Goal: Information Seeking & Learning: Learn about a topic

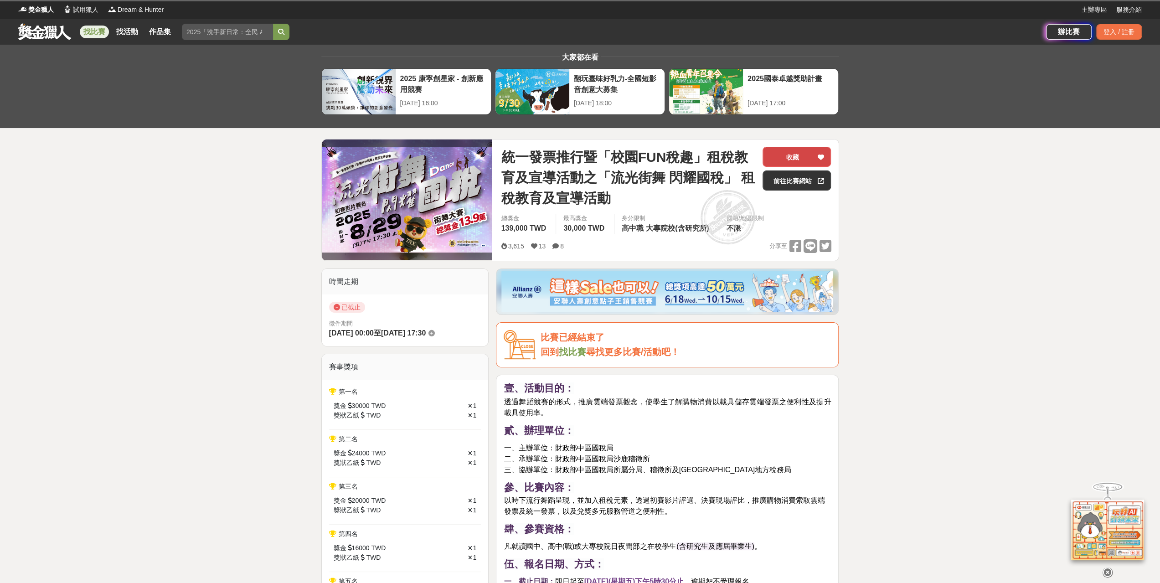
click at [820, 157] on icon at bounding box center [820, 157] width 6 height 6
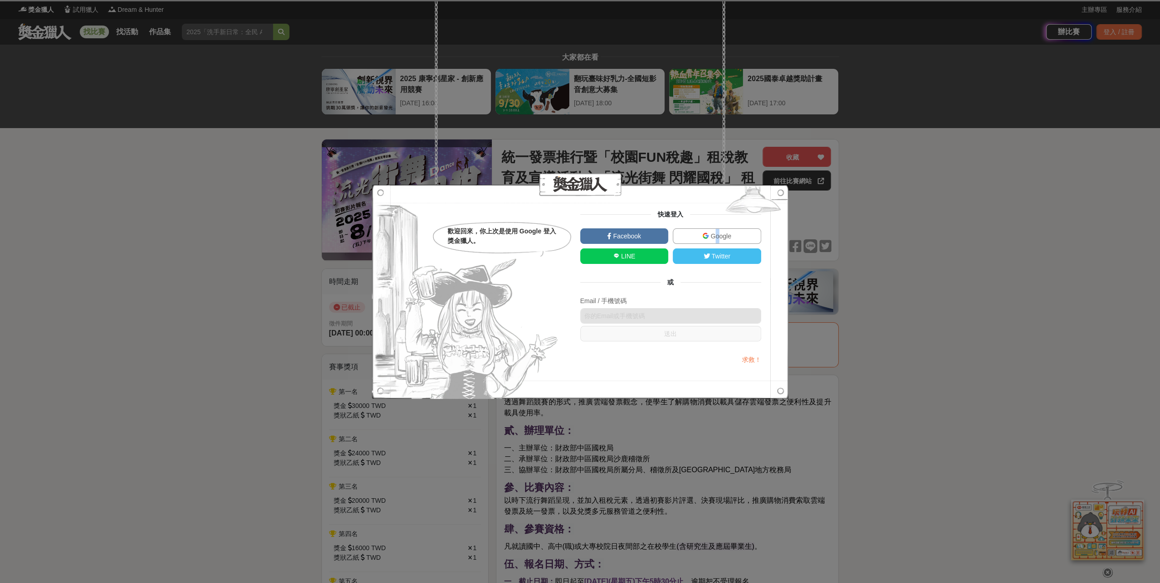
click at [717, 229] on link "Google" at bounding box center [716, 235] width 88 height 15
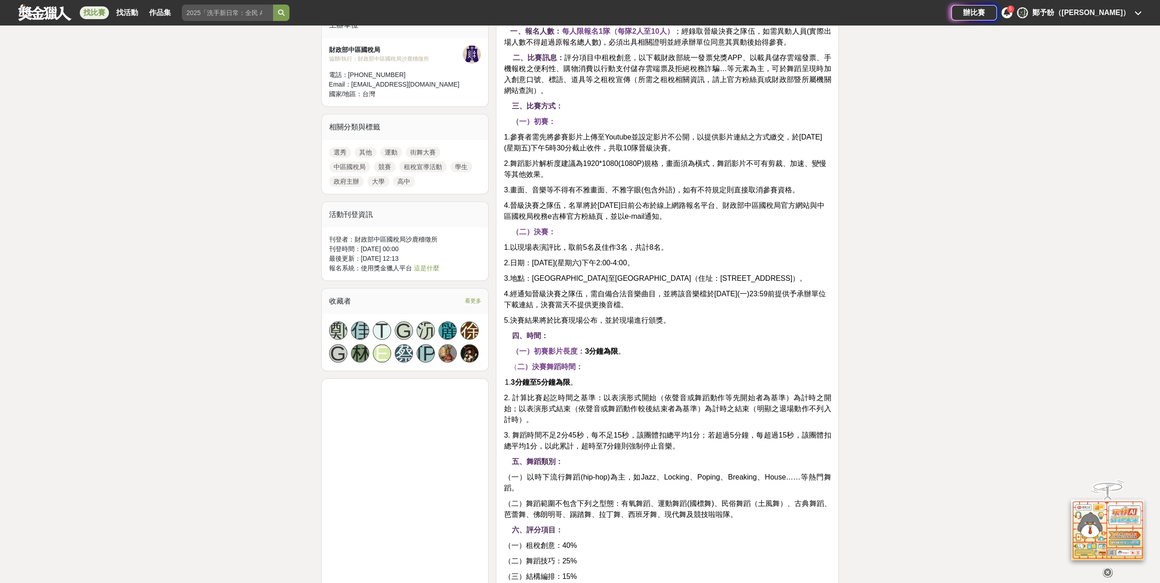
scroll to position [667, 0]
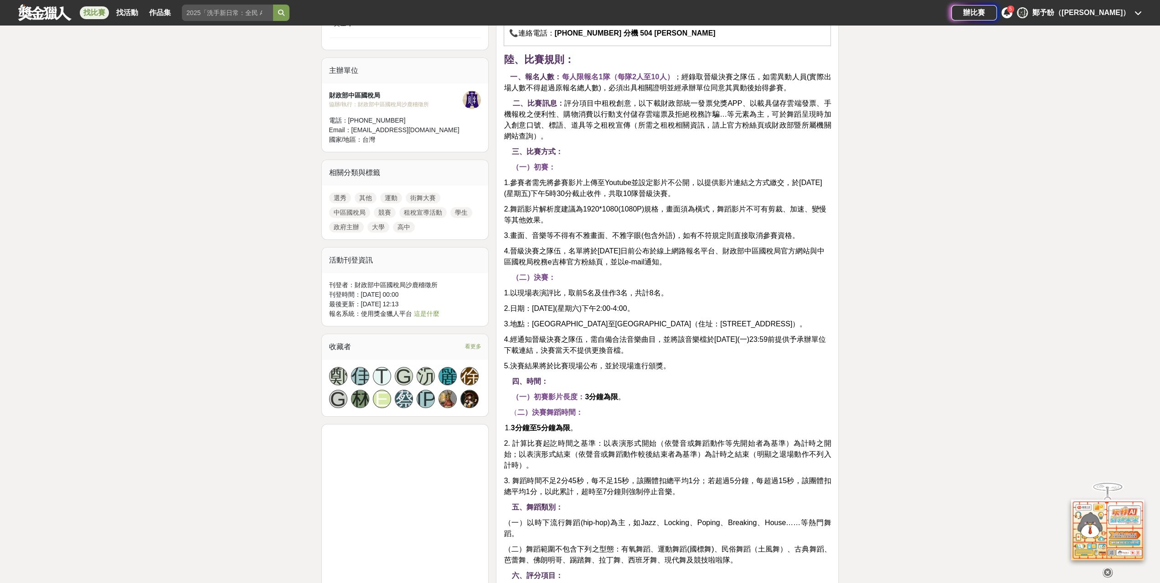
click at [403, 225] on link "高中" at bounding box center [404, 226] width 22 height 11
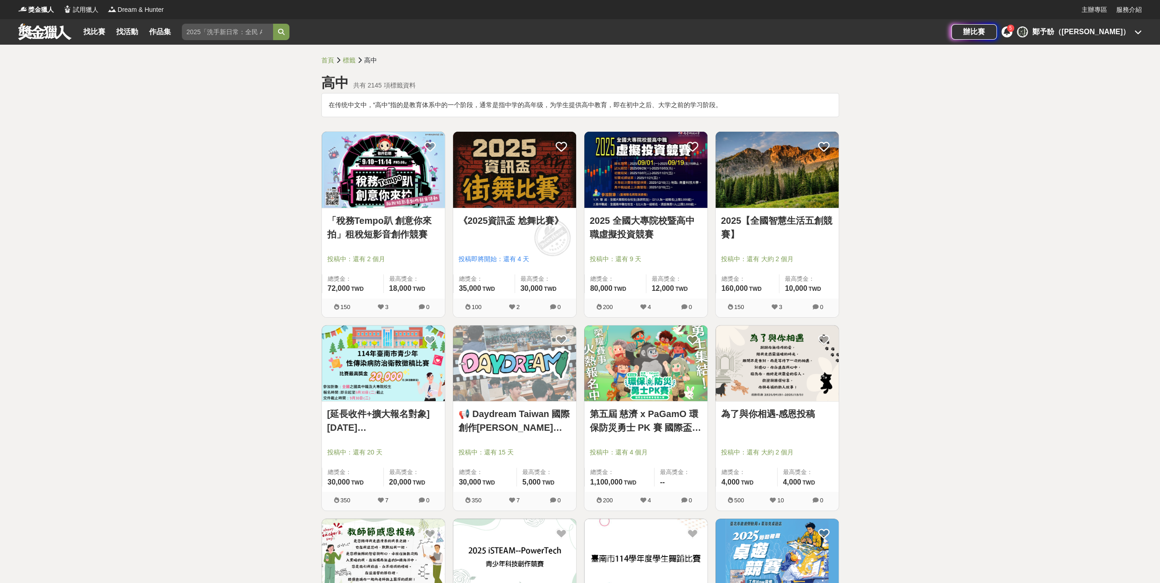
click at [536, 218] on link "《2025資訊盃 尬舞比賽》" at bounding box center [514, 221] width 112 height 14
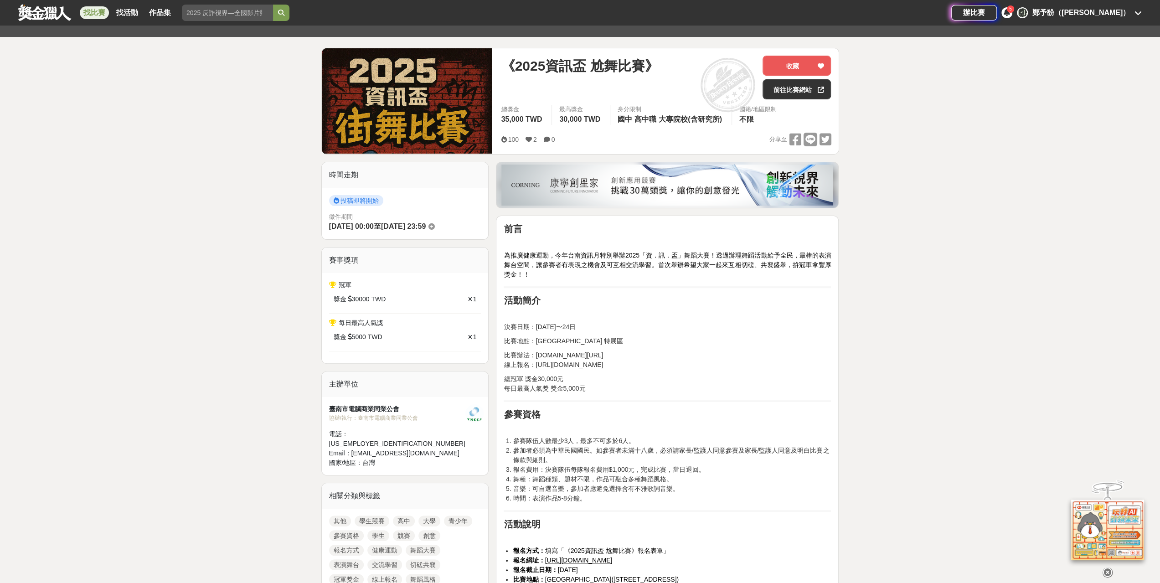
scroll to position [137, 0]
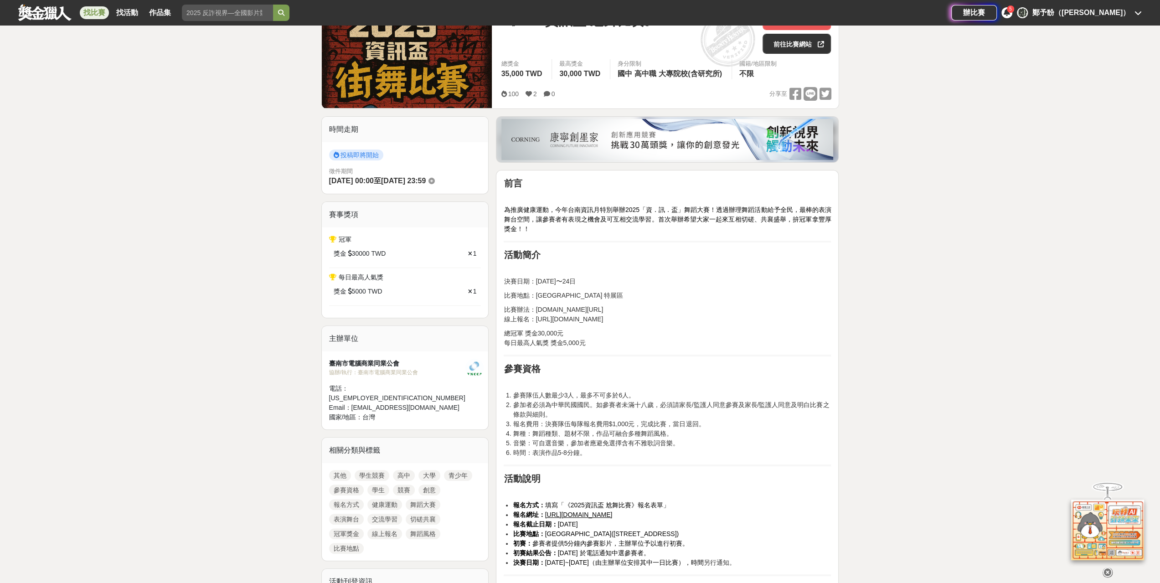
drag, startPoint x: 534, startPoint y: 318, endPoint x: 650, endPoint y: 323, distance: 115.8
click at [650, 323] on p "比賽辦法：tncca.org.tw/download/2025.pdf 線上報名：https://forms.gle/Gsv6cyoDHq1Ea3RP6" at bounding box center [666, 314] width 327 height 19
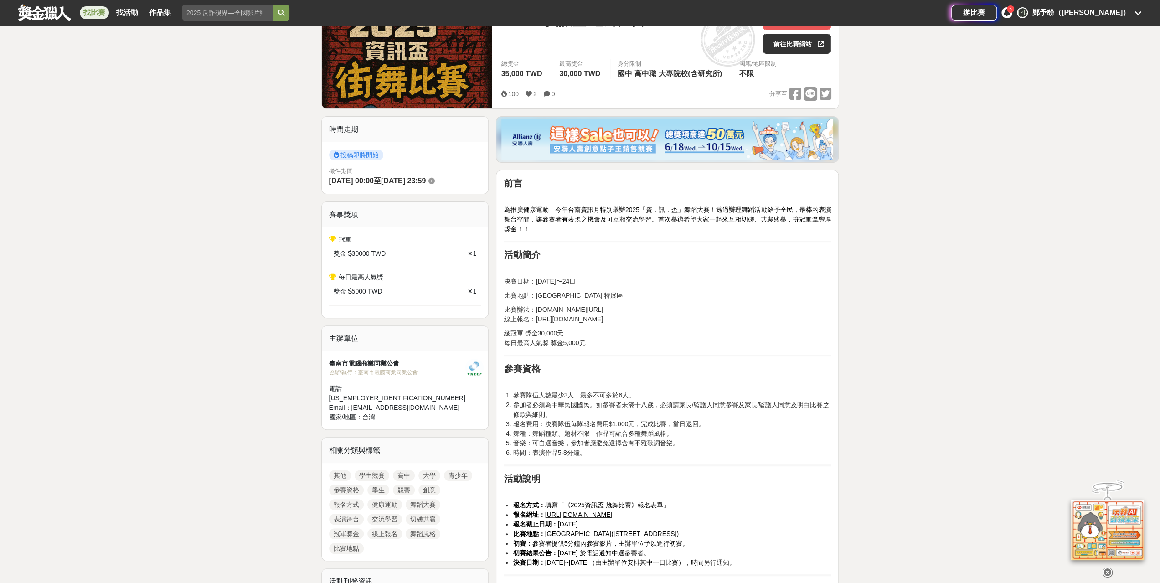
copy p "https://forms.gle/Gsv6cyoDHq1Ea3RP6"
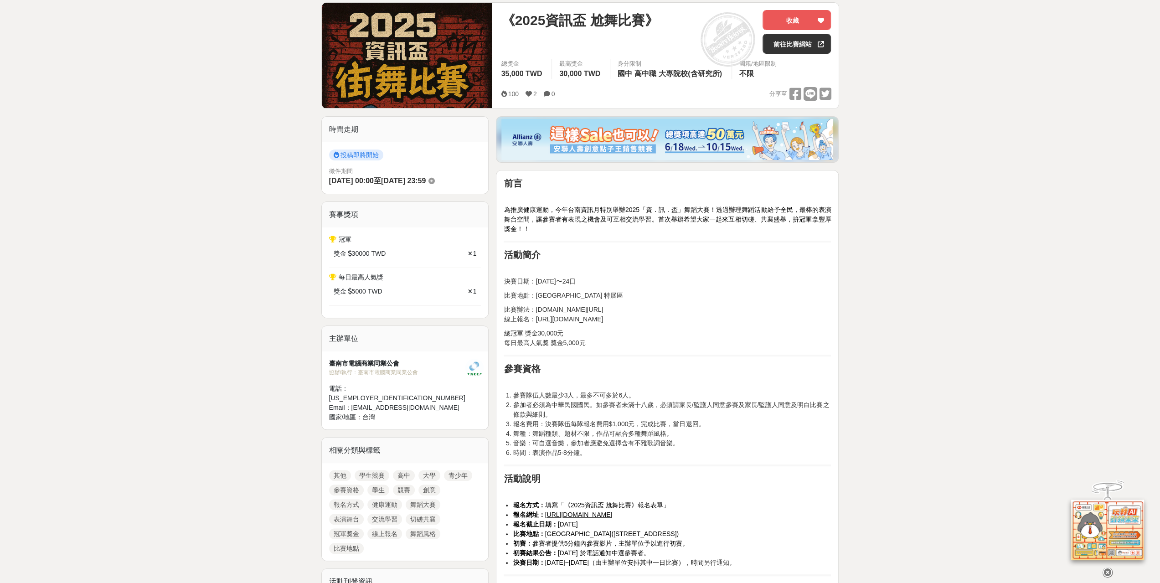
scroll to position [0, 0]
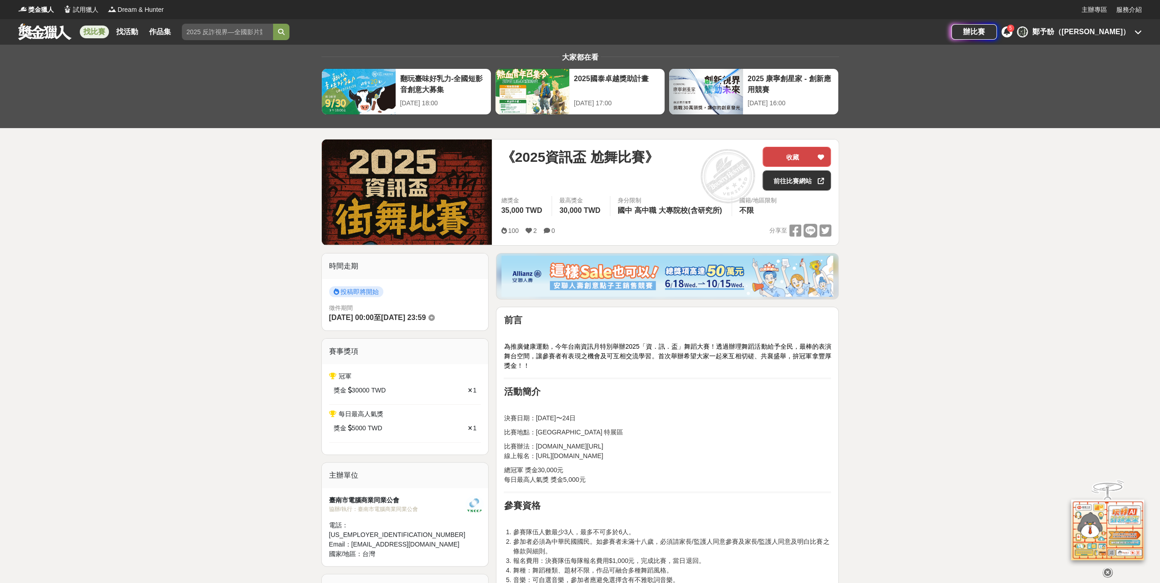
click at [821, 157] on icon at bounding box center [820, 157] width 6 height 6
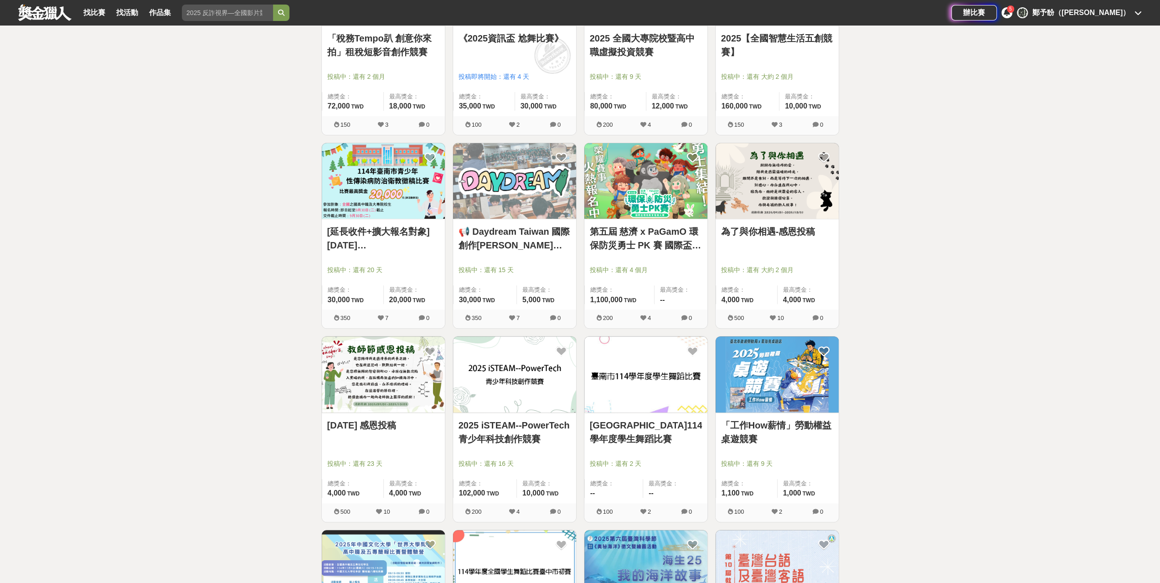
scroll to position [273, 0]
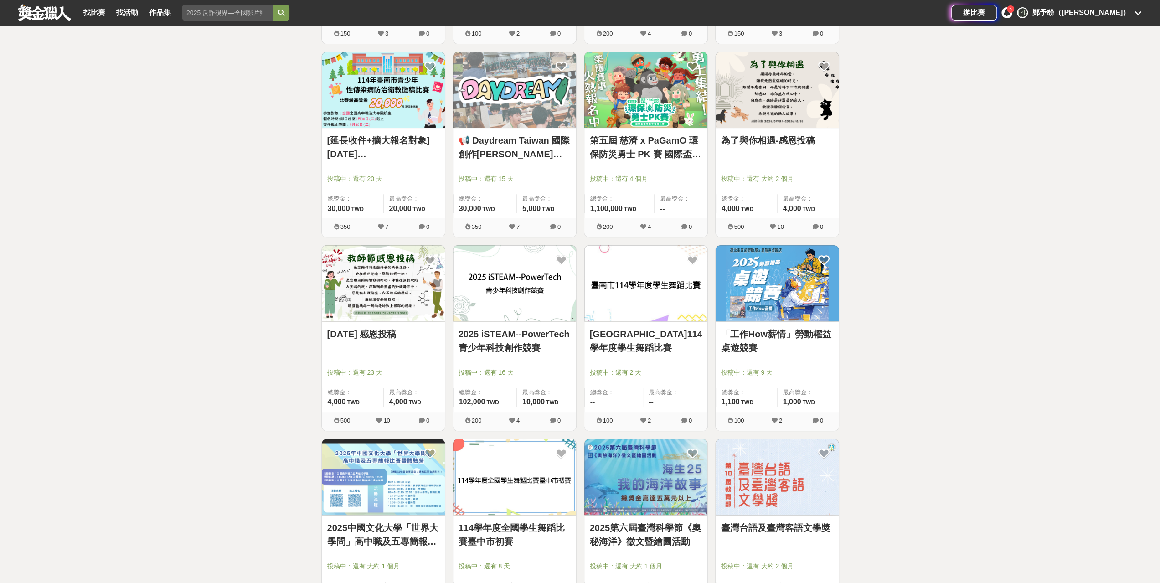
click at [666, 328] on link "臺南市114學年度學生舞蹈比賽" at bounding box center [646, 340] width 112 height 27
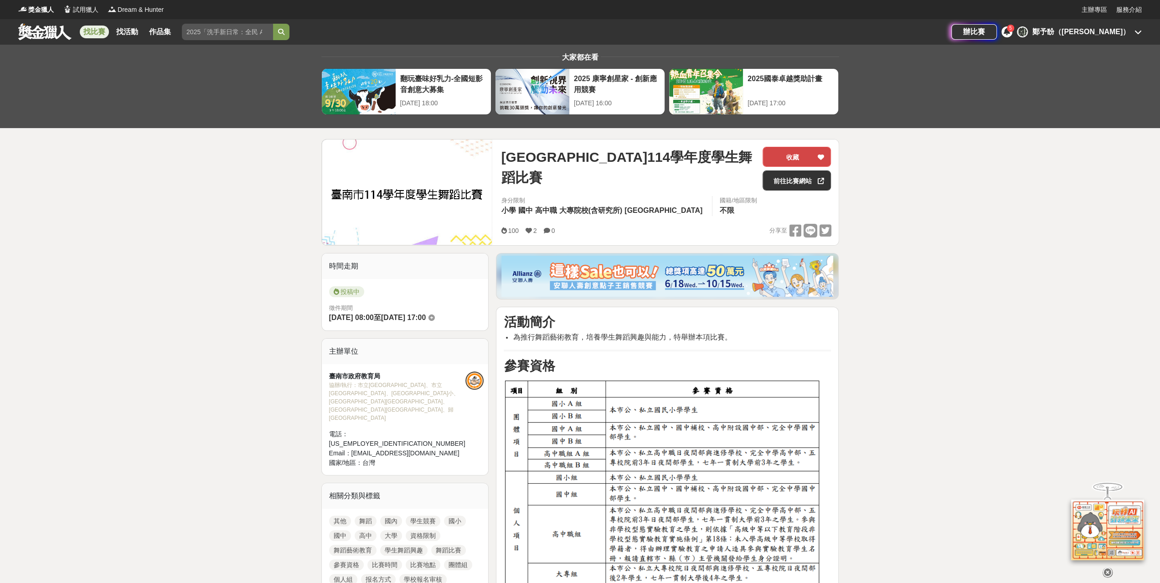
click at [822, 157] on icon at bounding box center [820, 157] width 6 height 6
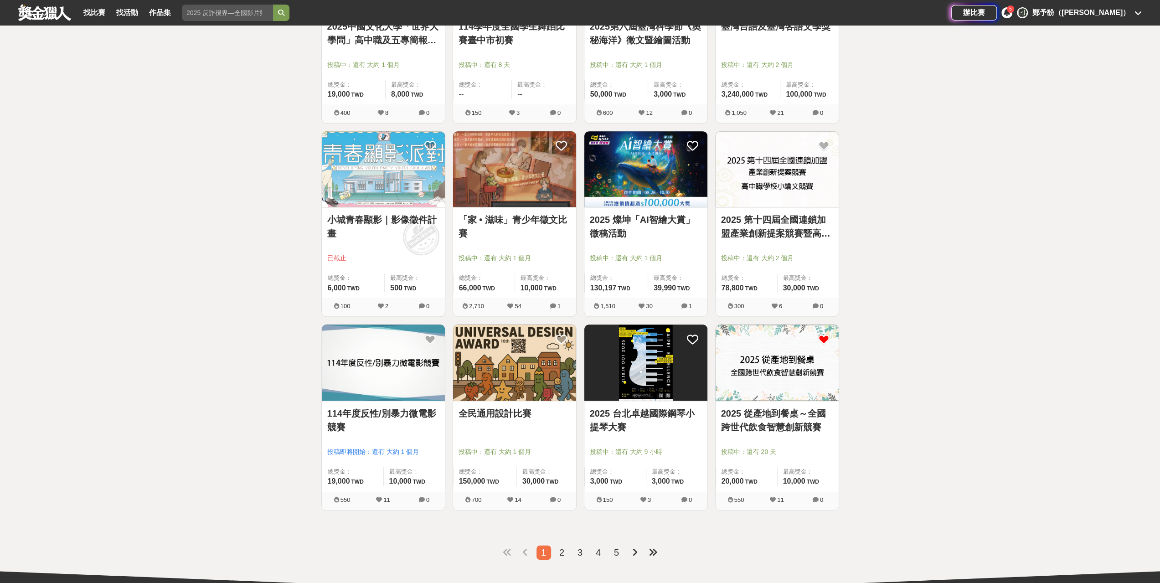
scroll to position [820, 0]
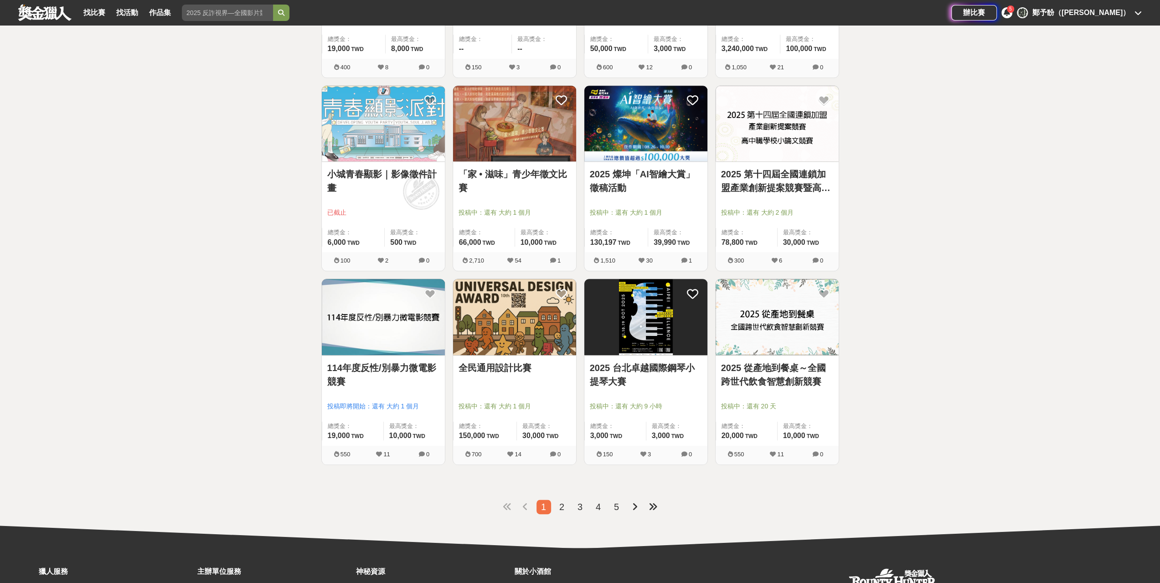
click at [559, 502] on span "2" at bounding box center [561, 507] width 5 height 10
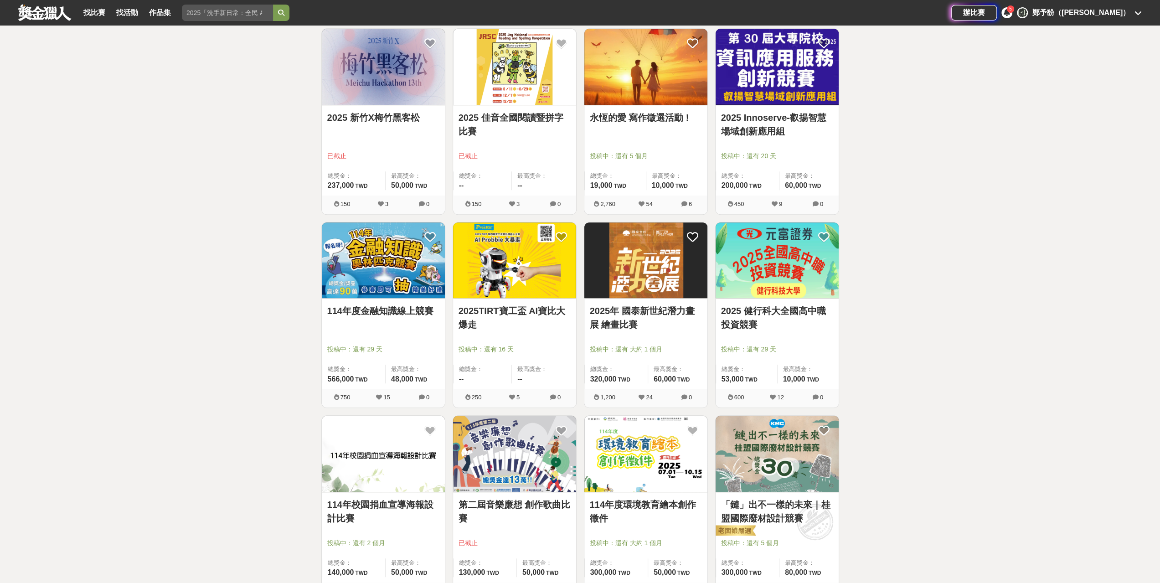
scroll to position [820, 0]
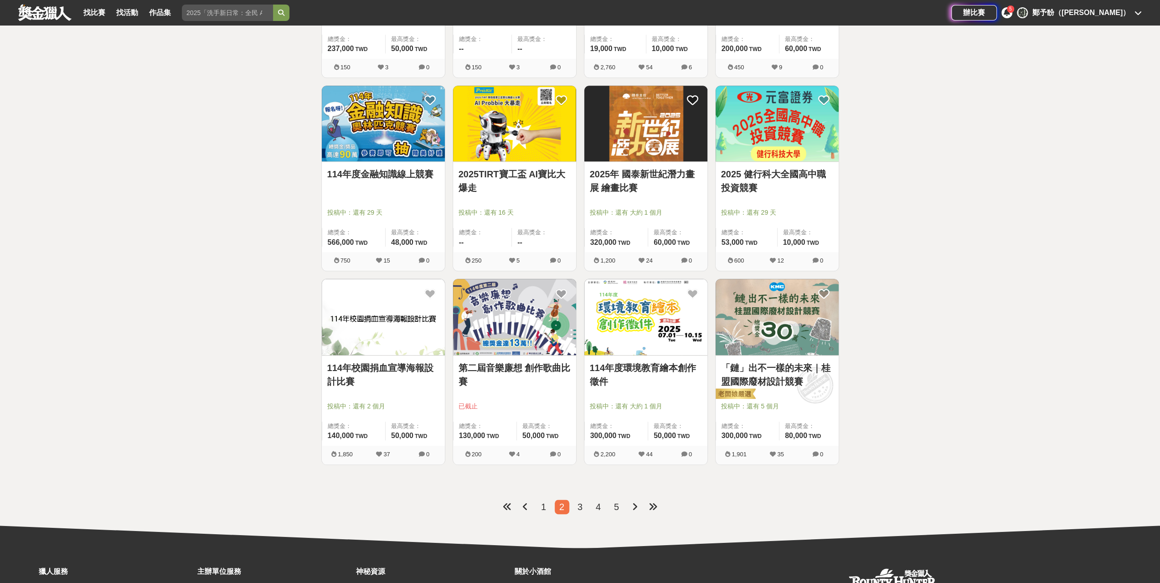
click at [524, 364] on link "第二屆音樂廉想 創作歌曲比賽" at bounding box center [514, 374] width 112 height 27
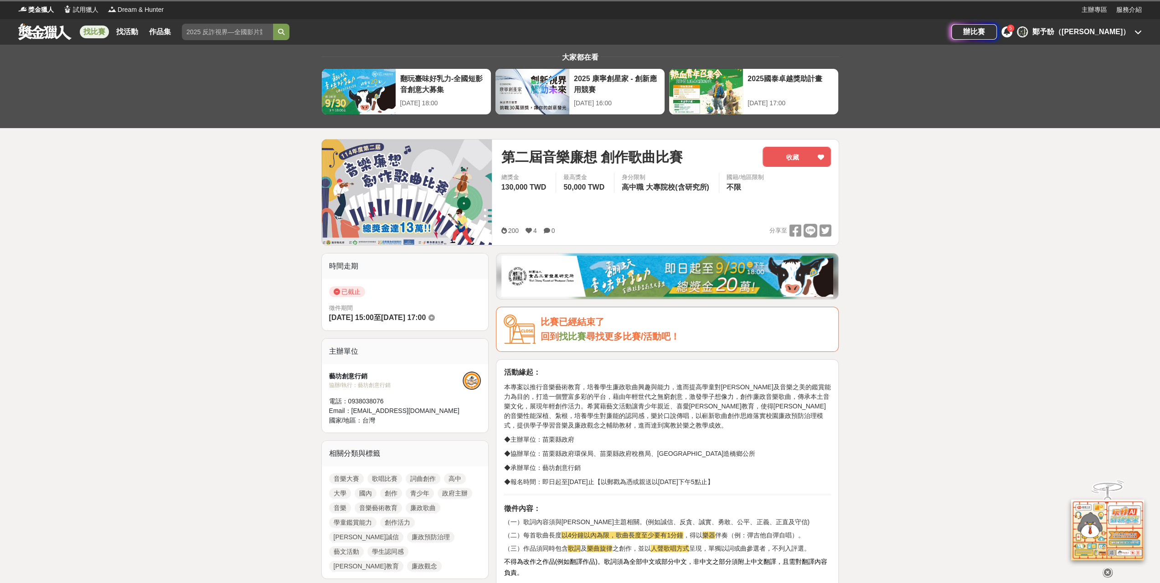
scroll to position [228, 0]
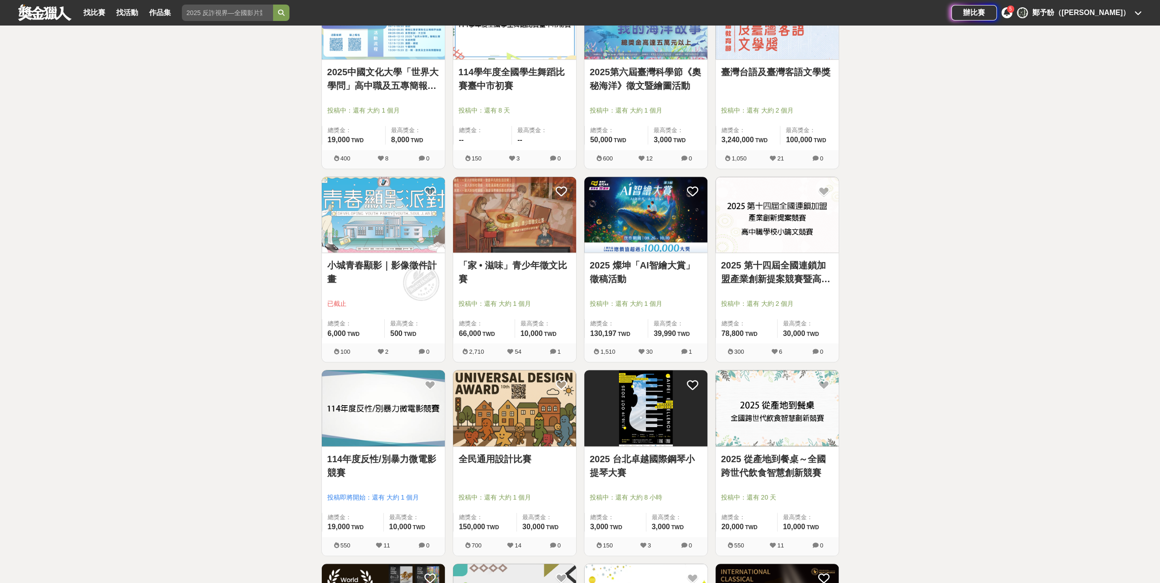
scroll to position [820, 0]
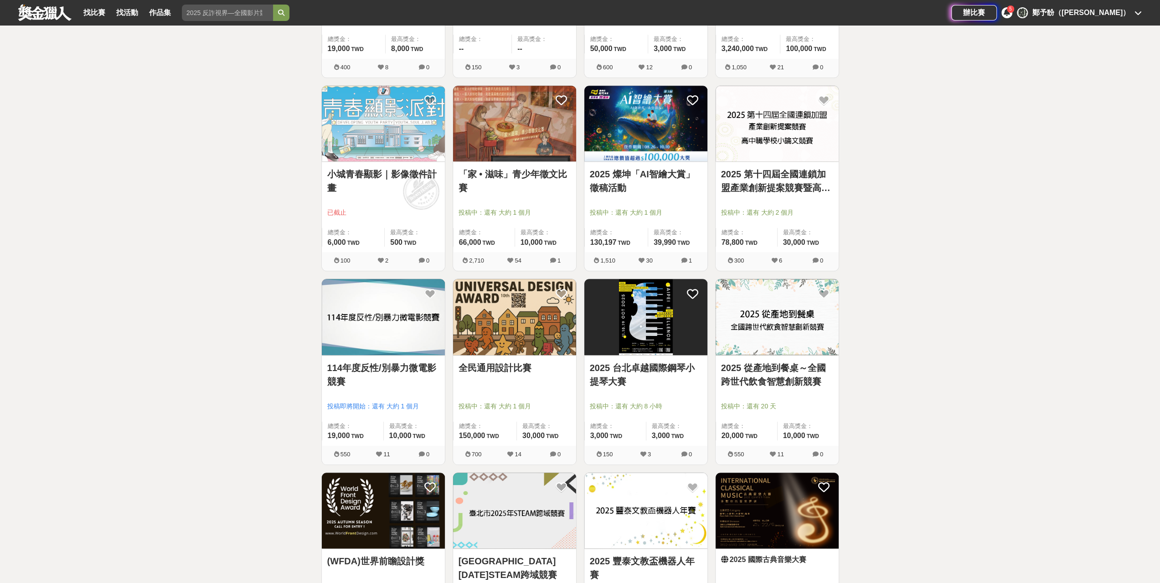
click at [494, 362] on link "全民通用設計比賽" at bounding box center [514, 368] width 112 height 14
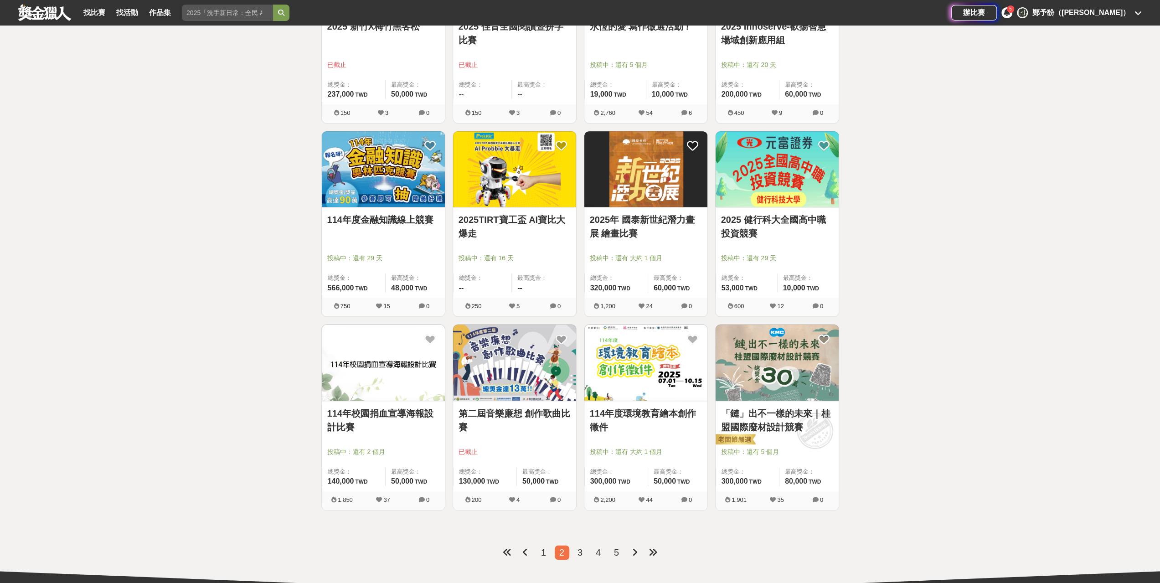
scroll to position [866, 0]
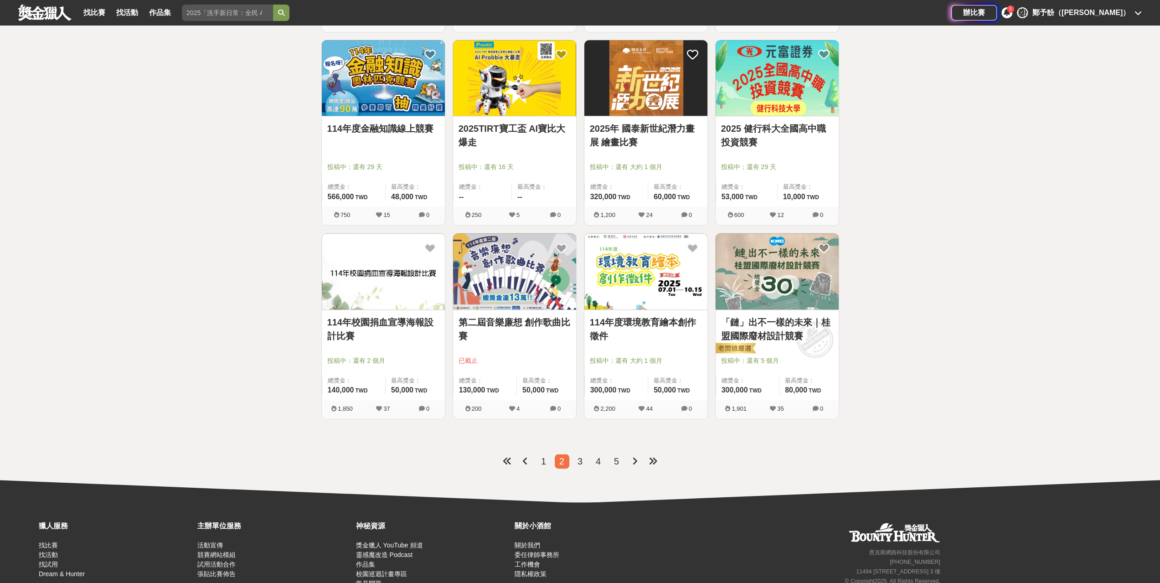
click at [581, 457] on span "3" at bounding box center [579, 461] width 5 height 10
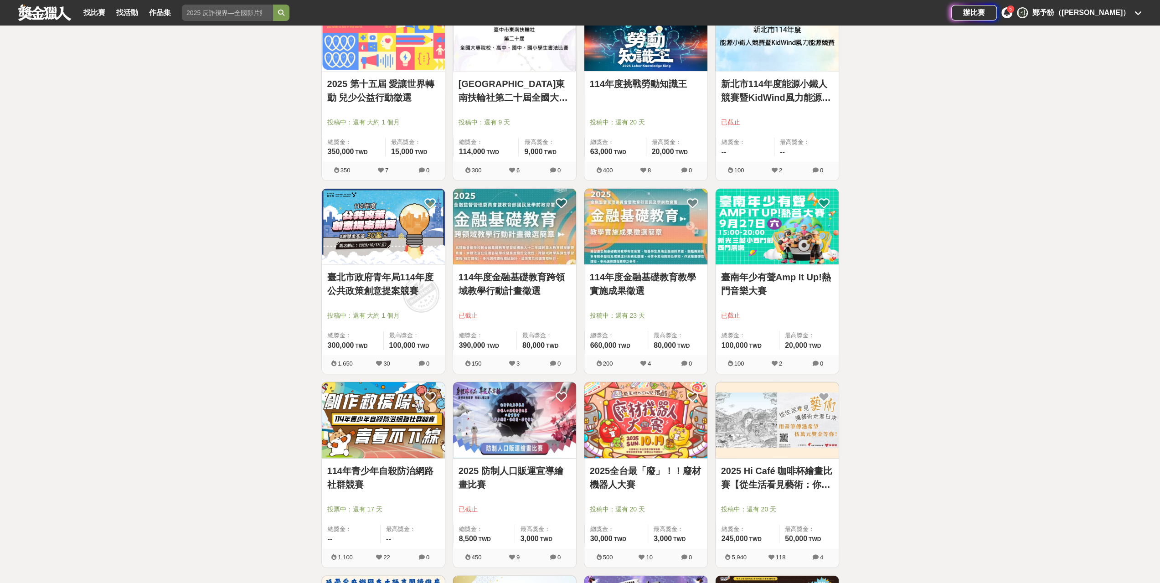
scroll to position [182, 0]
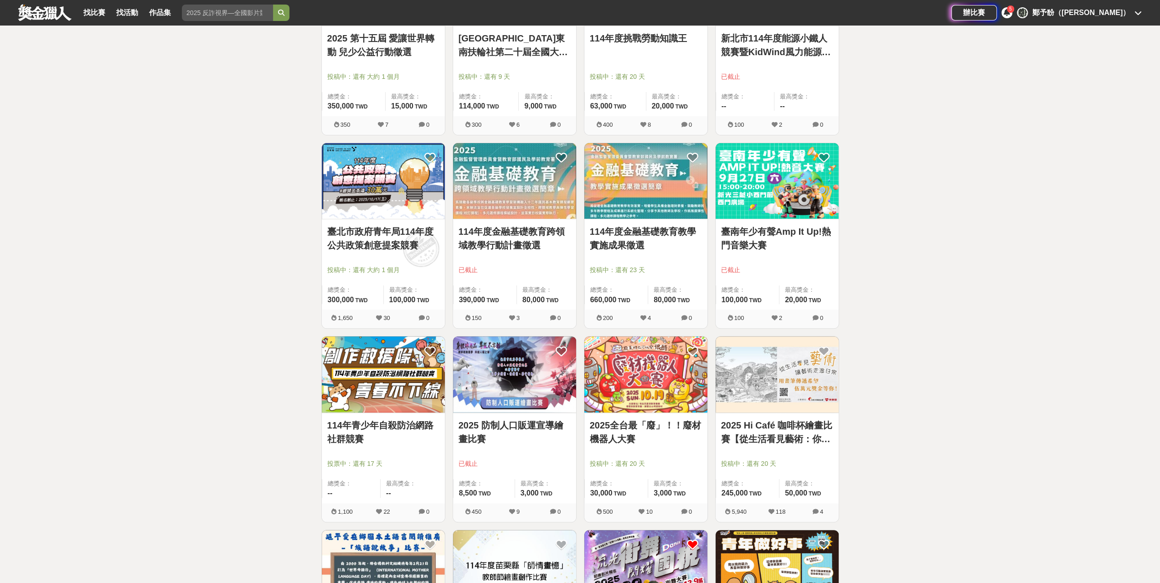
click at [790, 231] on link "臺南年少有聲Amp It Up!熱門音樂大賽" at bounding box center [777, 238] width 112 height 27
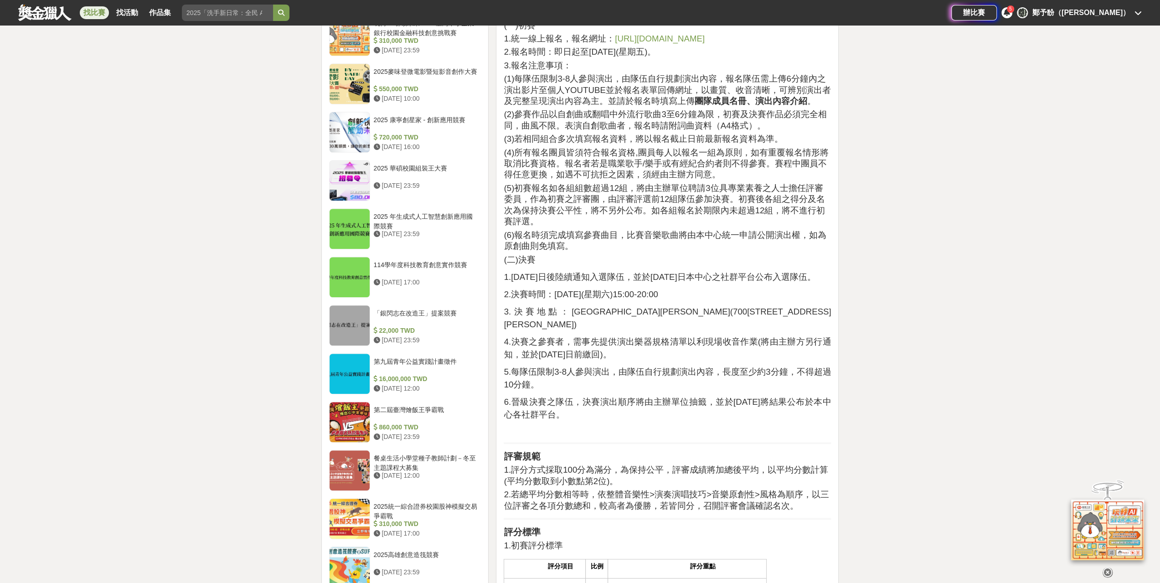
scroll to position [957, 0]
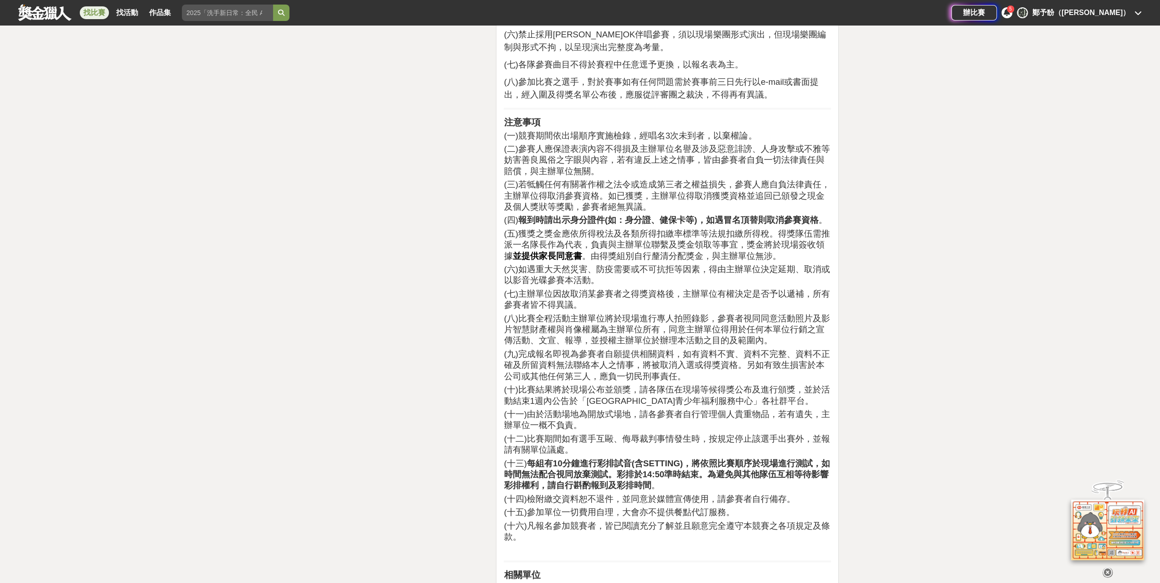
scroll to position [2187, 0]
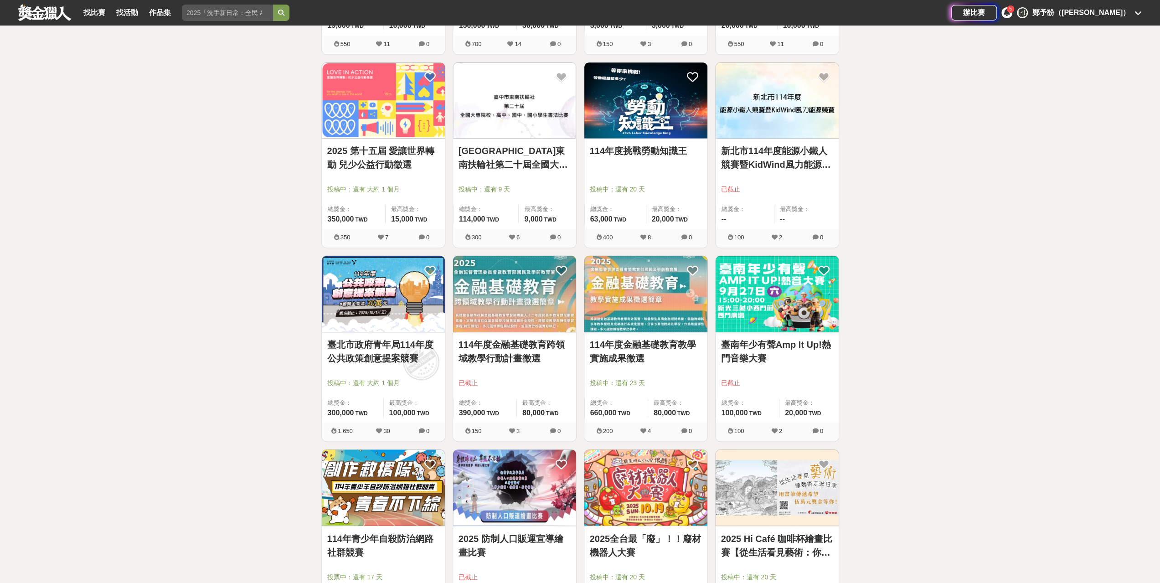
scroll to position [1503, 0]
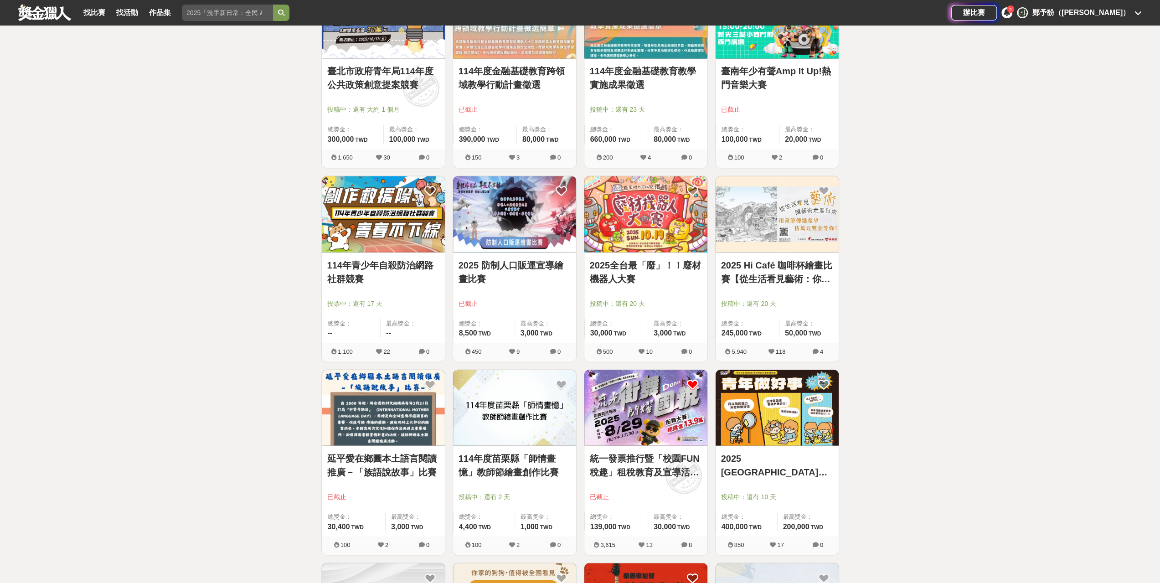
click at [657, 466] on link "統一發票推行暨「校園FUN稅趣」租稅教育及宣導活動之「流光街舞 閃耀國稅」 租稅教育及宣導活動" at bounding box center [646, 464] width 112 height 27
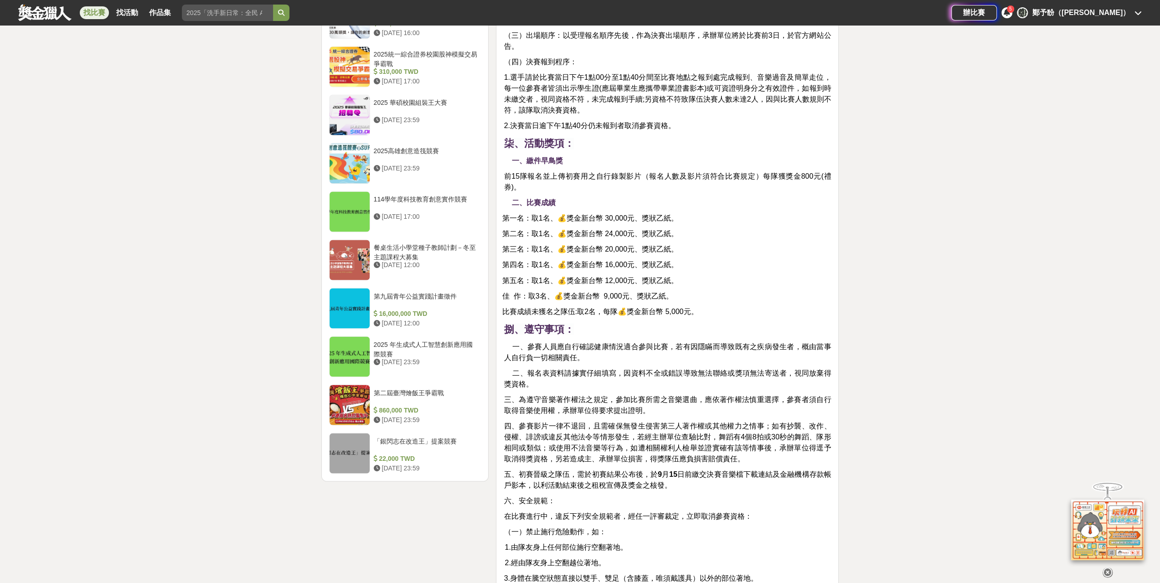
scroll to position [1731, 0]
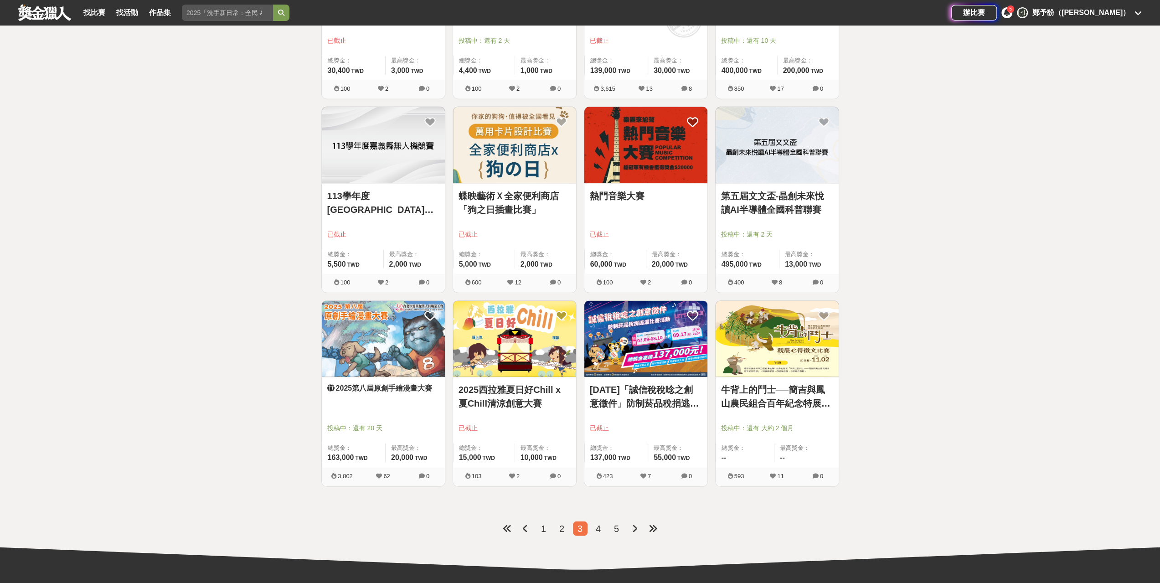
scroll to position [2005, 0]
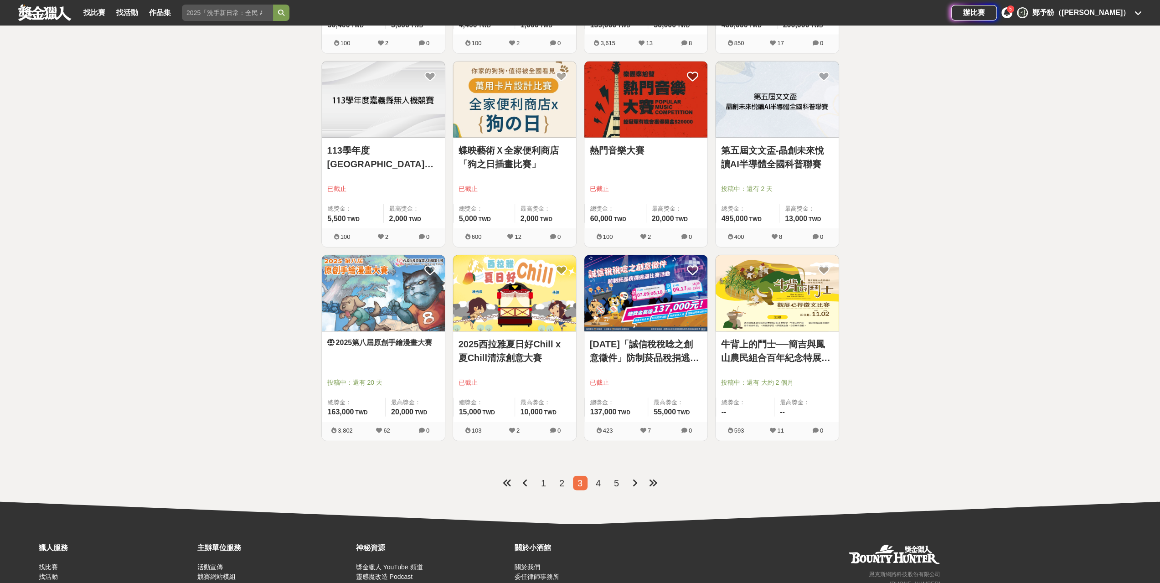
click at [600, 478] on li "4" at bounding box center [598, 483] width 15 height 15
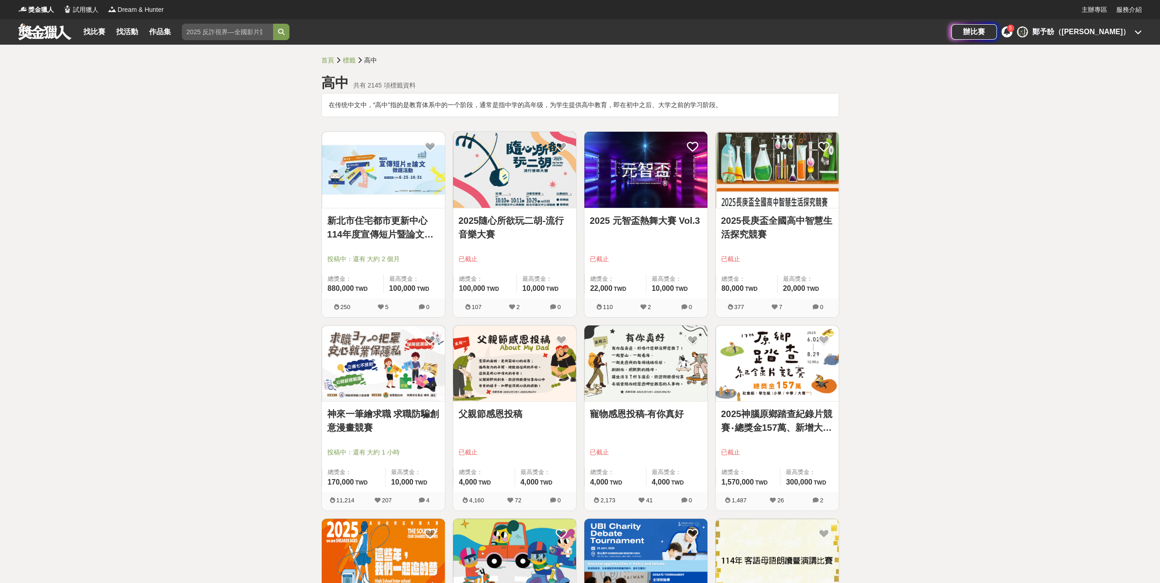
scroll to position [137, 0]
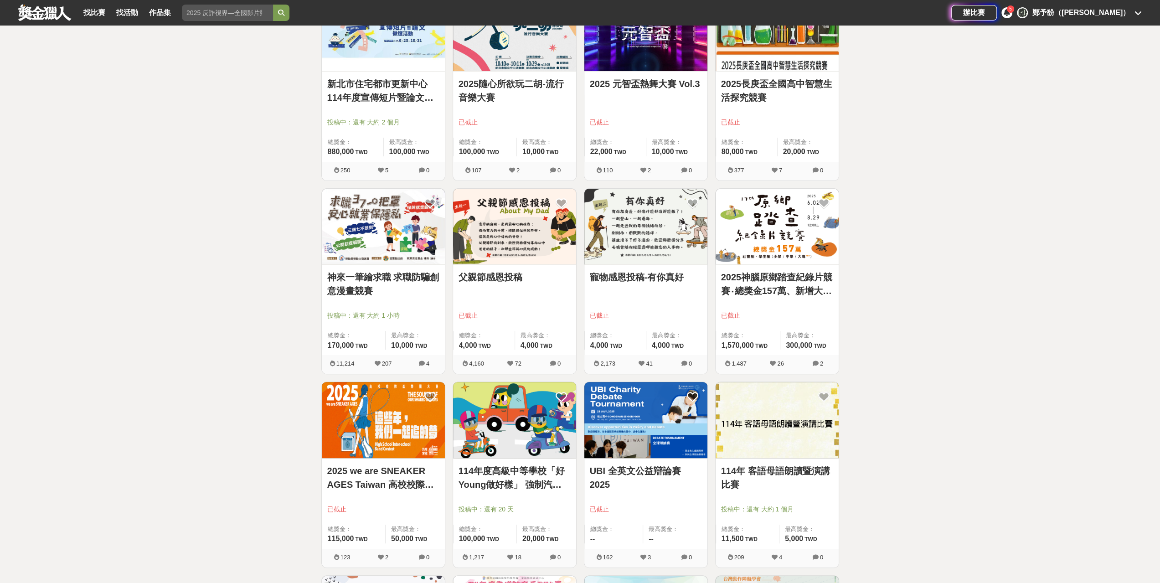
click at [650, 468] on link "UBI 全英文公益辯論賽 2025" at bounding box center [646, 477] width 112 height 27
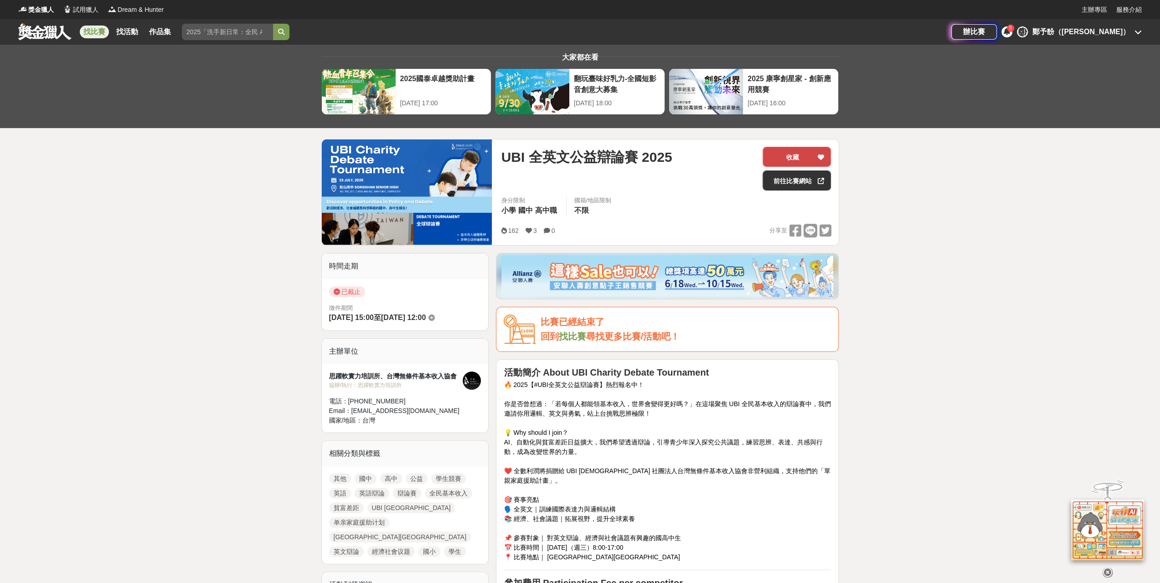
click at [822, 154] on icon at bounding box center [820, 157] width 6 height 6
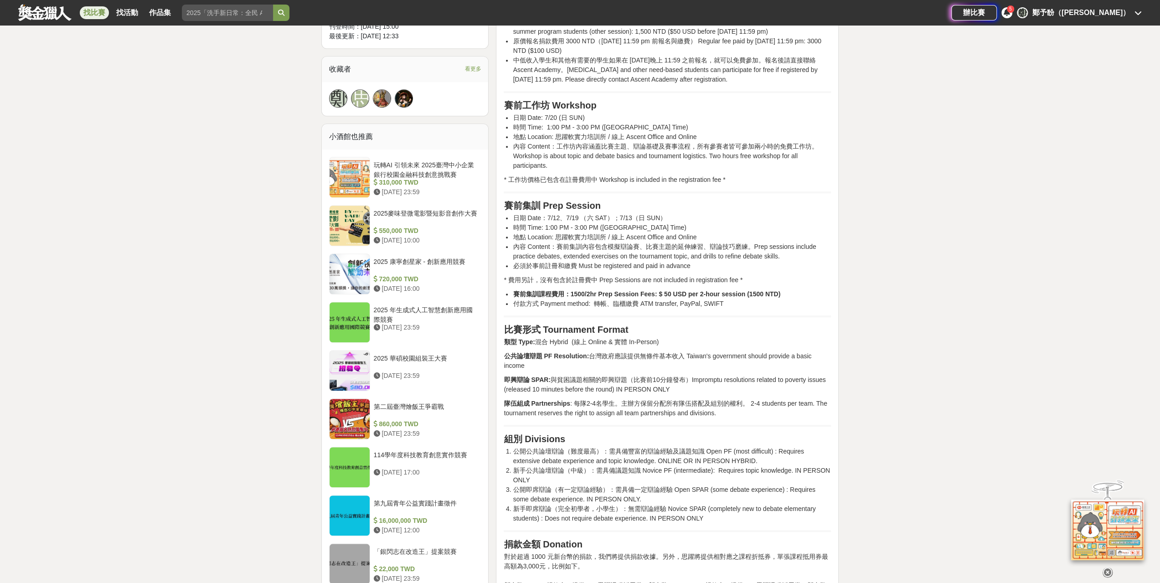
scroll to position [638, 0]
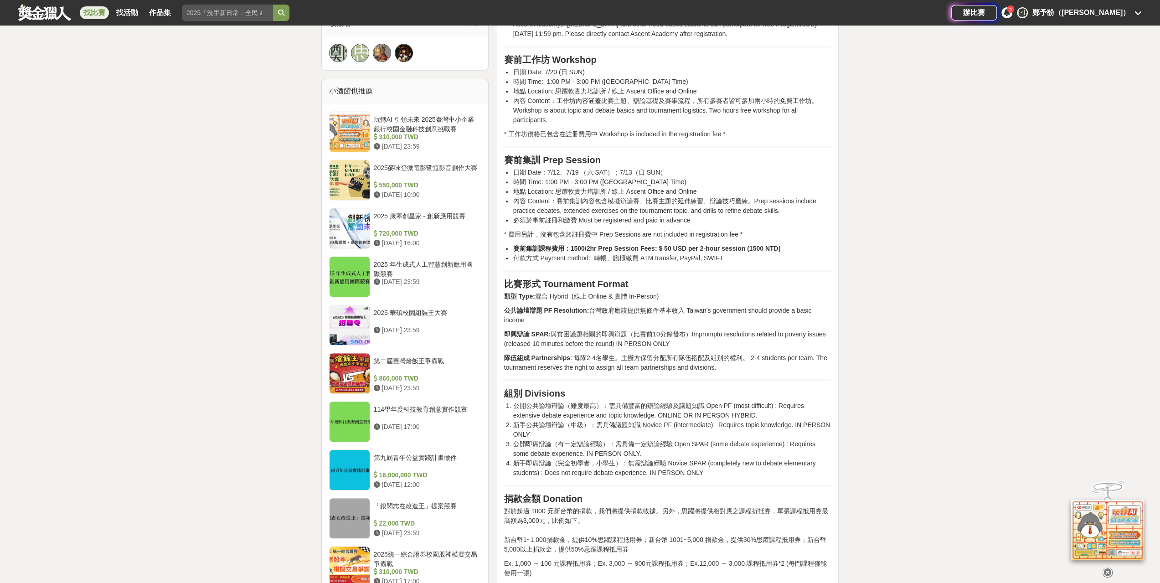
click at [933, 532] on div "大家都在看 2025 康寧創星家 - 創新應用競賽 2025-10-17 16:00 翻玩臺味好乳力-全國短影音創意大募集 2025-09-30 18:00 …" at bounding box center [580, 418] width 1160 height 2022
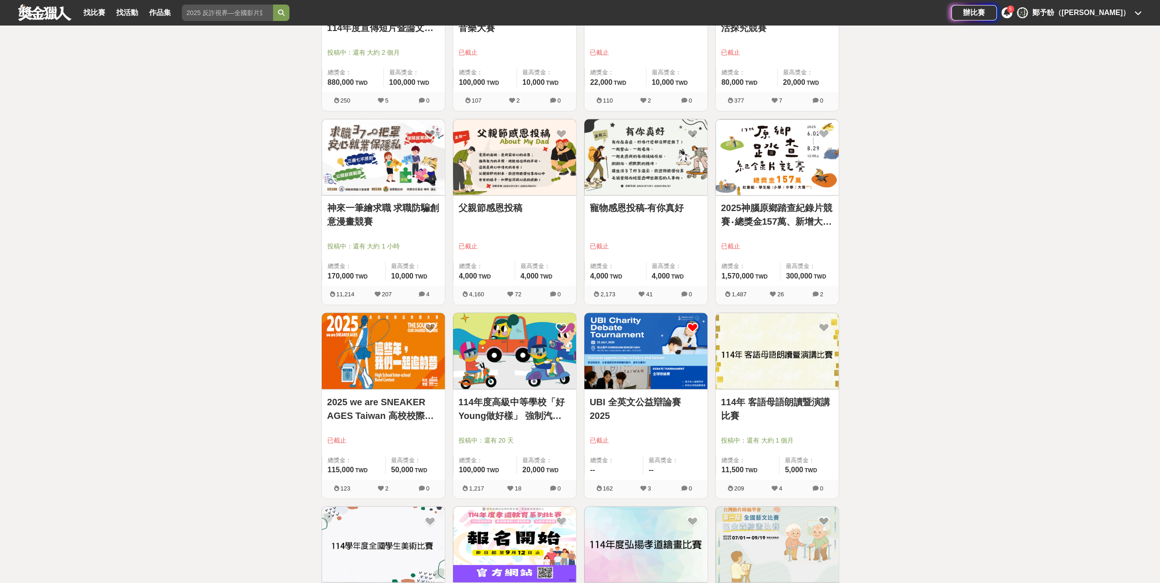
scroll to position [1185, 0]
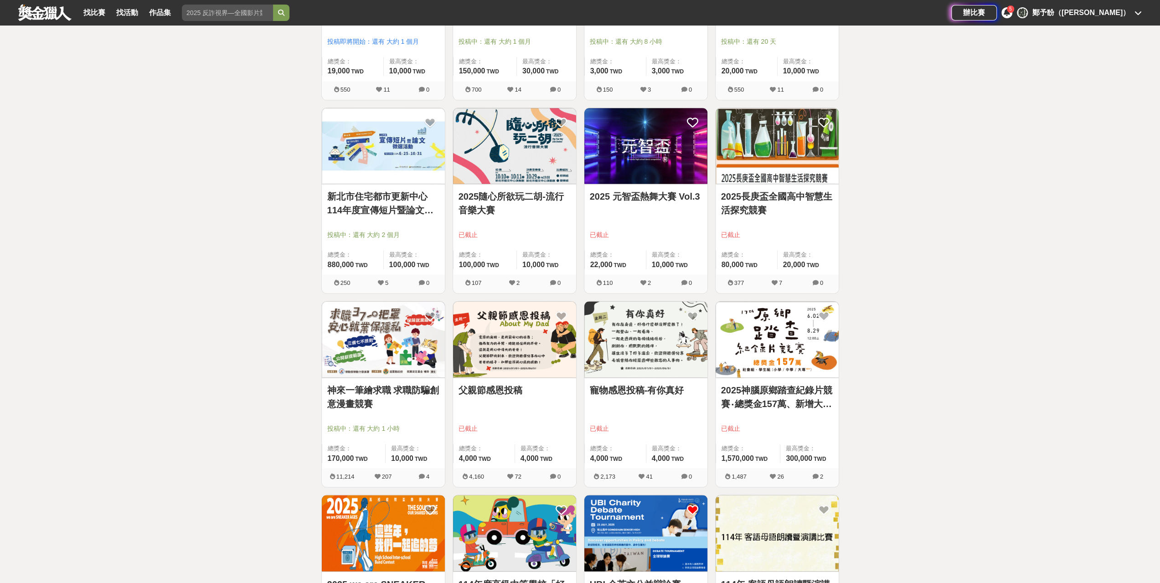
click at [631, 193] on link "2025 元智盃熱舞大賽 Vol.3" at bounding box center [646, 197] width 112 height 14
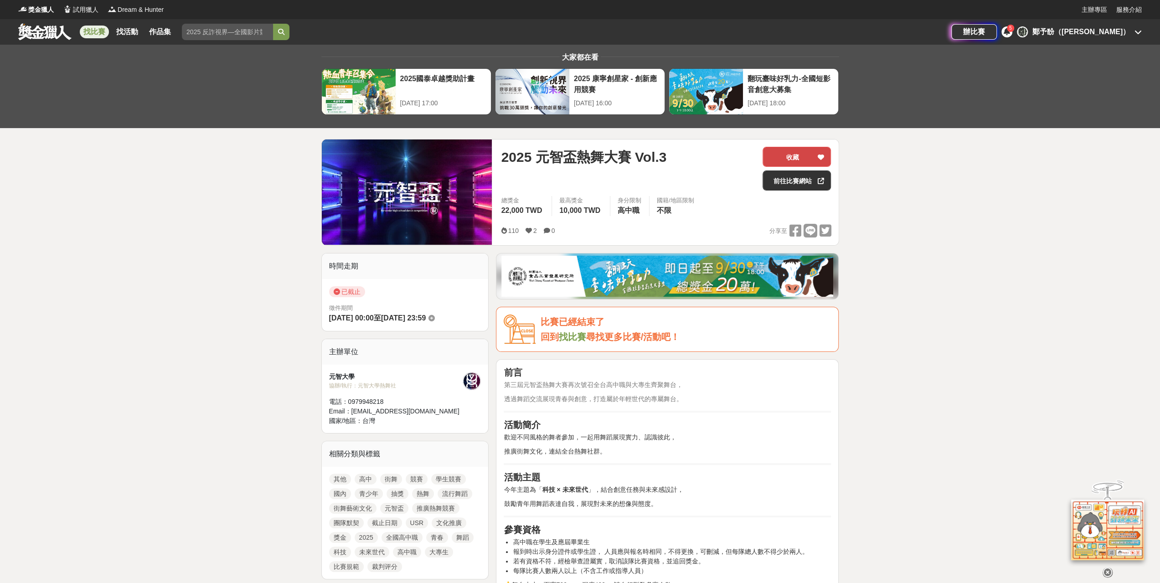
click at [817, 152] on div at bounding box center [820, 156] width 9 height 19
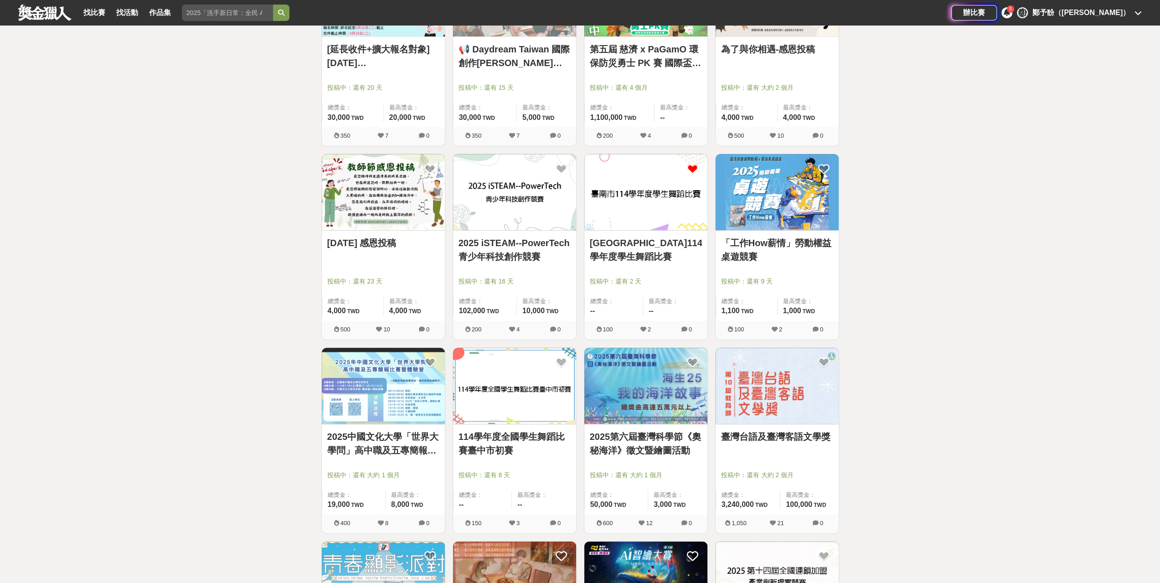
scroll to position [592, 0]
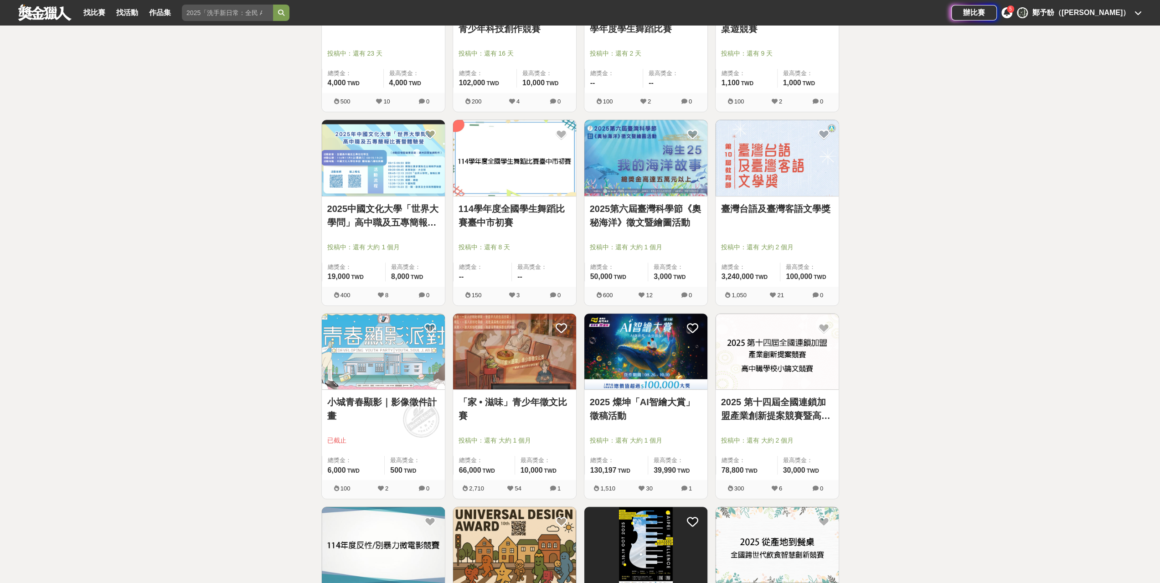
click at [373, 399] on link "小城青春顯影｜影像徵件計畫" at bounding box center [383, 408] width 112 height 27
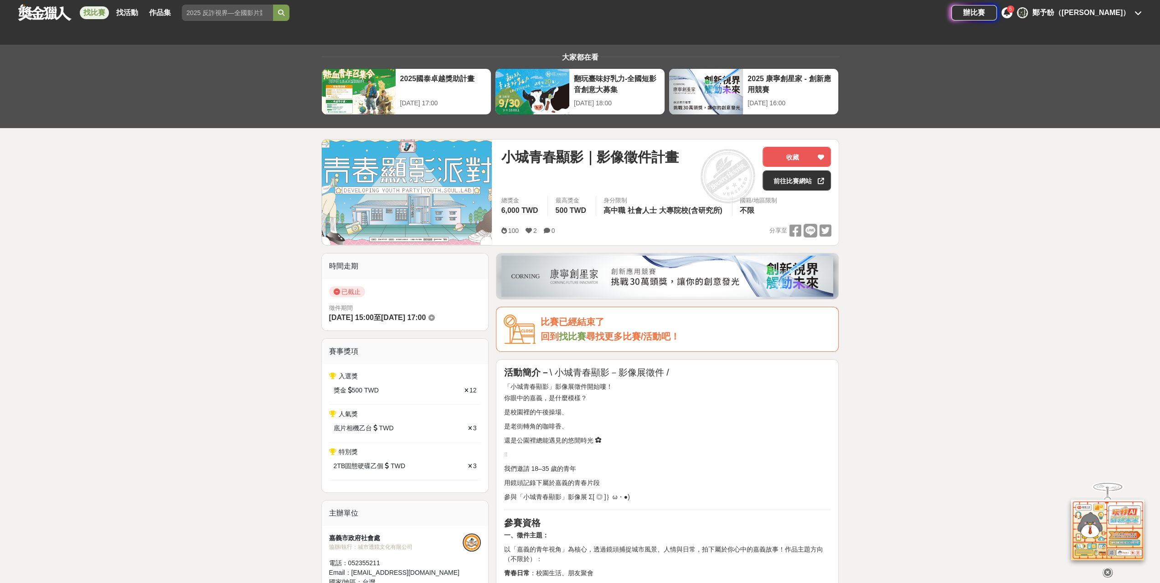
scroll to position [182, 0]
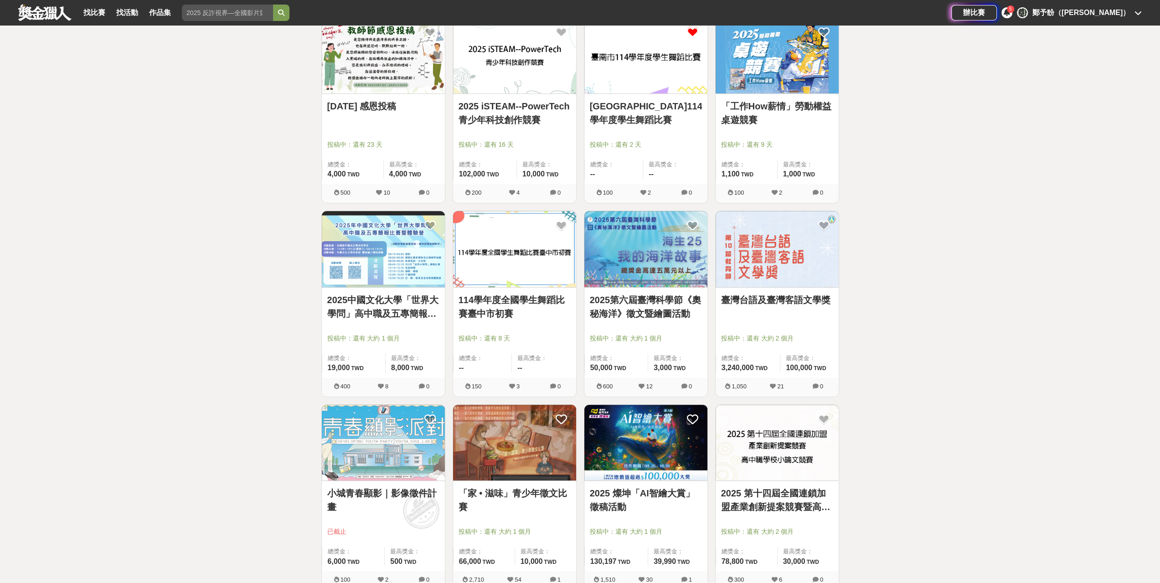
scroll to position [592, 0]
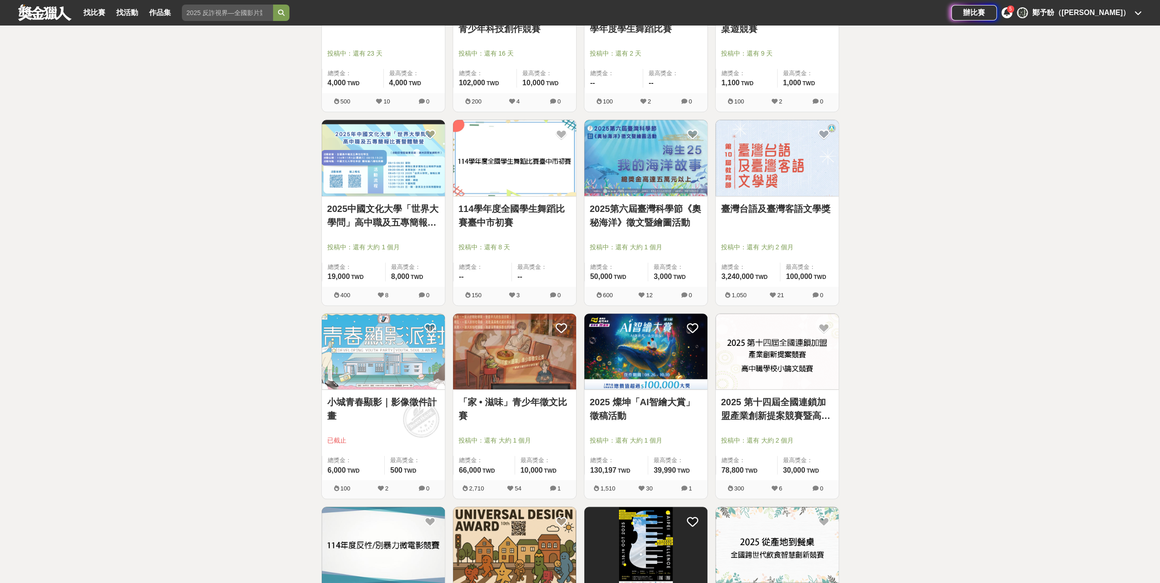
click at [382, 485] on icon at bounding box center [381, 488] width 6 height 6
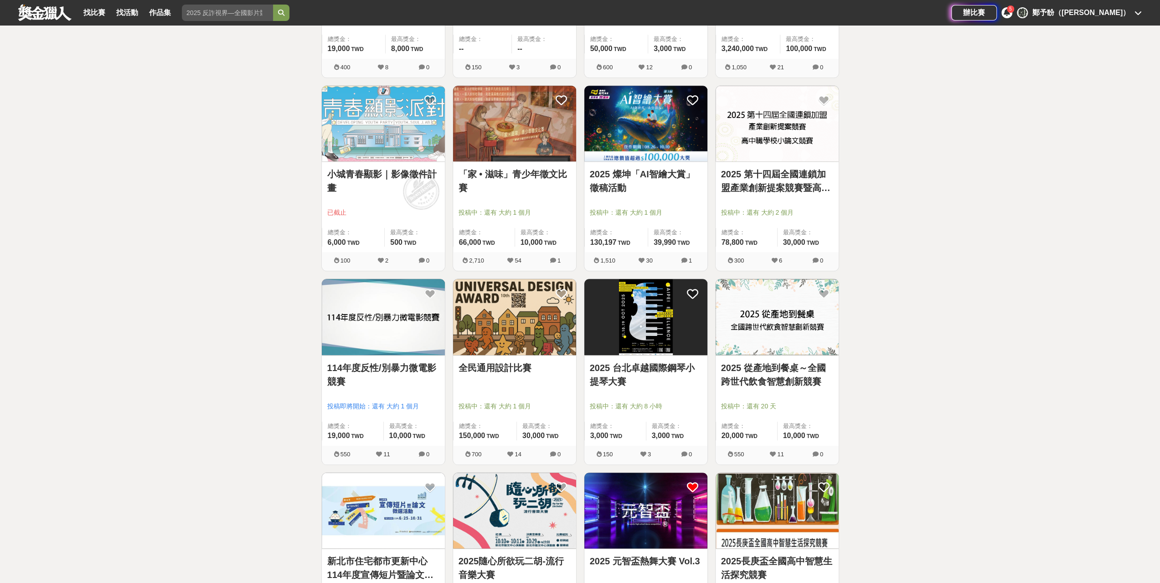
scroll to position [957, 0]
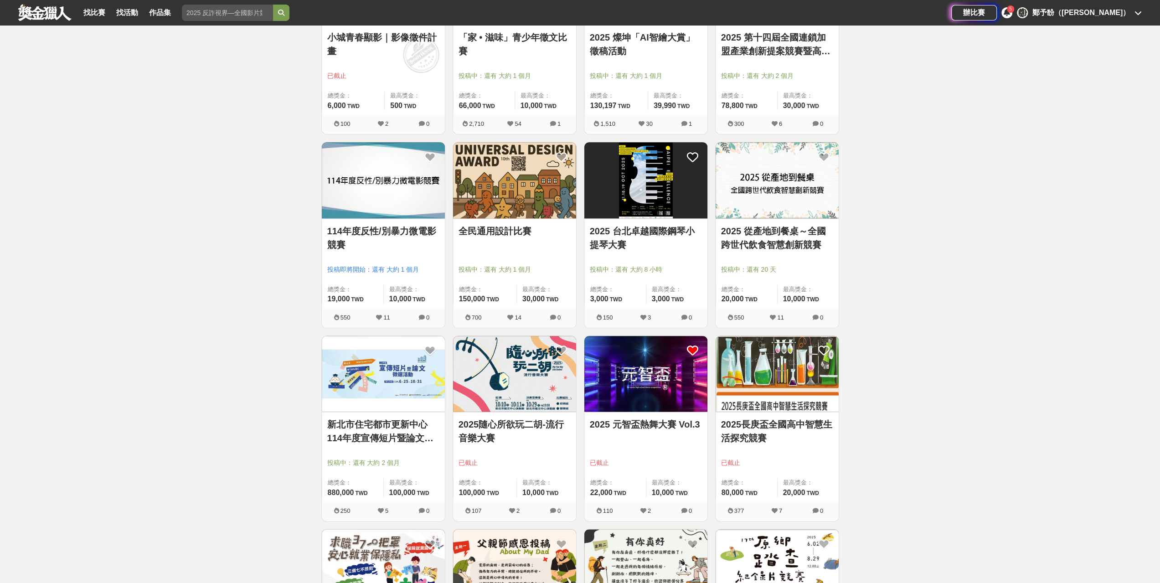
click at [642, 508] on icon at bounding box center [643, 511] width 6 height 6
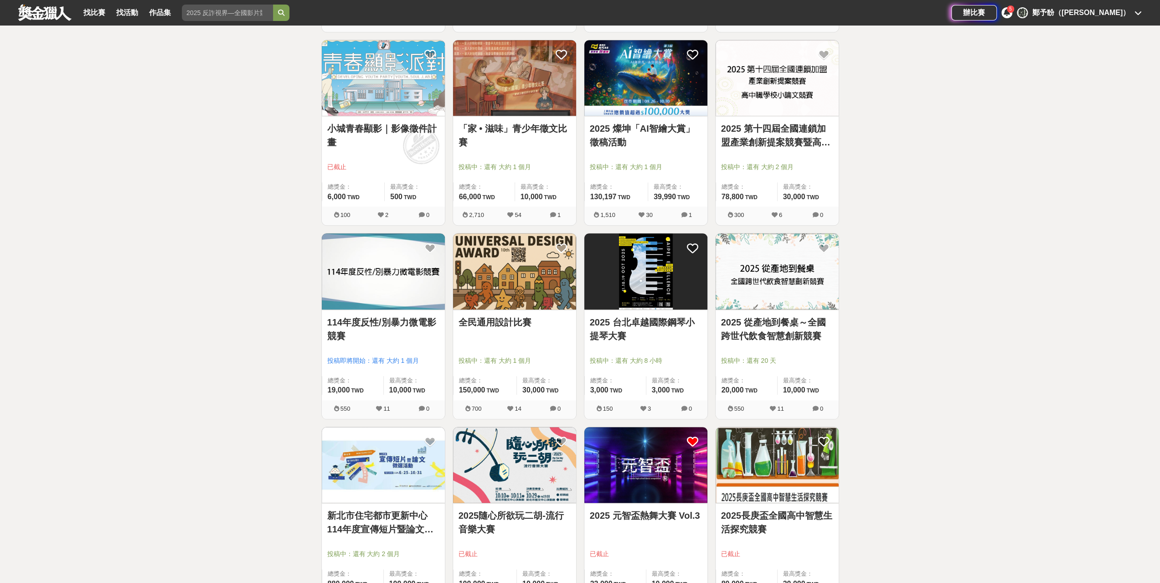
scroll to position [775, 0]
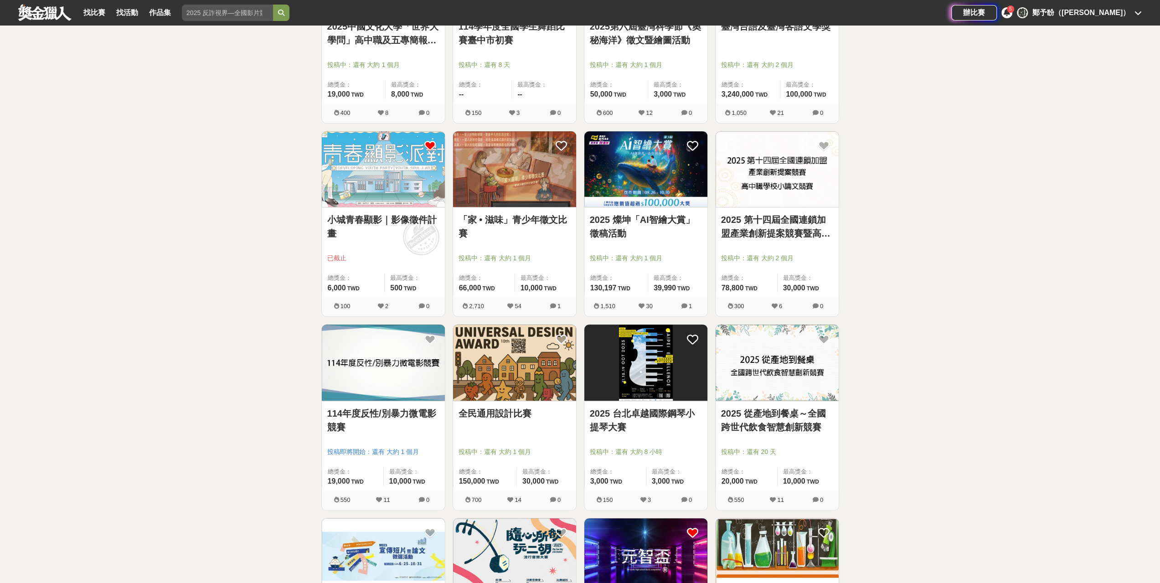
click at [427, 142] on icon at bounding box center [429, 145] width 11 height 11
click at [430, 143] on icon at bounding box center [429, 145] width 11 height 11
click at [363, 170] on img at bounding box center [383, 169] width 123 height 76
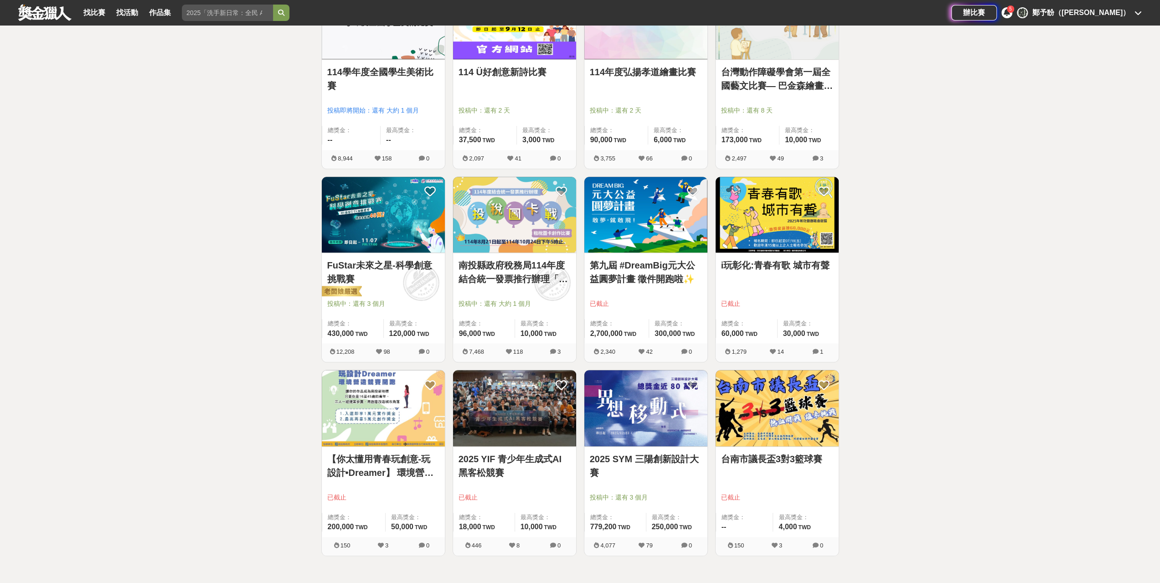
scroll to position [820, 0]
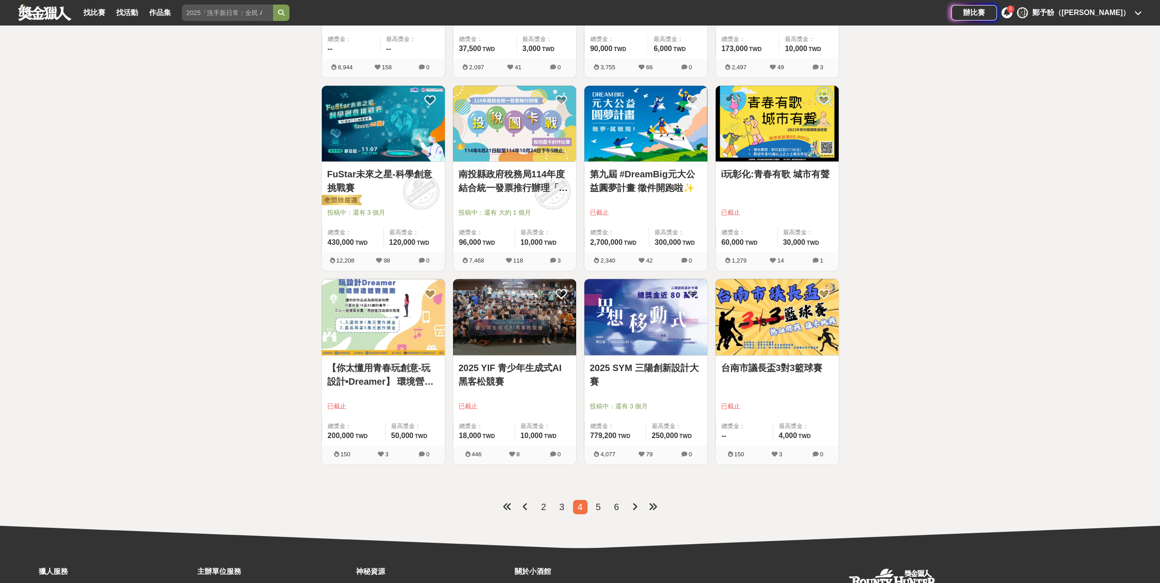
click at [599, 504] on span "5" at bounding box center [597, 507] width 5 height 10
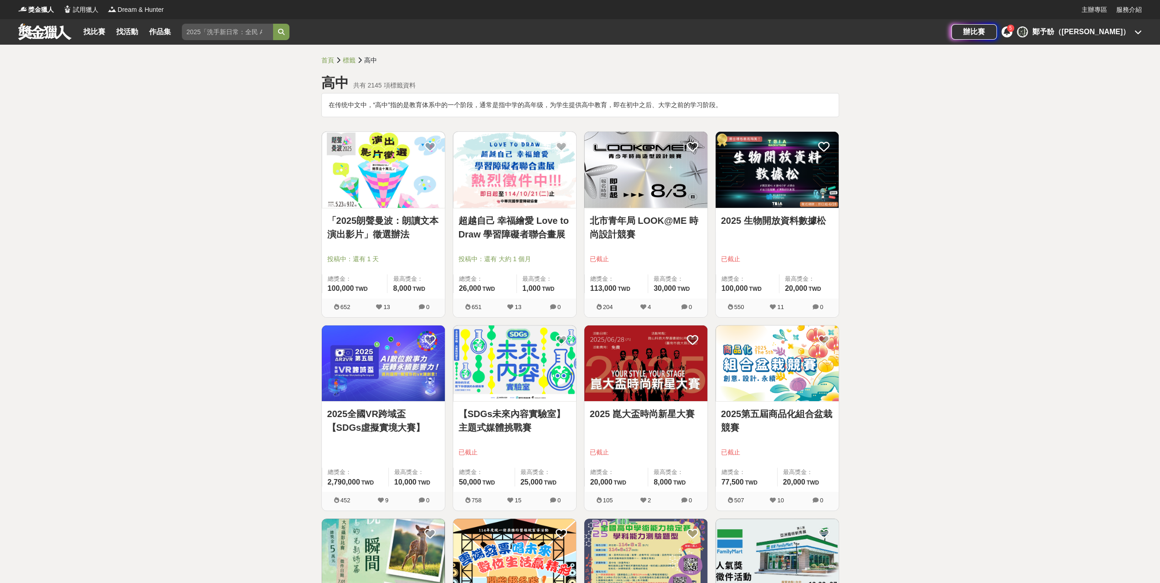
scroll to position [91, 0]
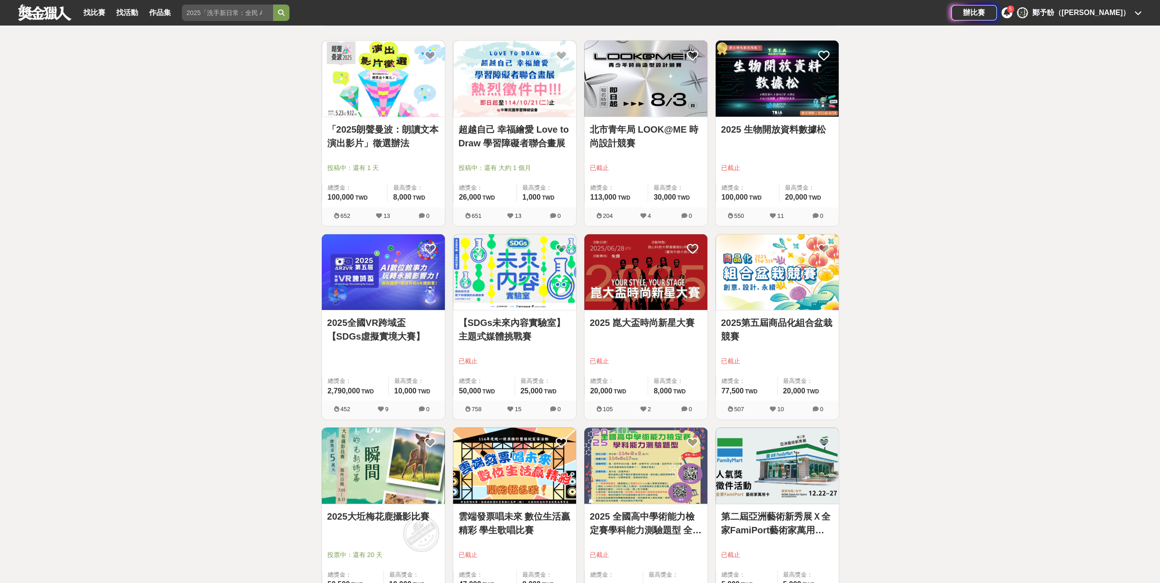
click at [666, 318] on link "2025 崑大盃時尚新星大賽" at bounding box center [646, 323] width 112 height 14
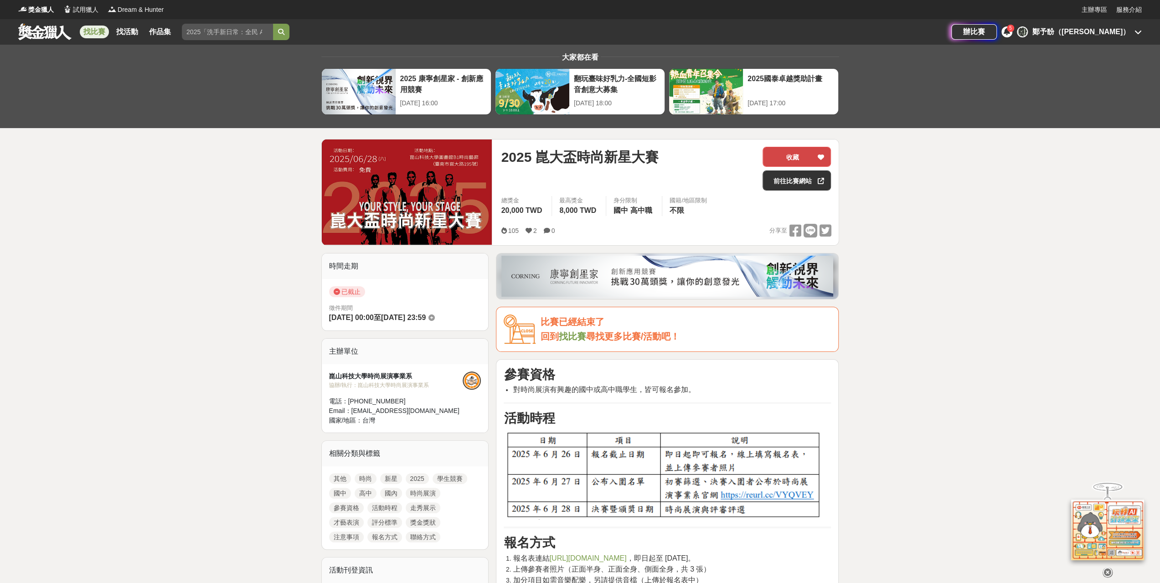
click at [826, 155] on button "收藏" at bounding box center [796, 157] width 68 height 20
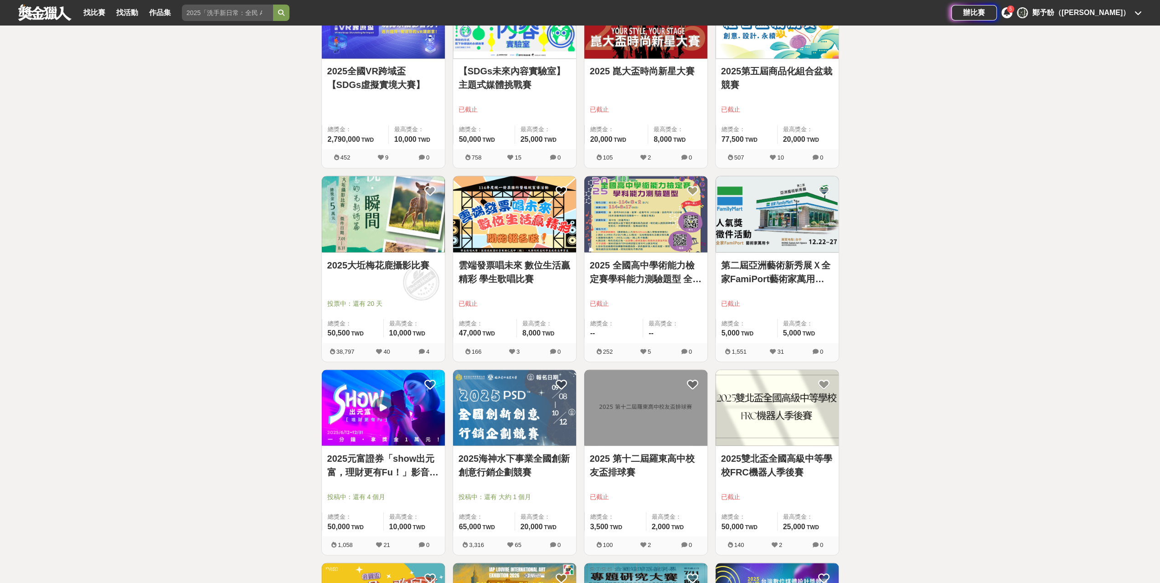
scroll to position [1549, 0]
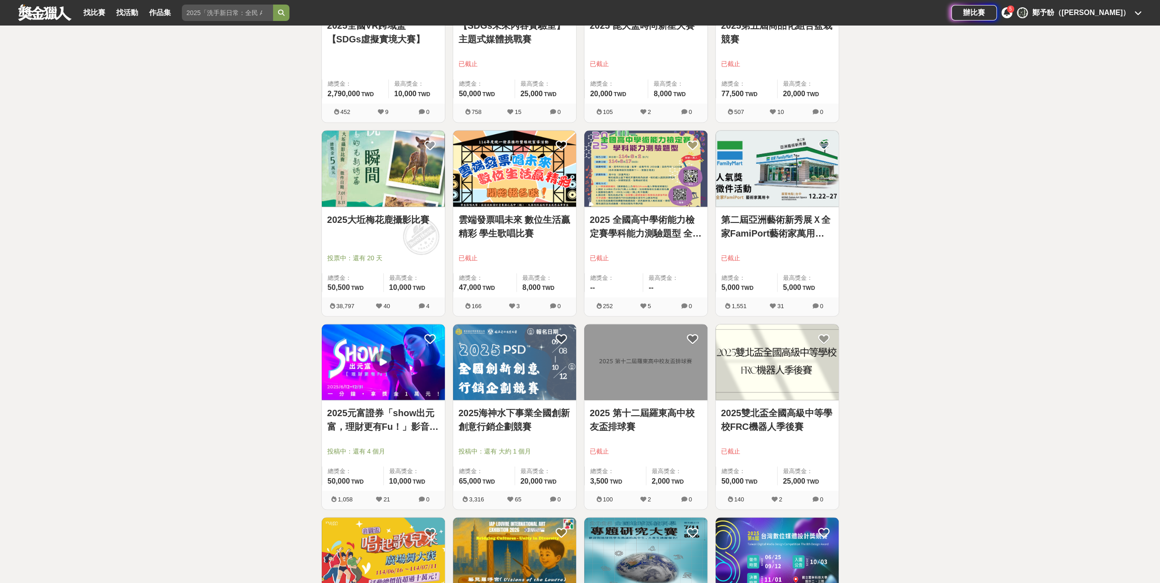
click at [390, 408] on link "2025元富證券「show出元富，理財更有Fu！」影音競賽活動" at bounding box center [383, 418] width 112 height 27
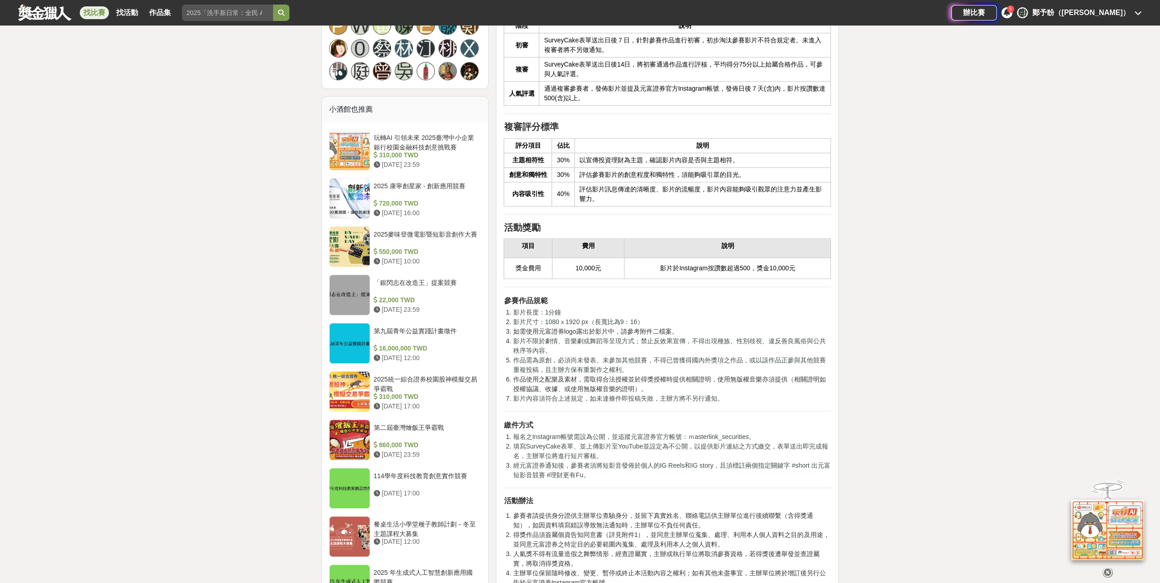
scroll to position [547, 0]
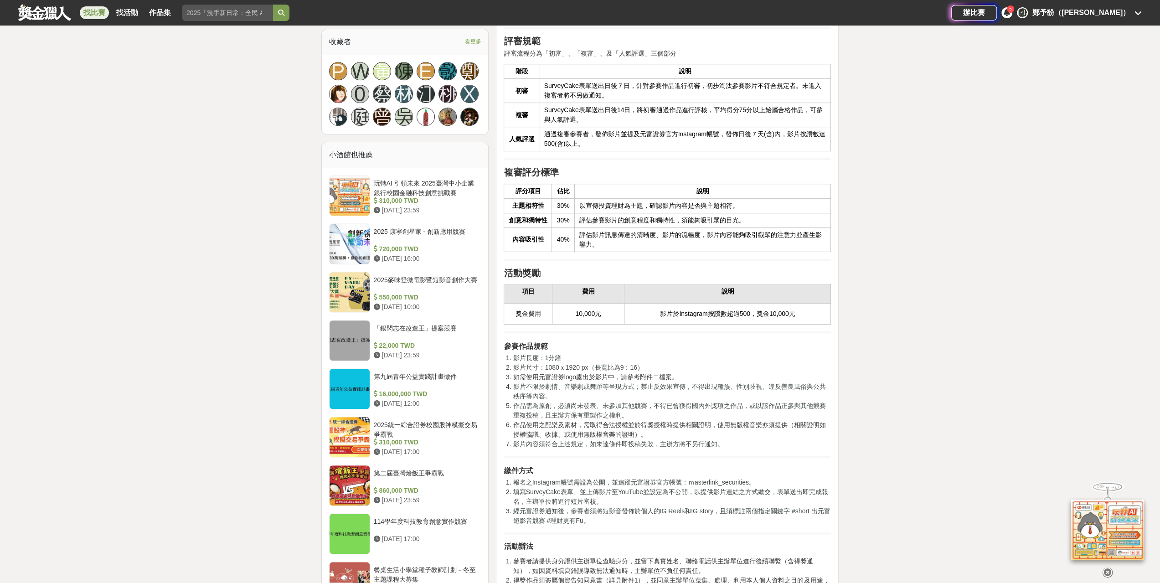
drag, startPoint x: 937, startPoint y: 529, endPoint x: 908, endPoint y: 502, distance: 39.3
click at [936, 529] on div "大家都在看 翻玩臺味好乳力-全國短影音創意大募集 2025-09-30 18:00 2025國泰卓越獎助計畫 2025-09-26 17:00 2025 康寧…" at bounding box center [580, 420] width 1160 height 1844
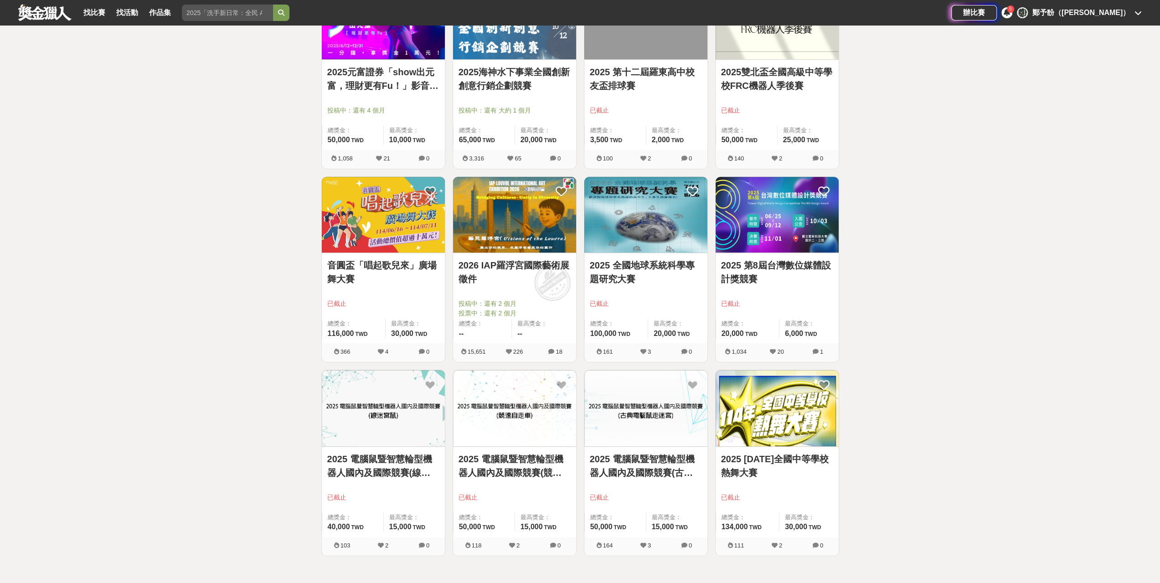
scroll to position [820, 0]
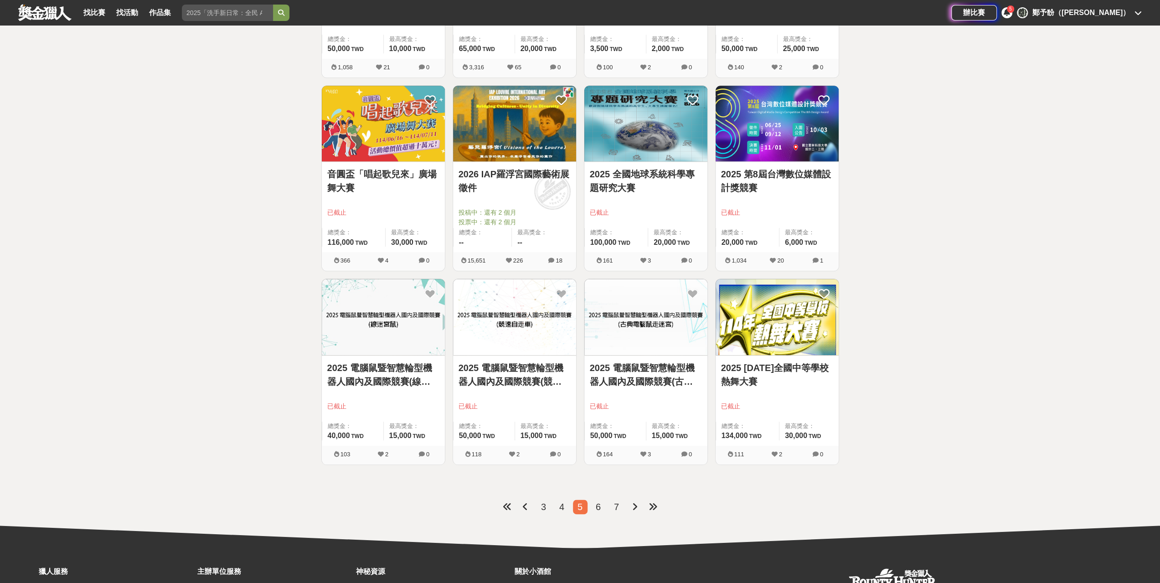
click at [781, 364] on link "2025 114年全國中等學校熱舞大賽" at bounding box center [777, 374] width 112 height 27
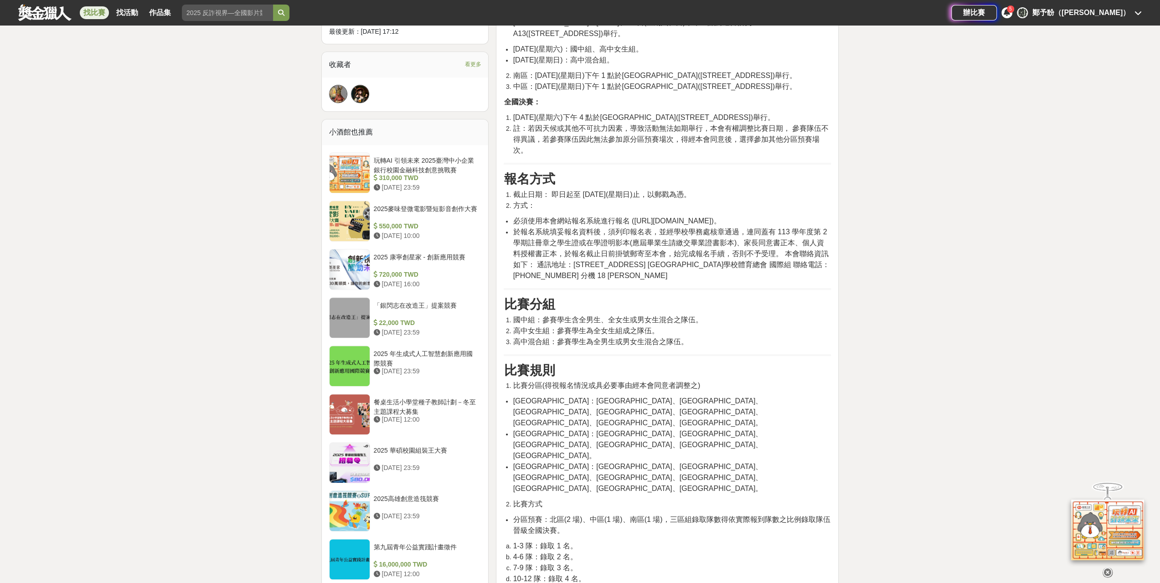
scroll to position [273, 0]
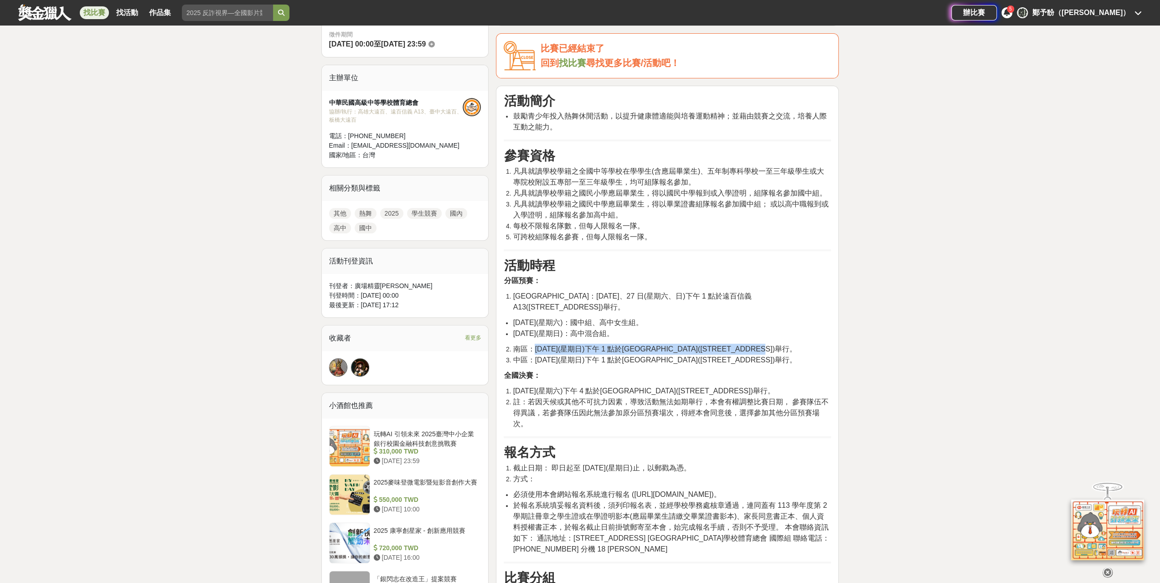
drag, startPoint x: 533, startPoint y: 349, endPoint x: 800, endPoint y: 347, distance: 267.4
click at [796, 347] on span "南區：114 年 8 月 10 日(星期日)下午 1 點於高雄大遠百(高雄市苓雅區三多四路 21 號)舉行。" at bounding box center [654, 349] width 283 height 8
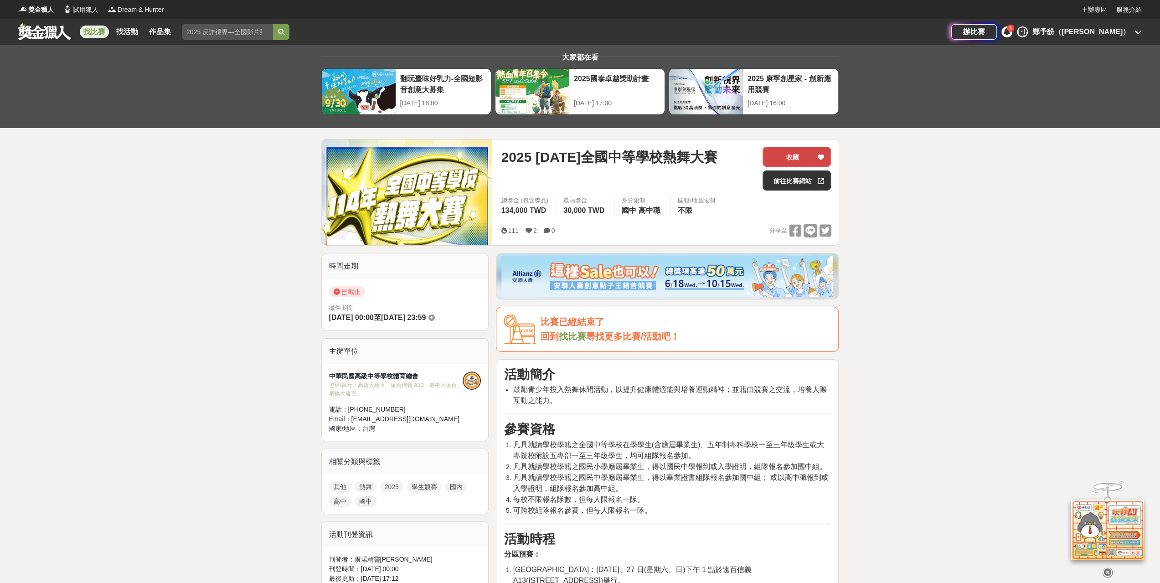
click at [820, 155] on icon at bounding box center [820, 157] width 6 height 6
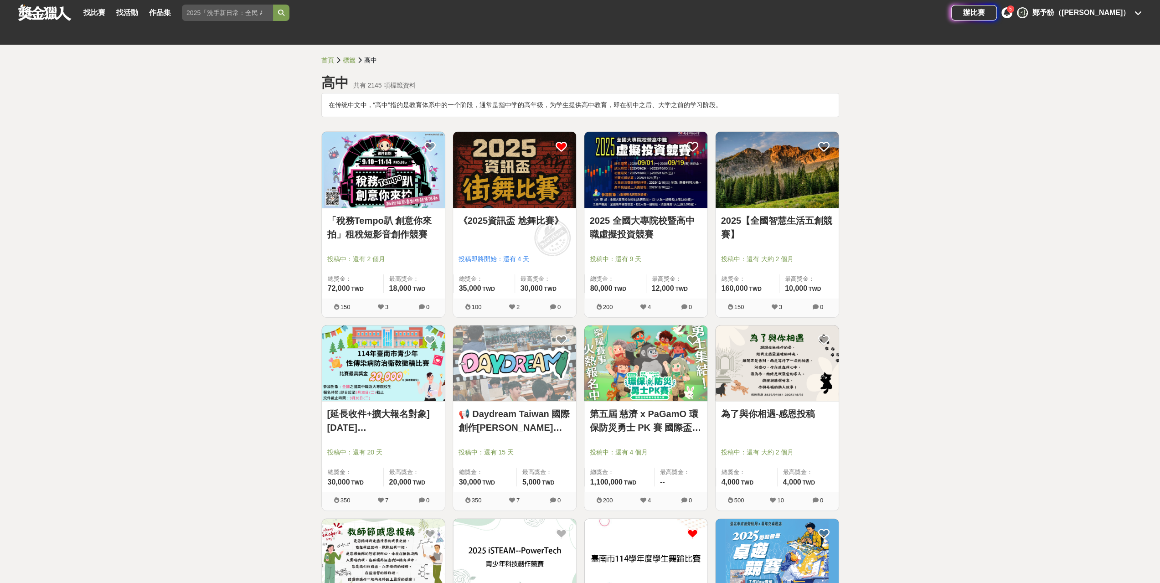
scroll to position [364, 0]
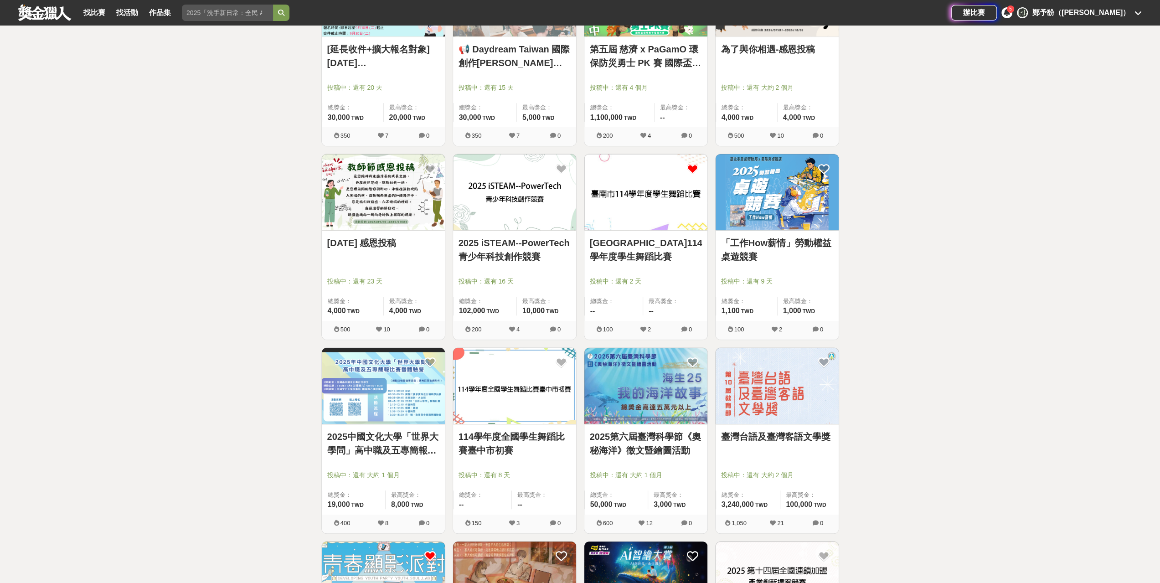
click at [497, 431] on link "114學年度全國學生舞蹈比賽臺中市初賽" at bounding box center [514, 443] width 112 height 27
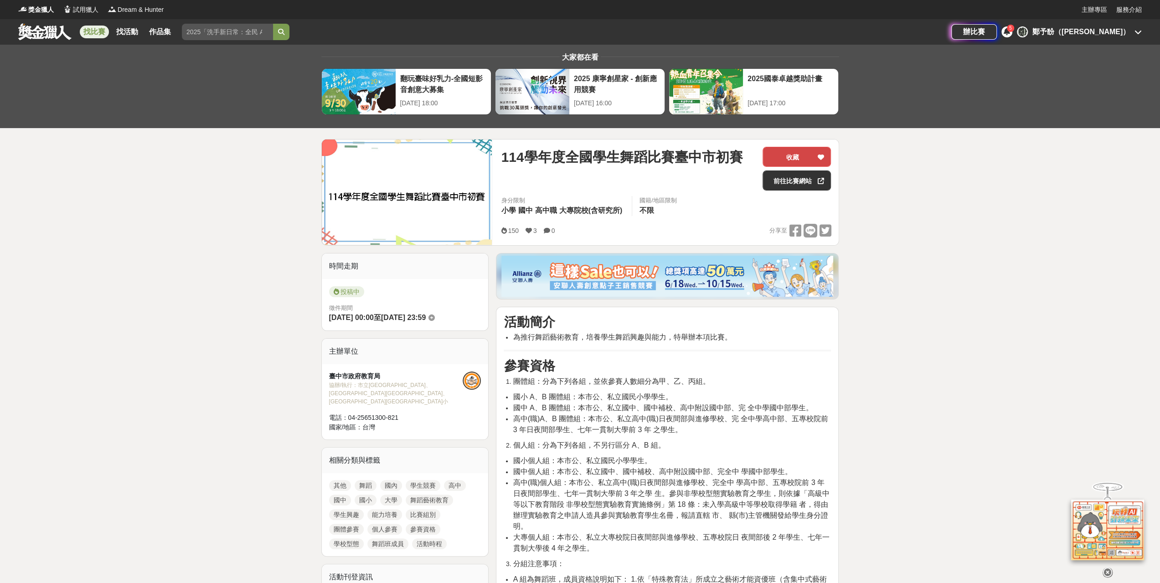
click at [820, 155] on icon at bounding box center [820, 157] width 6 height 6
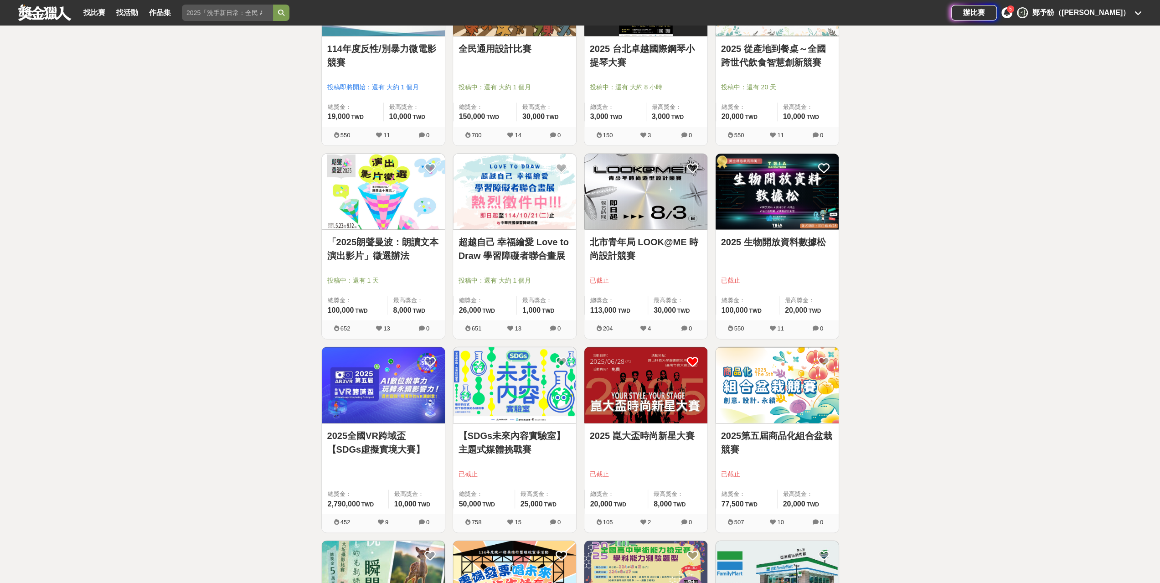
scroll to position [1321, 0]
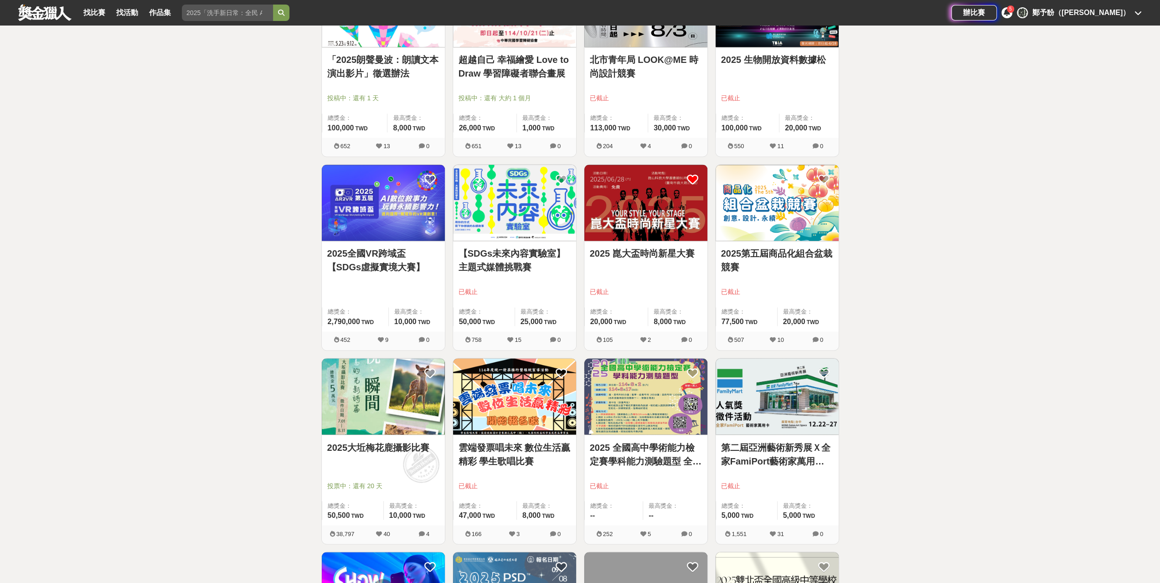
click at [508, 441] on link "雲端發票唱未來 數位生活贏精彩 學生歌唱比賽" at bounding box center [514, 453] width 112 height 27
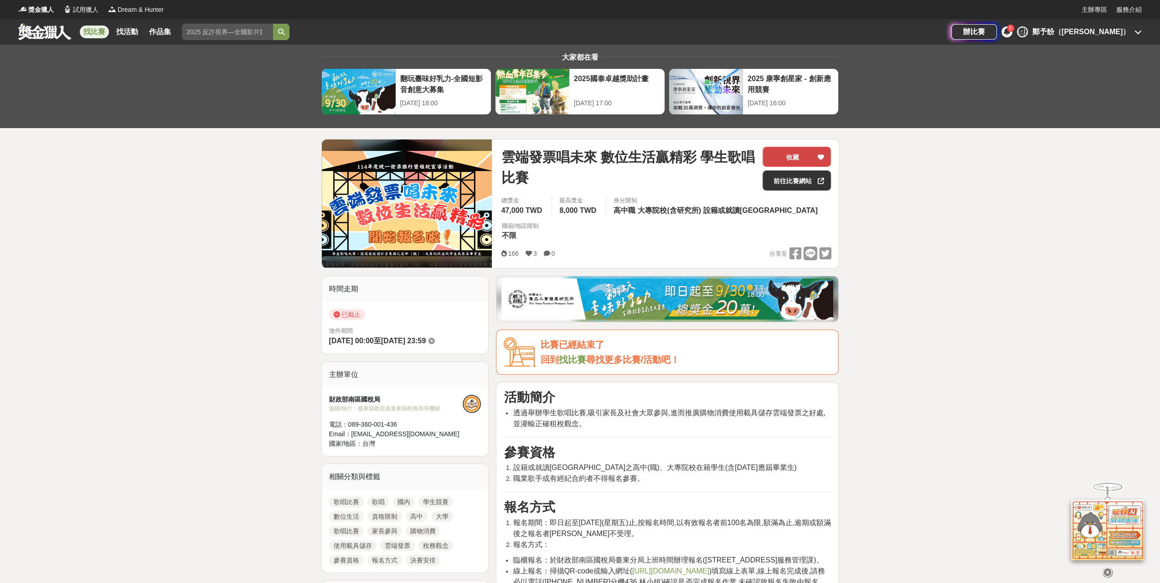
click at [816, 151] on div at bounding box center [820, 156] width 9 height 19
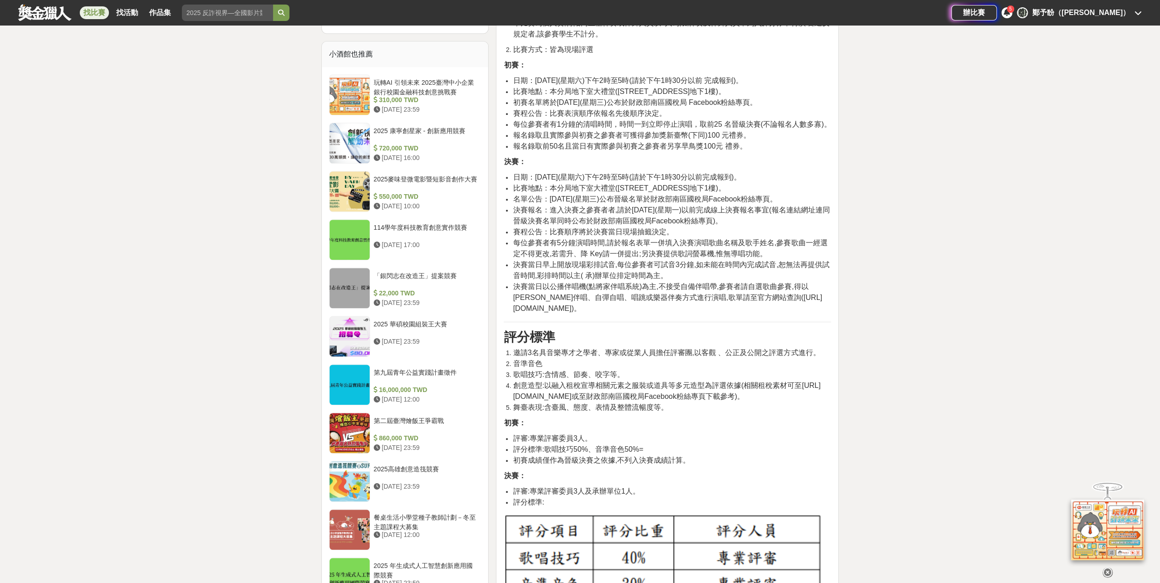
scroll to position [911, 0]
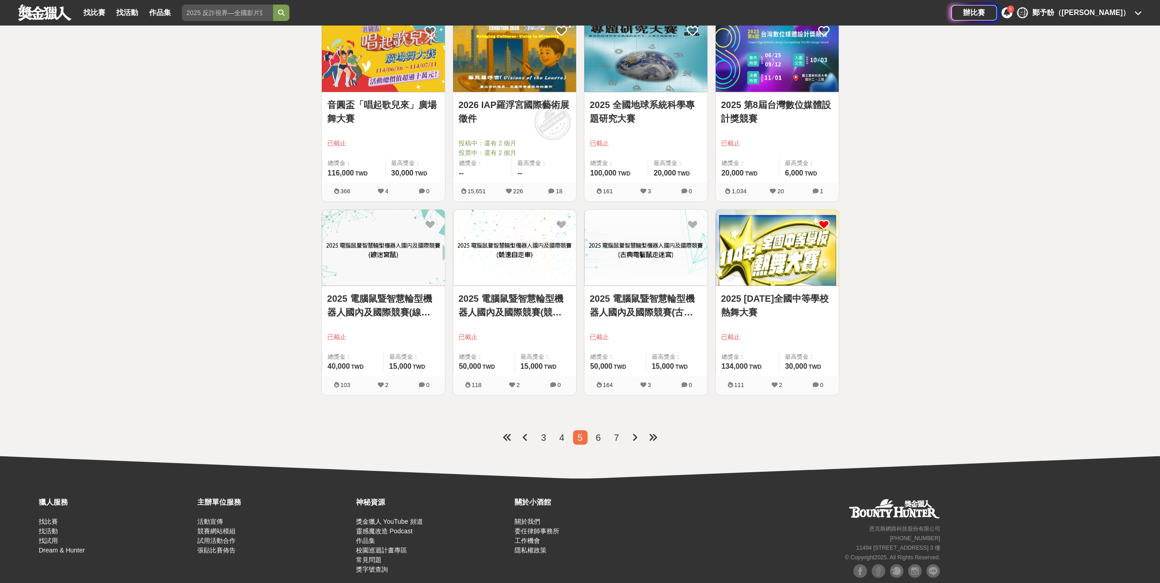
scroll to position [2069, 0]
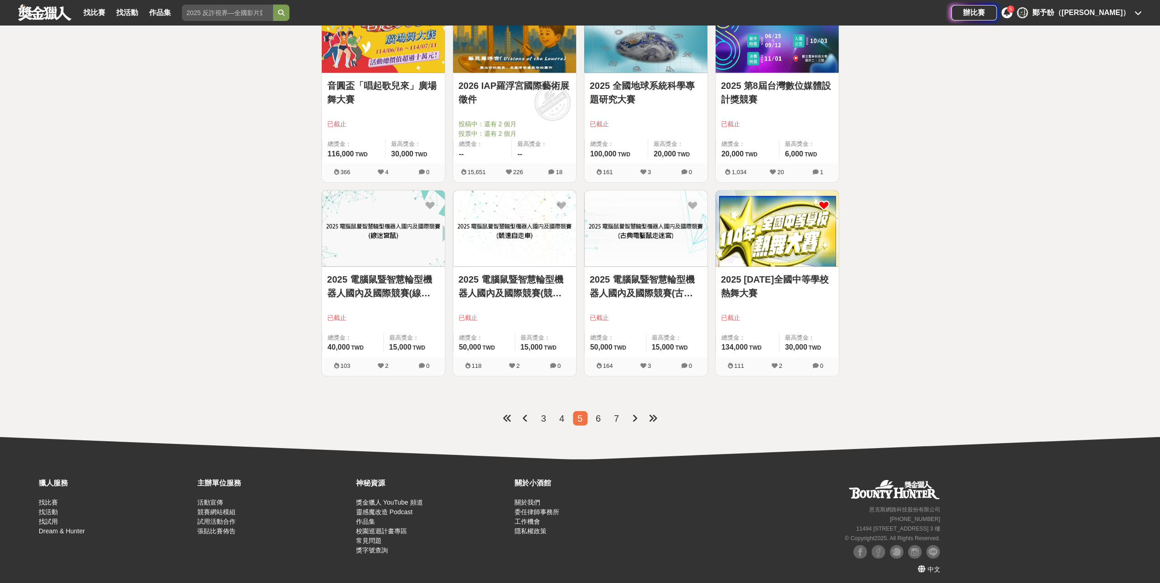
click at [599, 413] on span "6" at bounding box center [597, 418] width 5 height 10
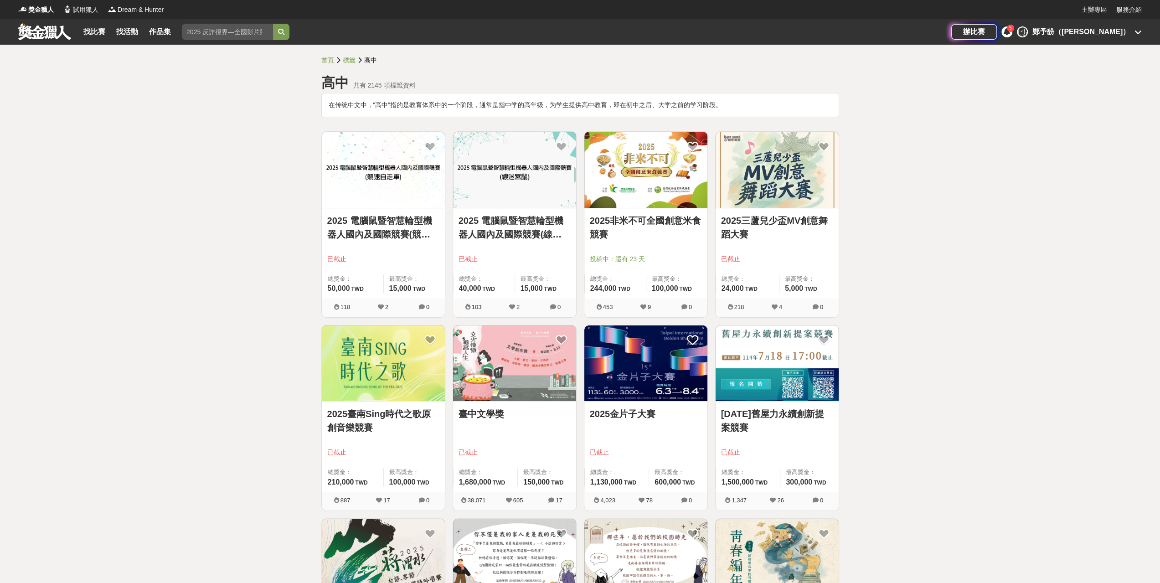
scroll to position [182, 0]
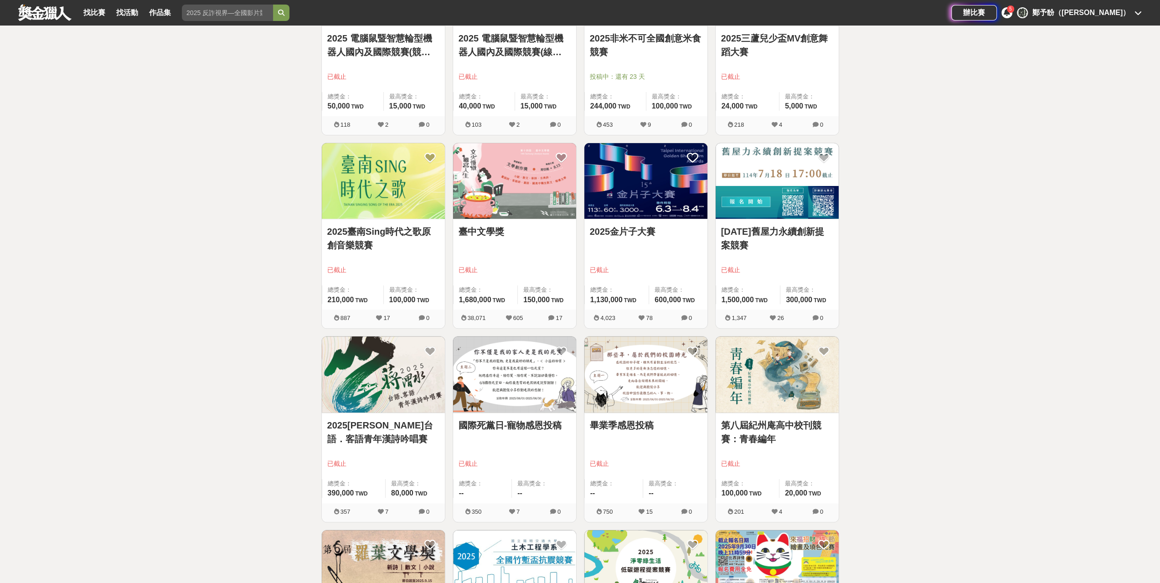
click at [364, 231] on link "2025臺南Sing時代之歌原創音樂競賽" at bounding box center [383, 238] width 112 height 27
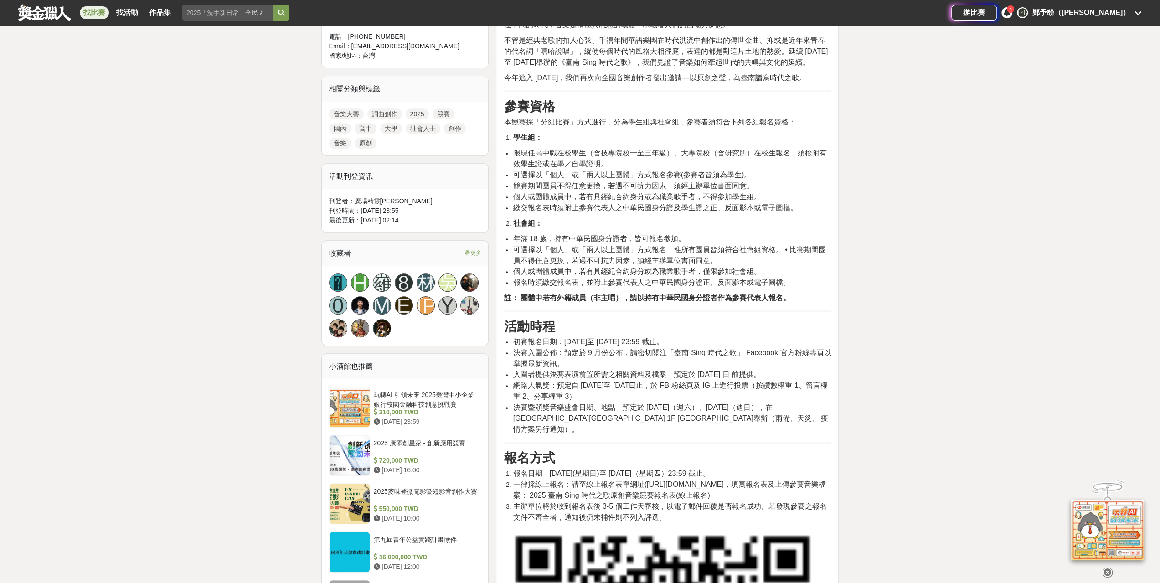
scroll to position [729, 0]
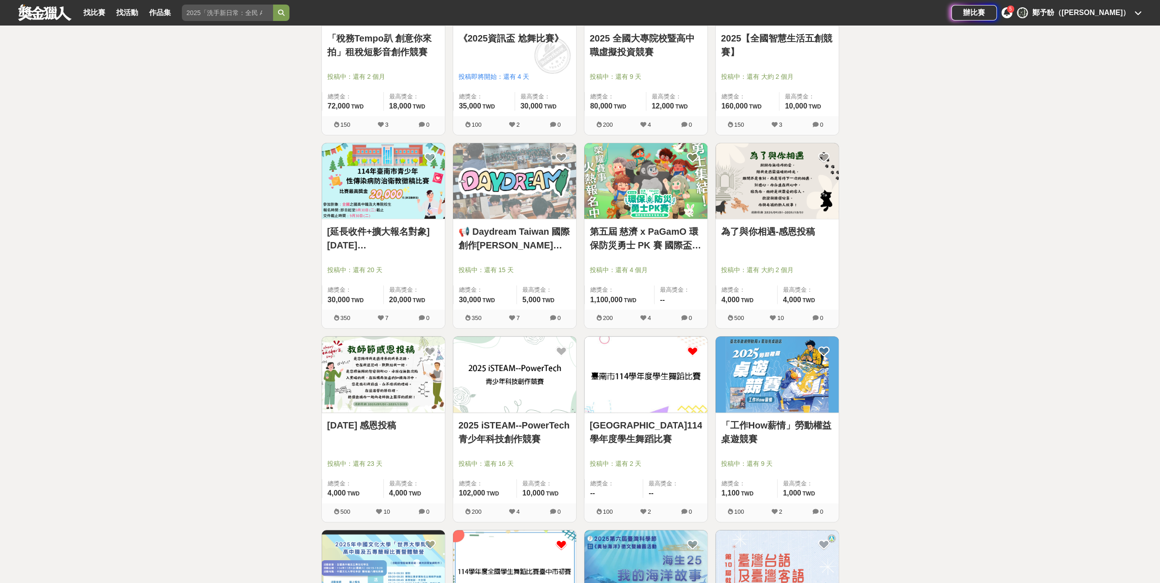
scroll to position [46, 0]
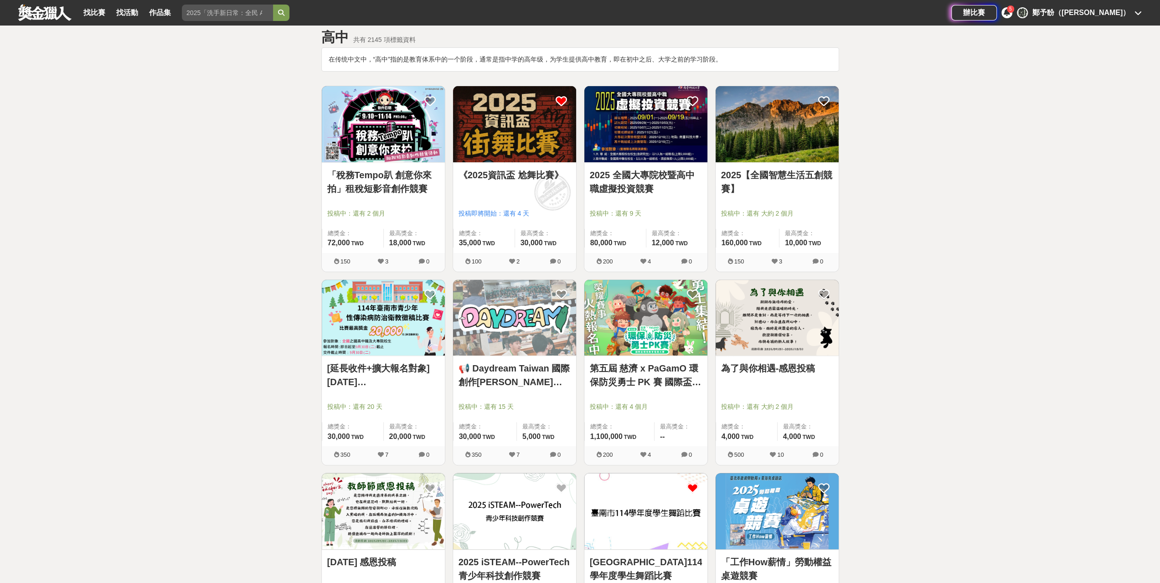
click at [521, 171] on link "《2025資訊盃 尬舞比賽》" at bounding box center [514, 175] width 112 height 14
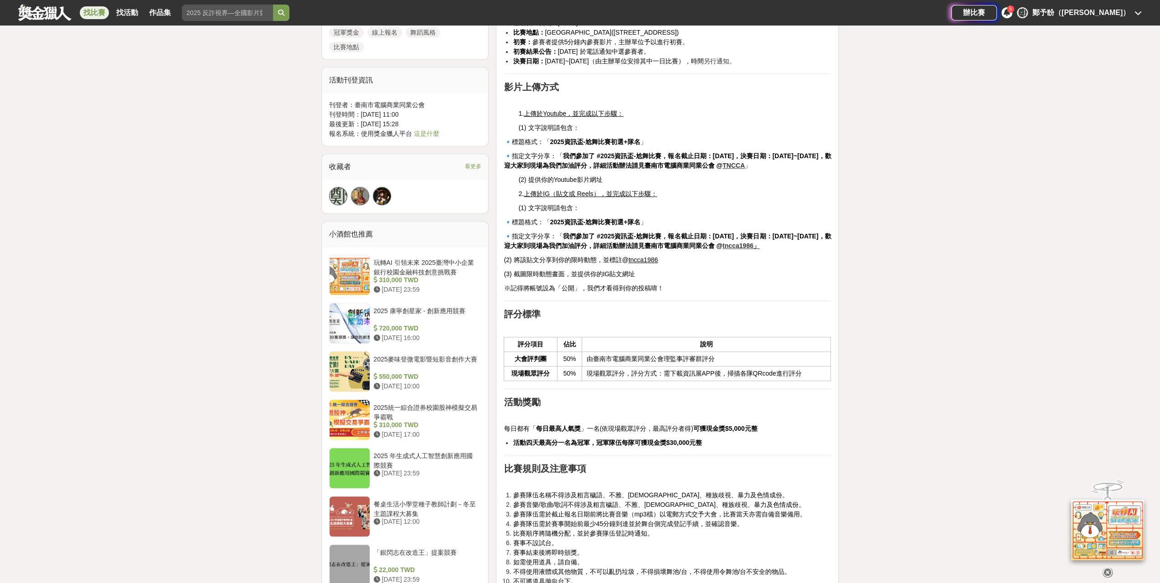
scroll to position [729, 0]
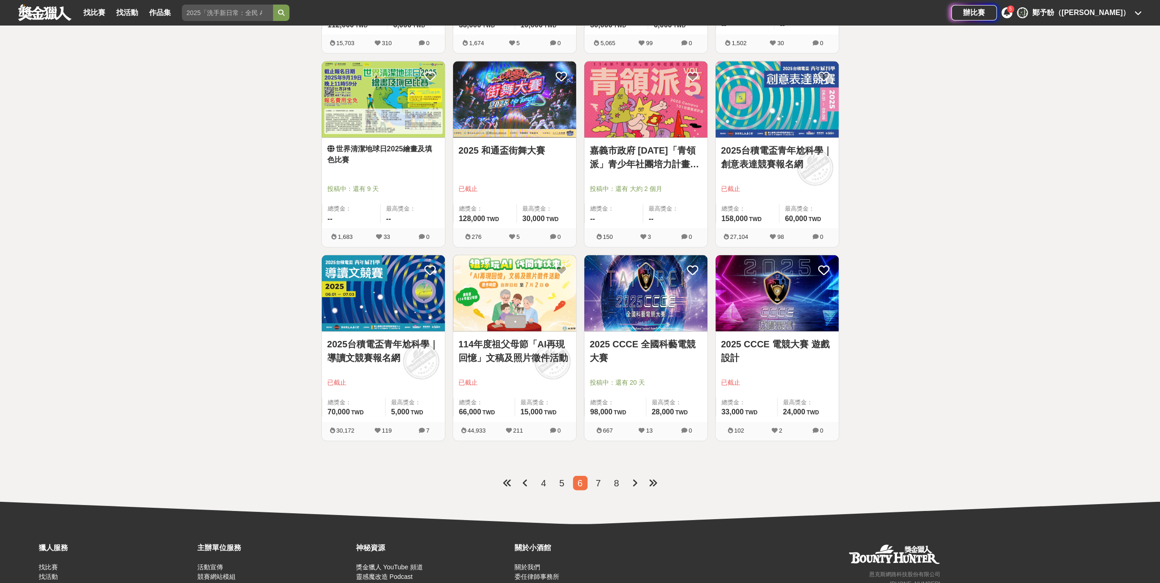
scroll to position [1959, 0]
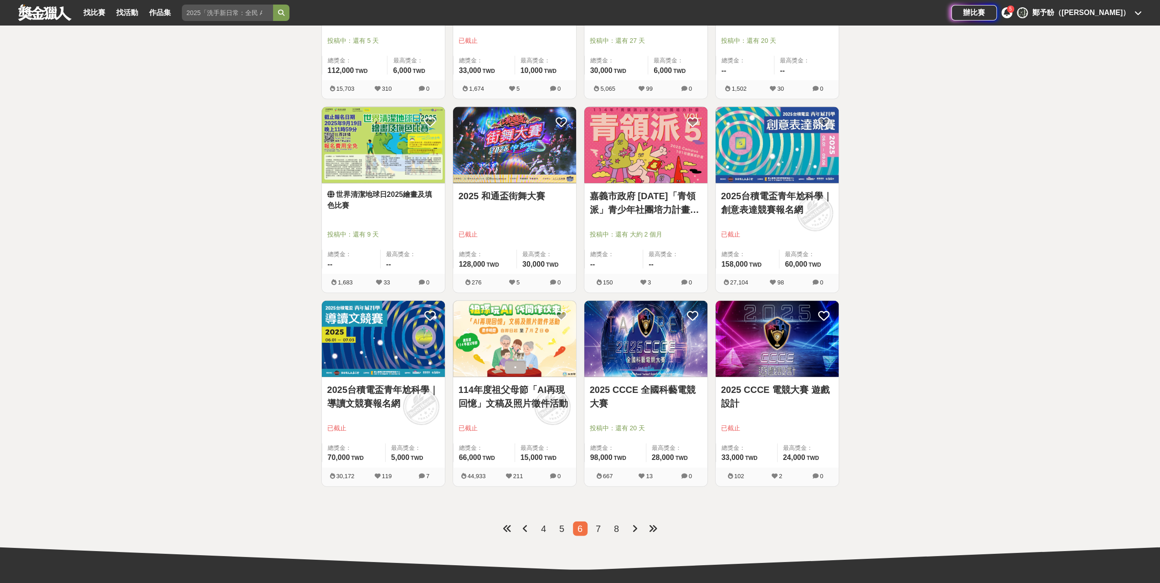
click at [500, 189] on link "2025 和通盃街舞大賽" at bounding box center [514, 196] width 112 height 14
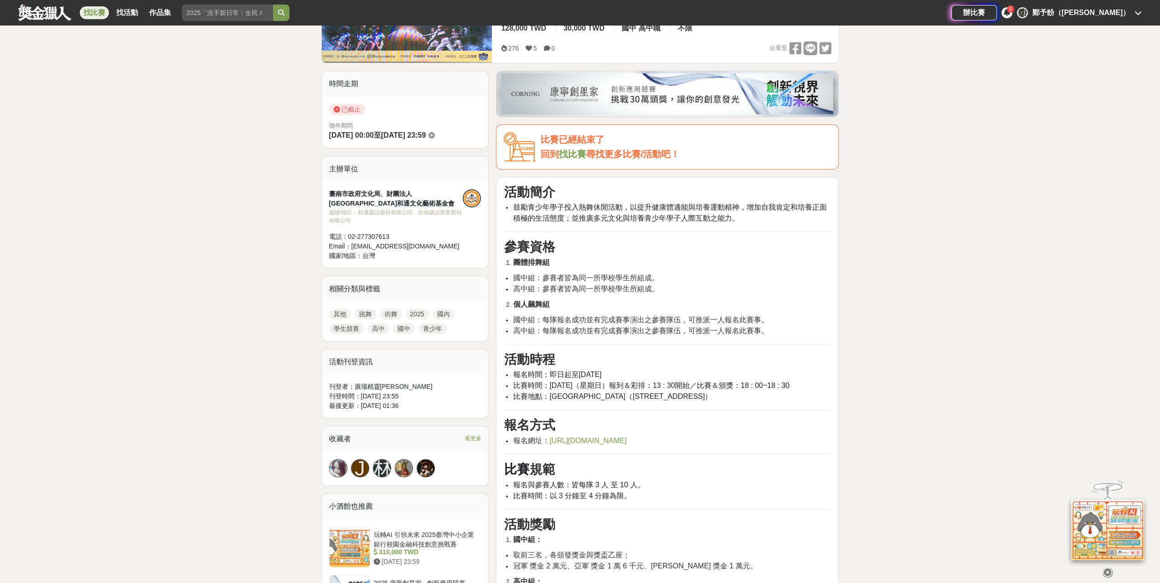
scroll to position [228, 0]
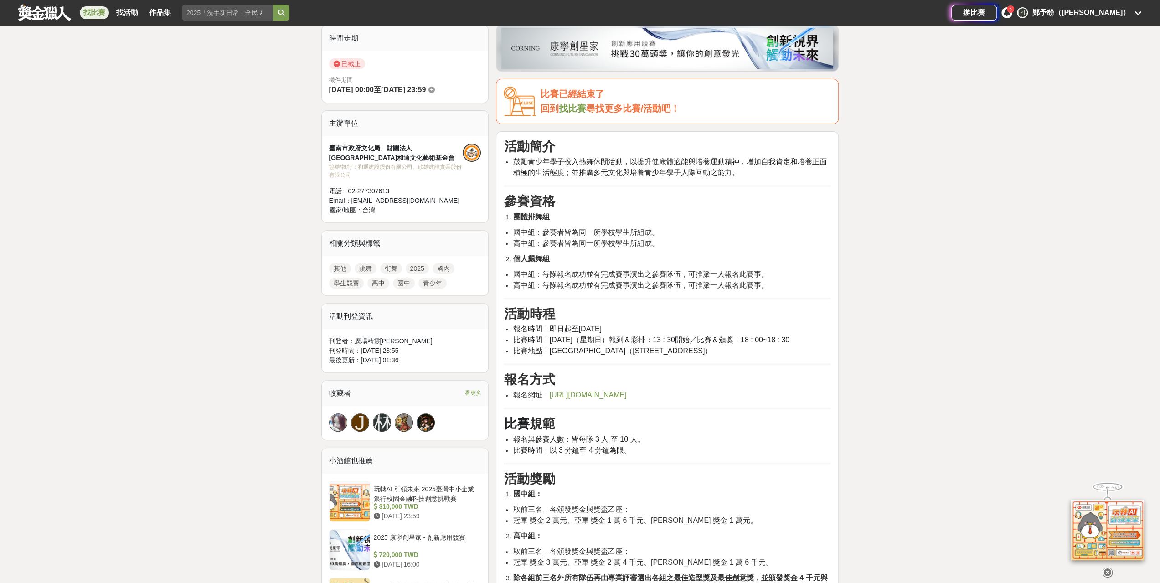
click at [564, 393] on span "https://docs.google.com/forms/d/1KmArmu-0doNYZcN7nGTewx4xceHWu0JImBYTFPkb26k/vi…" at bounding box center [587, 395] width 77 height 8
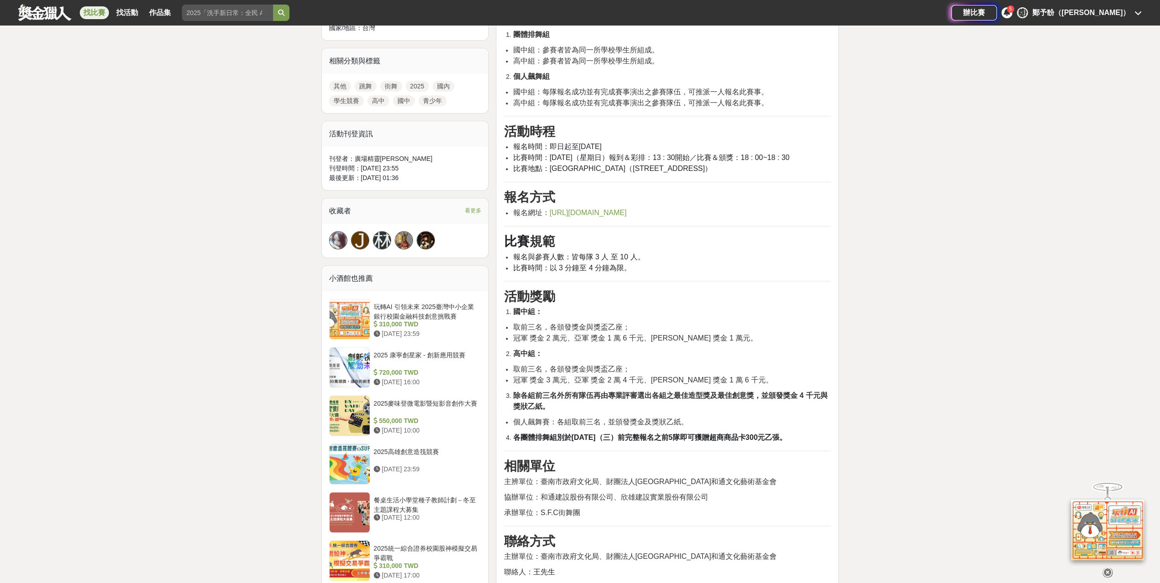
scroll to position [91, 0]
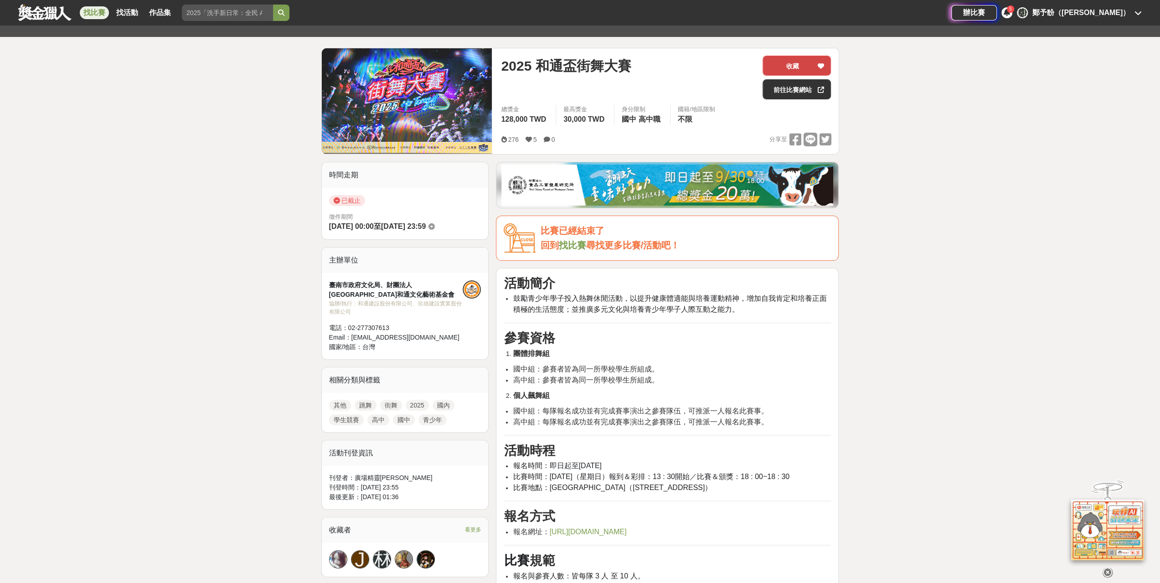
click at [819, 64] on icon at bounding box center [820, 66] width 6 height 6
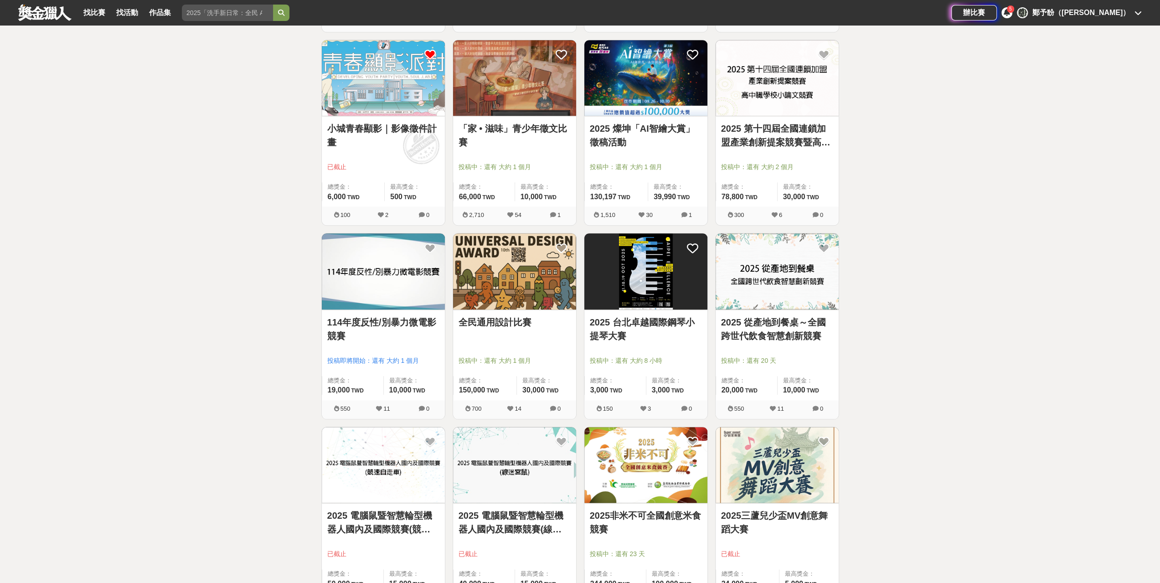
scroll to position [1230, 0]
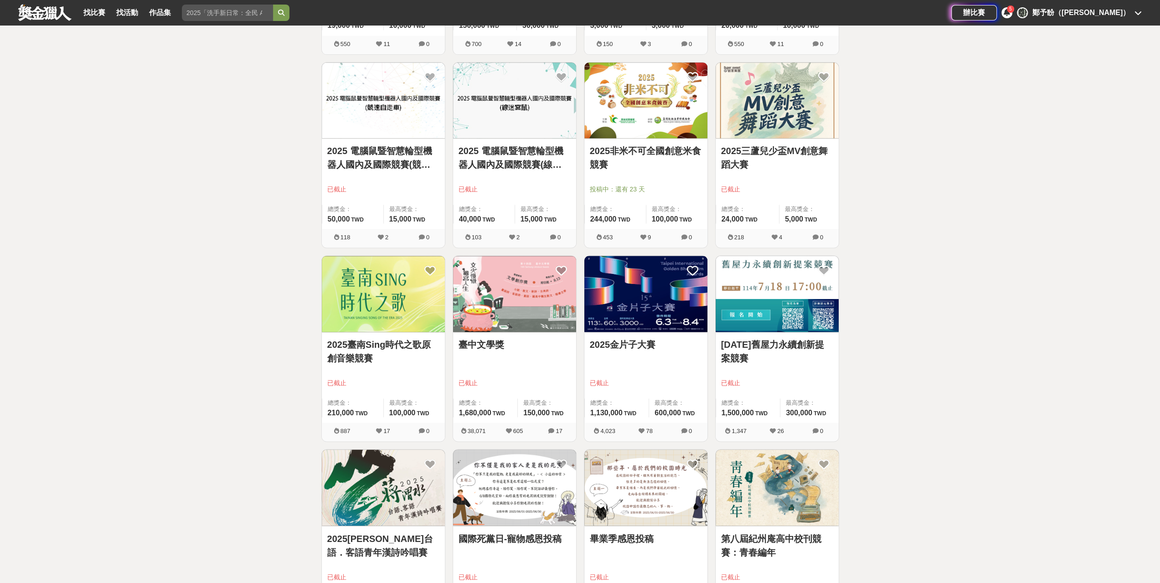
click at [614, 339] on link "2025金片子大賽" at bounding box center [646, 345] width 112 height 14
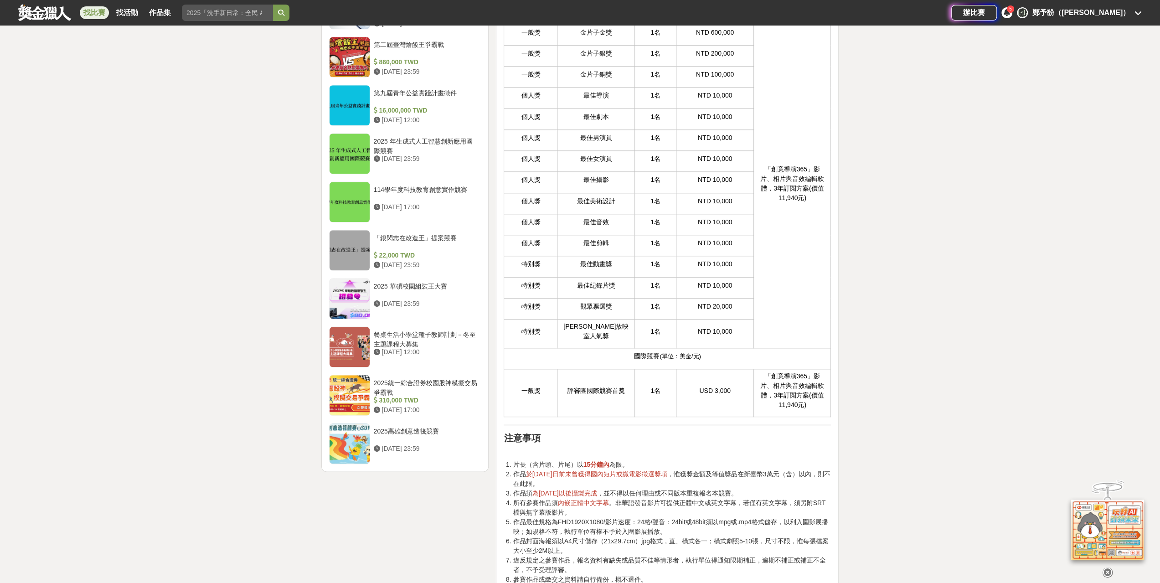
scroll to position [957, 0]
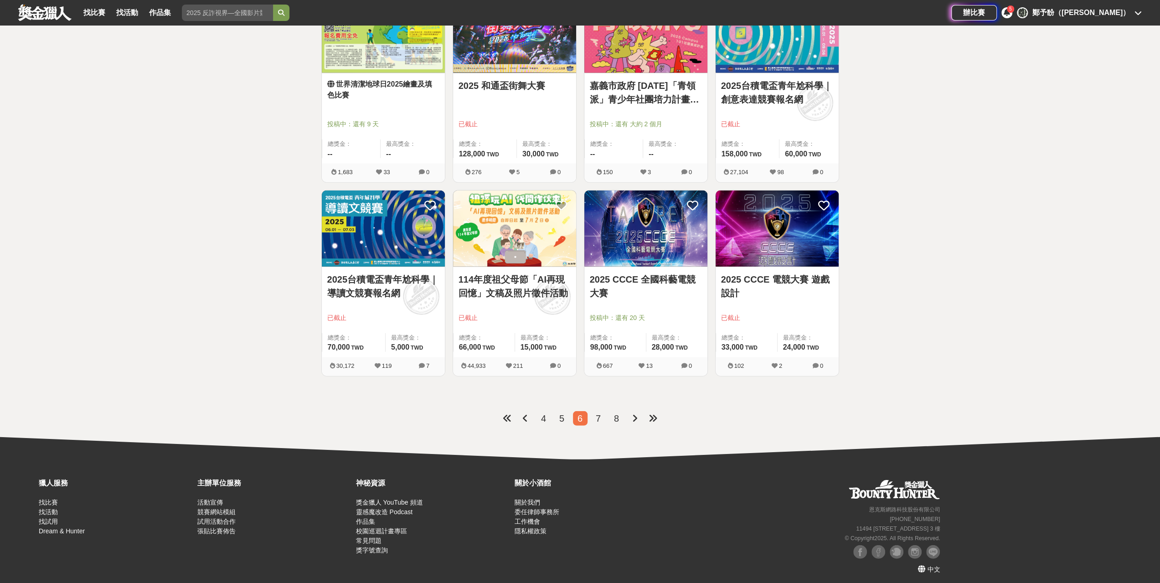
scroll to position [1978, 0]
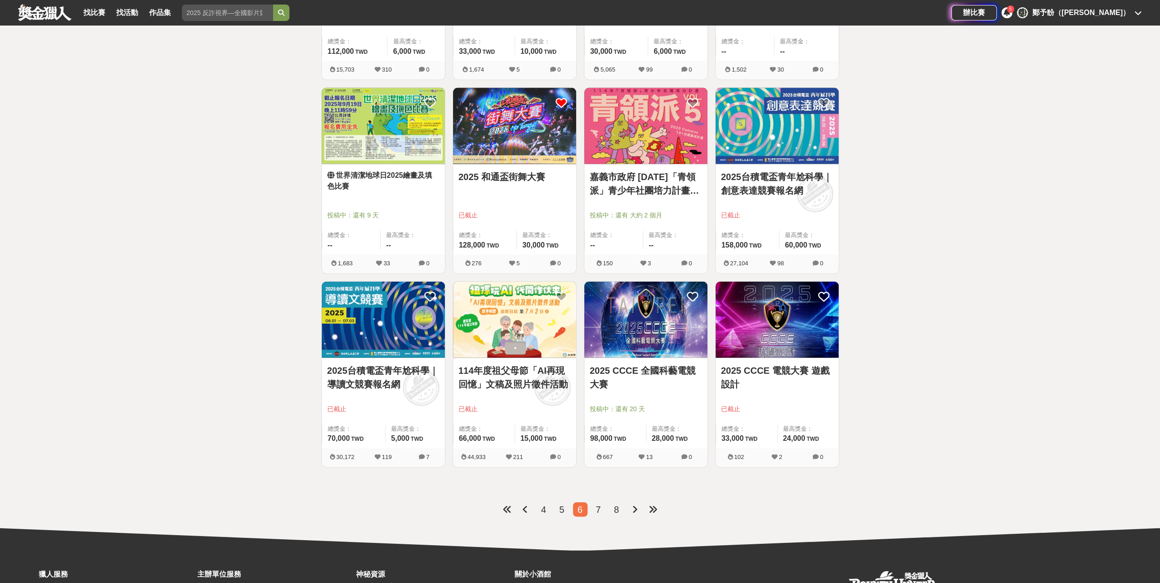
click at [600, 503] on li "7" at bounding box center [598, 509] width 15 height 15
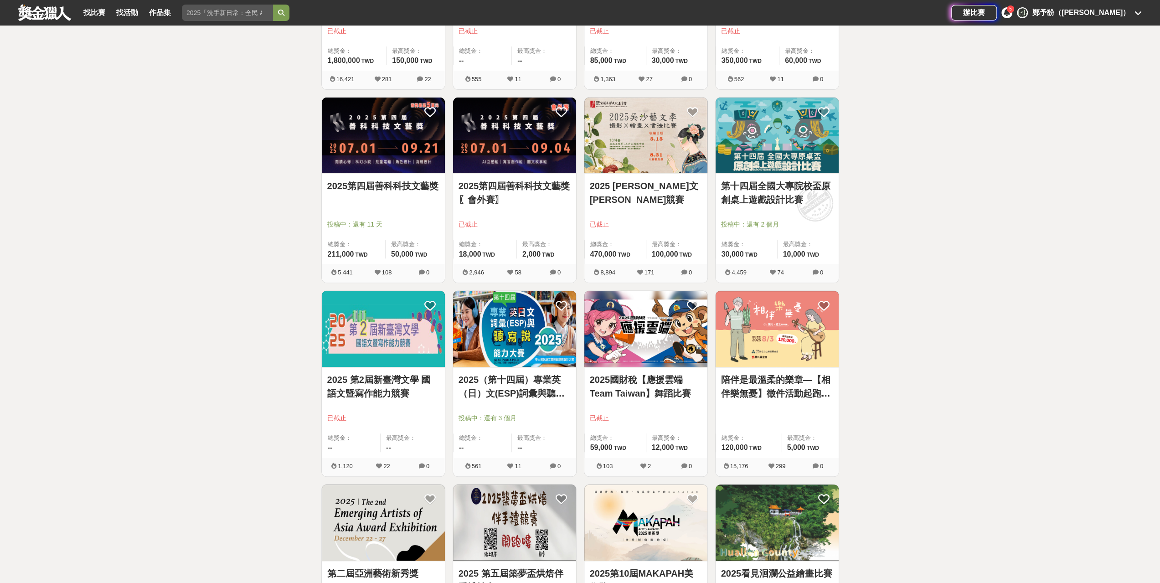
scroll to position [273, 0]
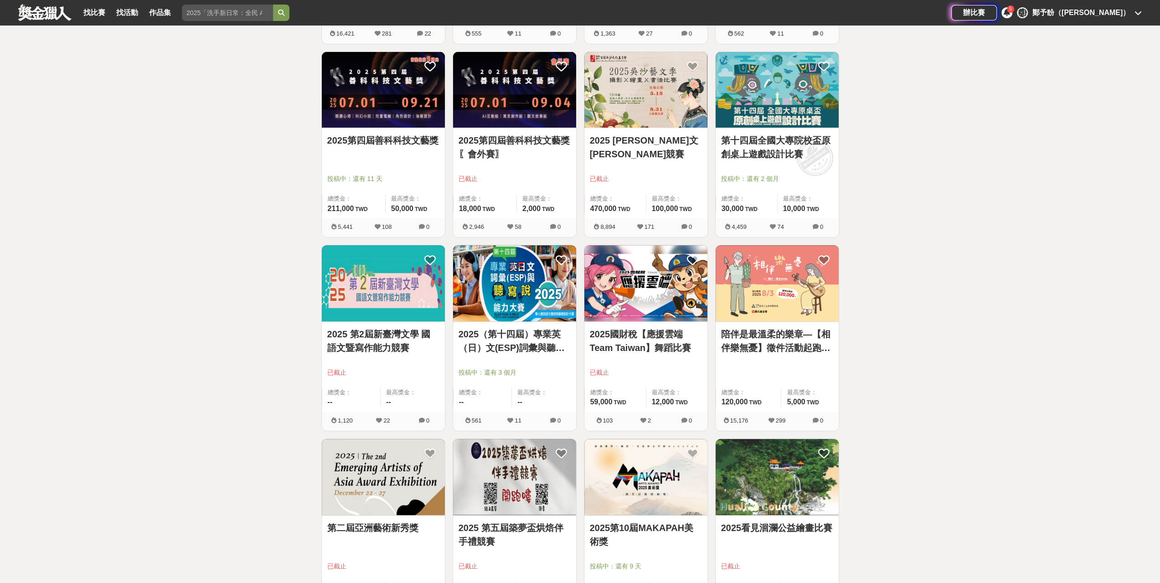
click at [631, 345] on link "2025國財稅【應援雲端Team Taiwan】舞蹈比賽" at bounding box center [646, 340] width 112 height 27
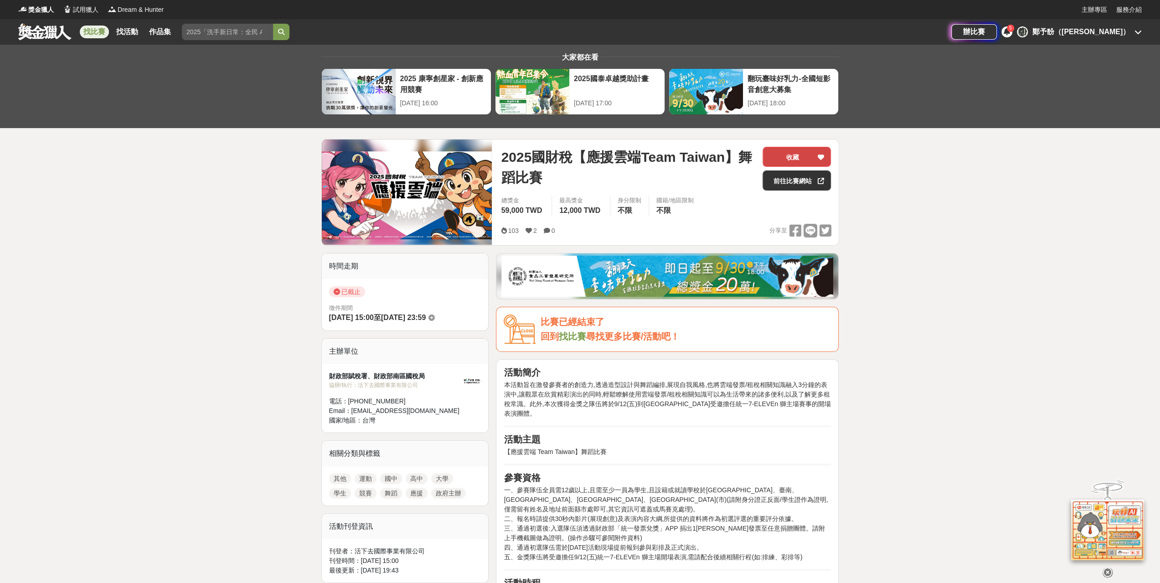
click at [822, 154] on icon at bounding box center [820, 157] width 6 height 6
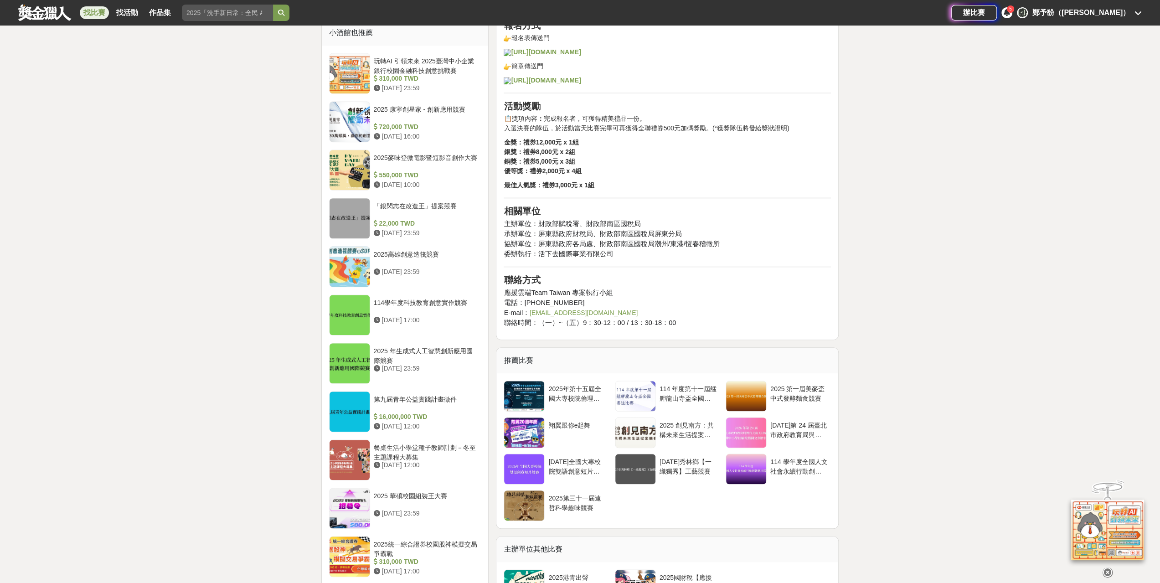
scroll to position [410, 0]
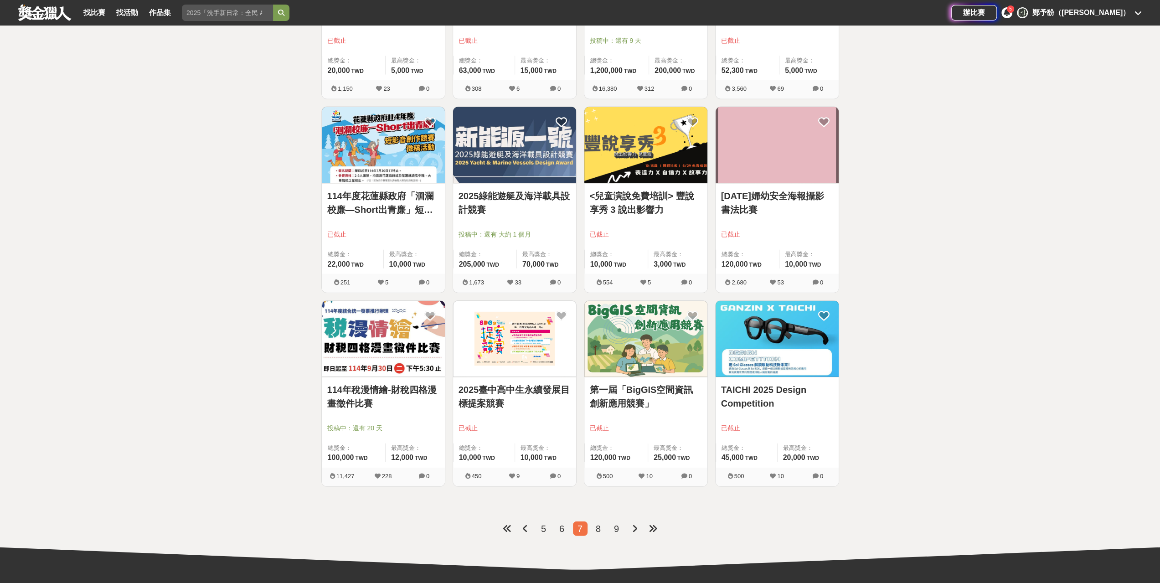
scroll to position [2050, 0]
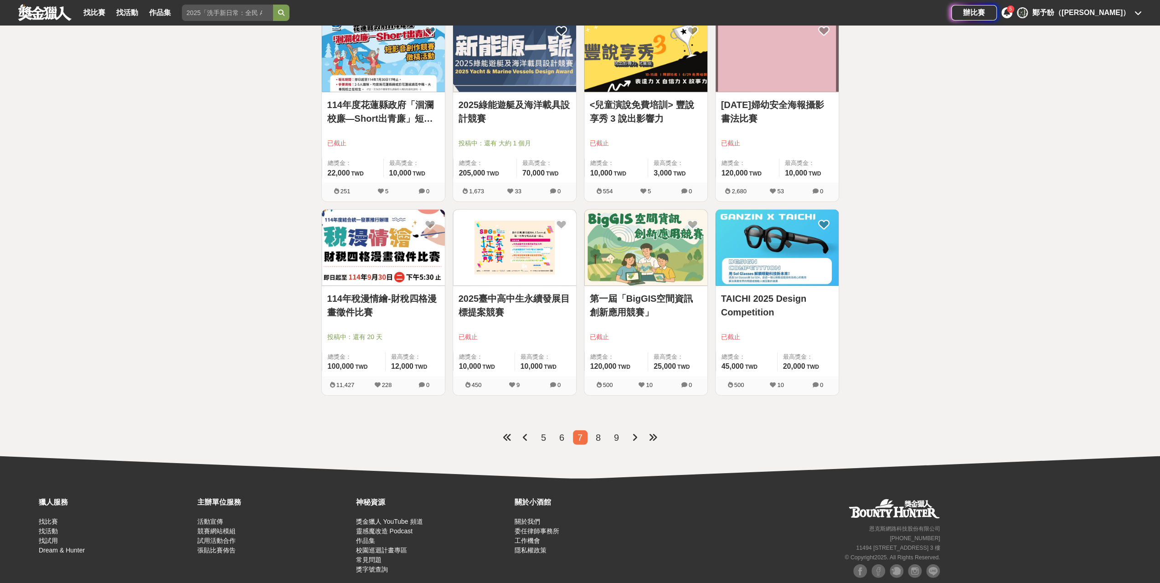
click at [593, 430] on li "8" at bounding box center [598, 437] width 15 height 15
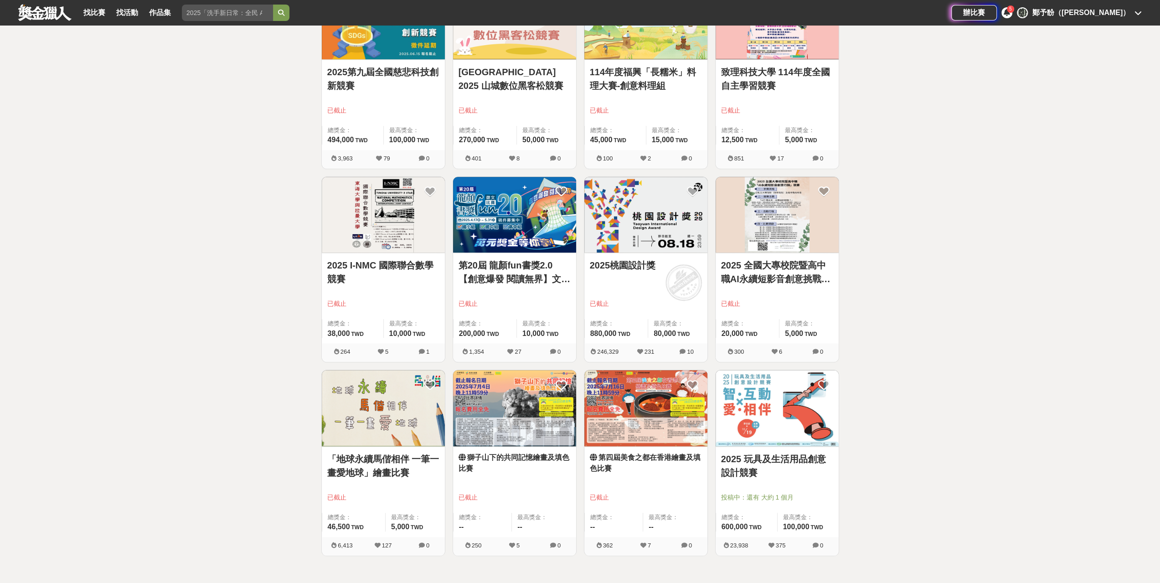
scroll to position [775, 0]
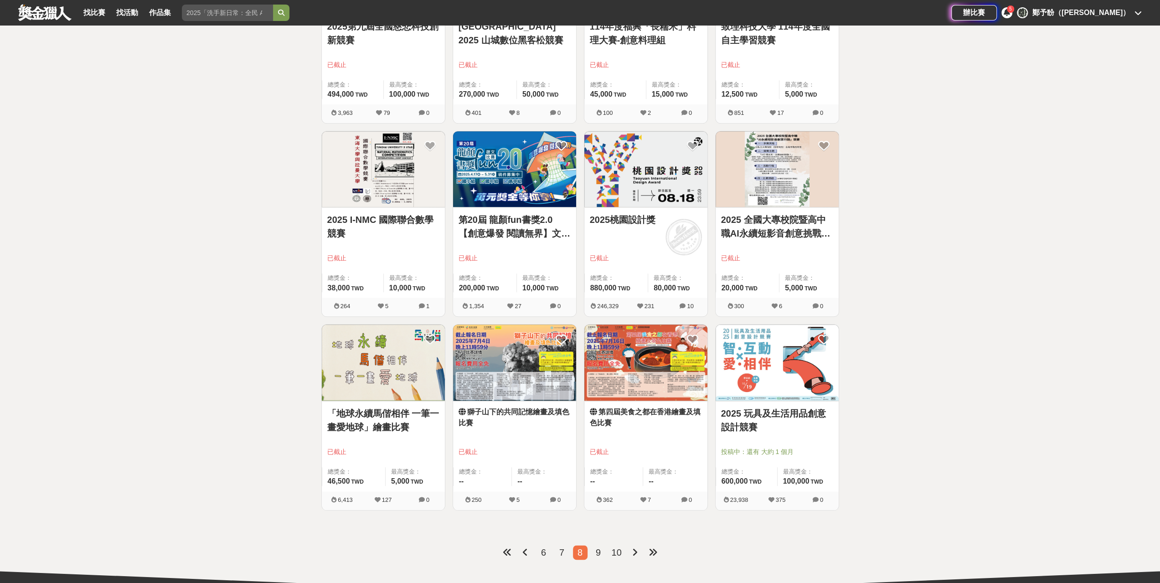
click at [596, 548] on span "9" at bounding box center [597, 552] width 5 height 10
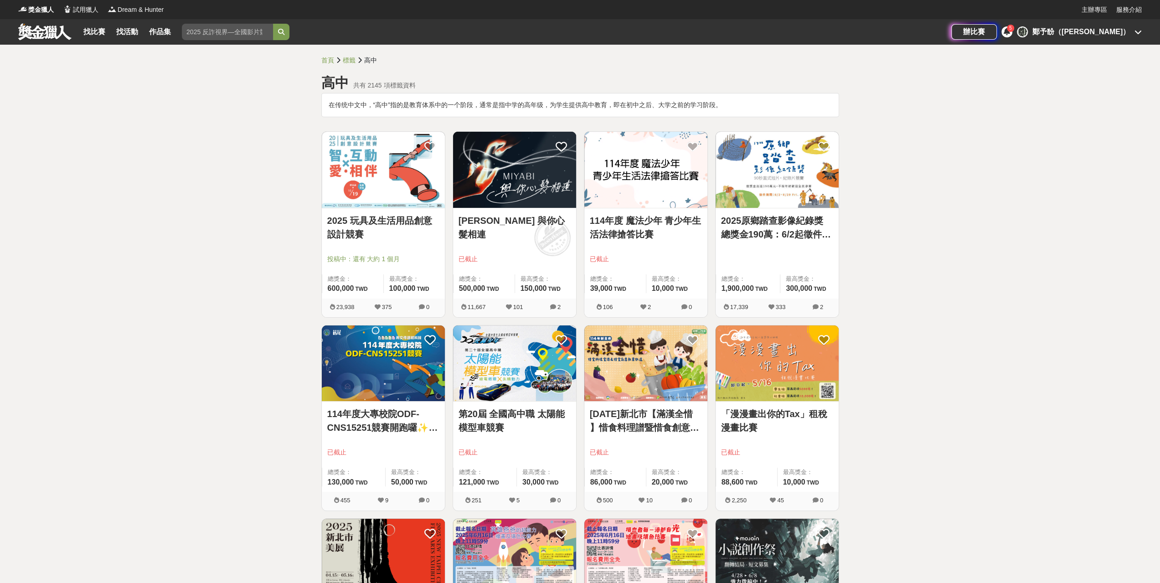
click at [632, 233] on link "114年度 魔法少年 青少年生活法律搶答比賽" at bounding box center [646, 227] width 112 height 27
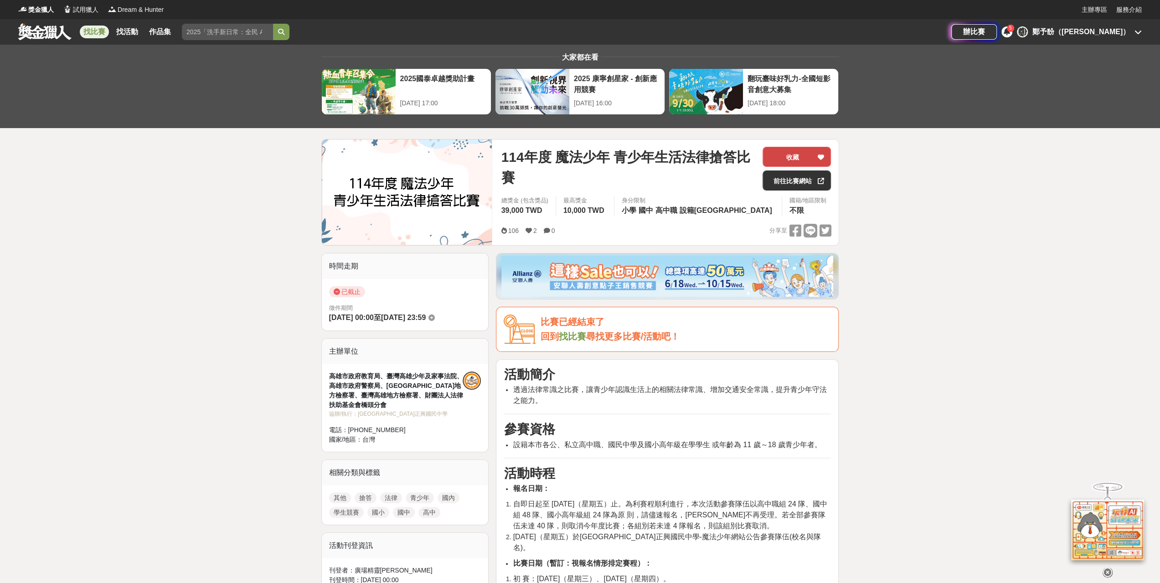
click at [818, 158] on icon at bounding box center [820, 157] width 6 height 6
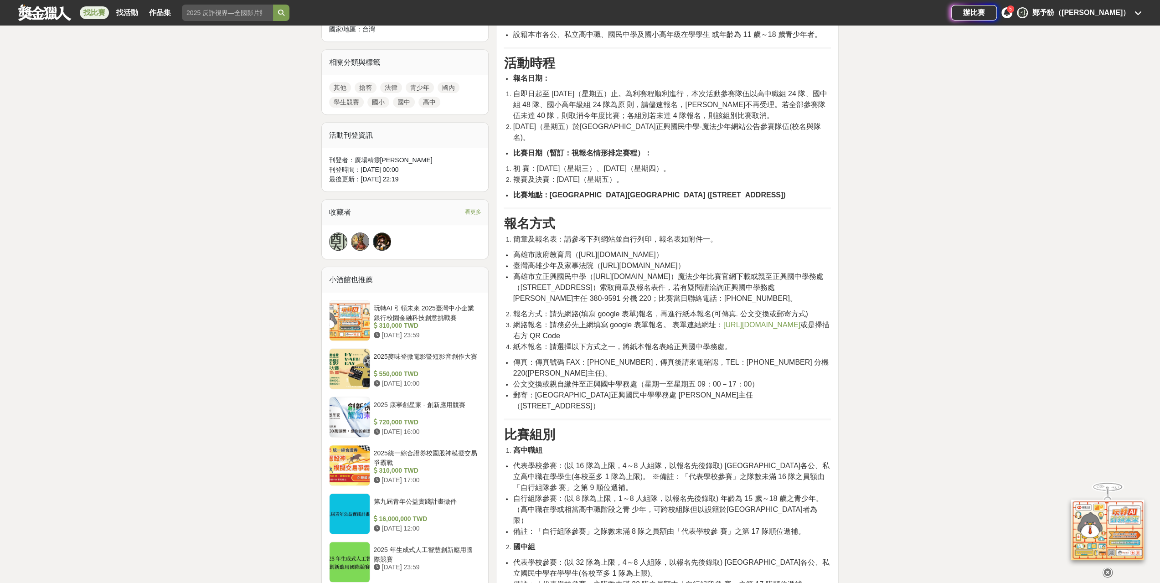
scroll to position [501, 0]
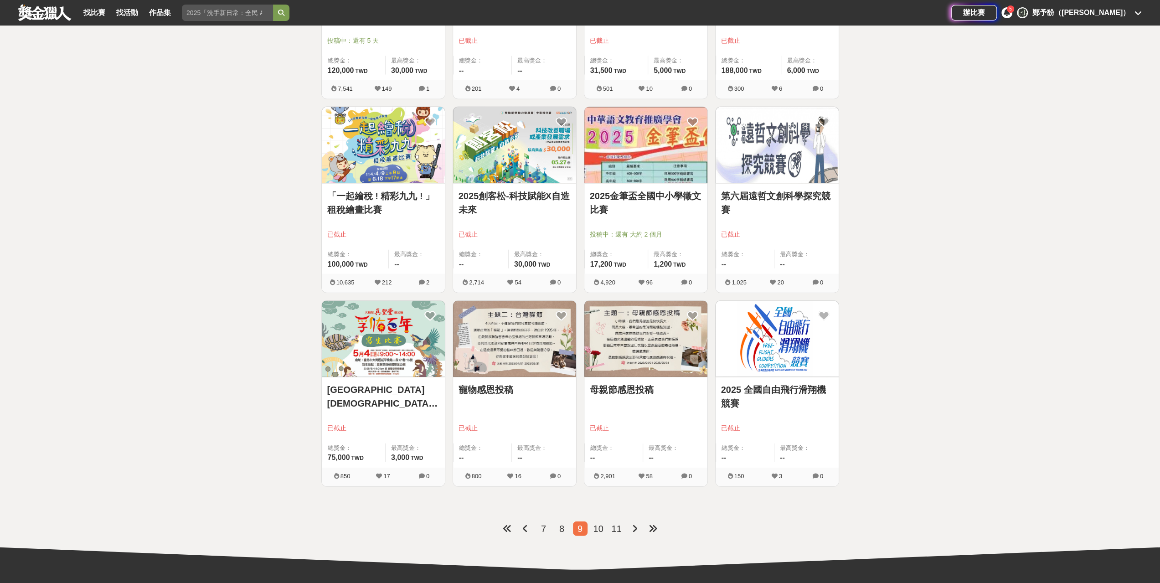
scroll to position [2005, 0]
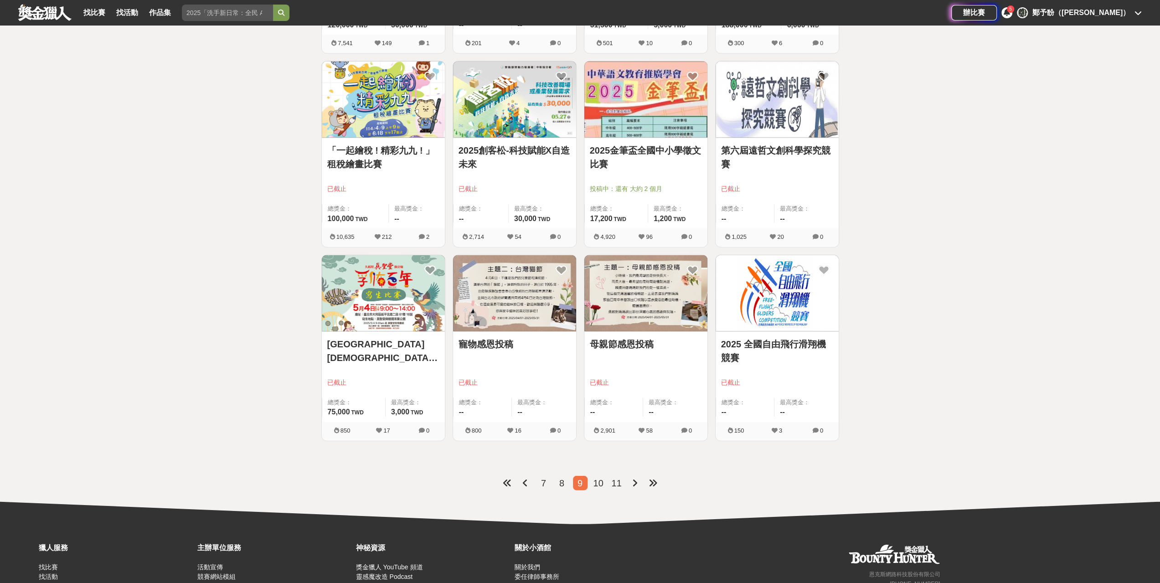
click at [598, 479] on span "10" at bounding box center [598, 483] width 10 height 10
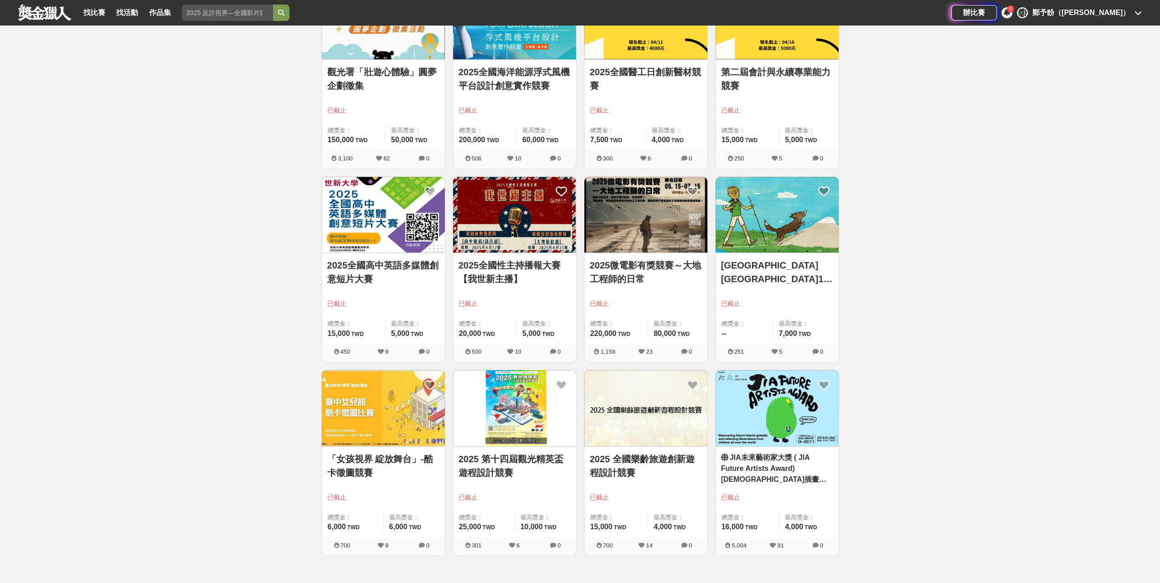
scroll to position [866, 0]
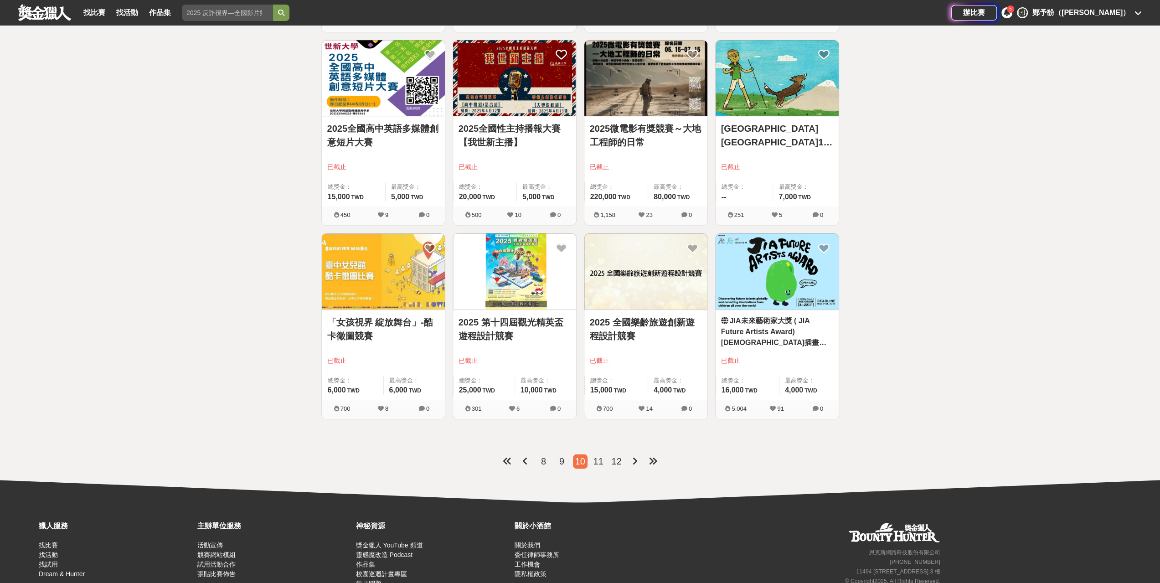
click at [598, 456] on span "11" at bounding box center [598, 461] width 10 height 10
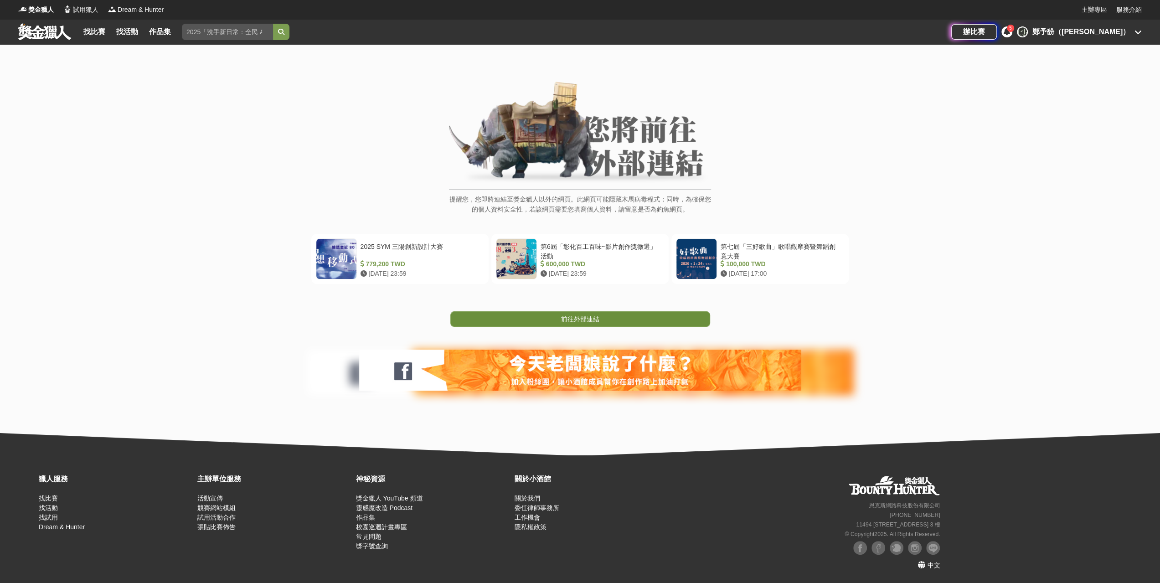
click at [586, 317] on span "前往外部連結" at bounding box center [580, 318] width 38 height 7
